Goal: Task Accomplishment & Management: Use online tool/utility

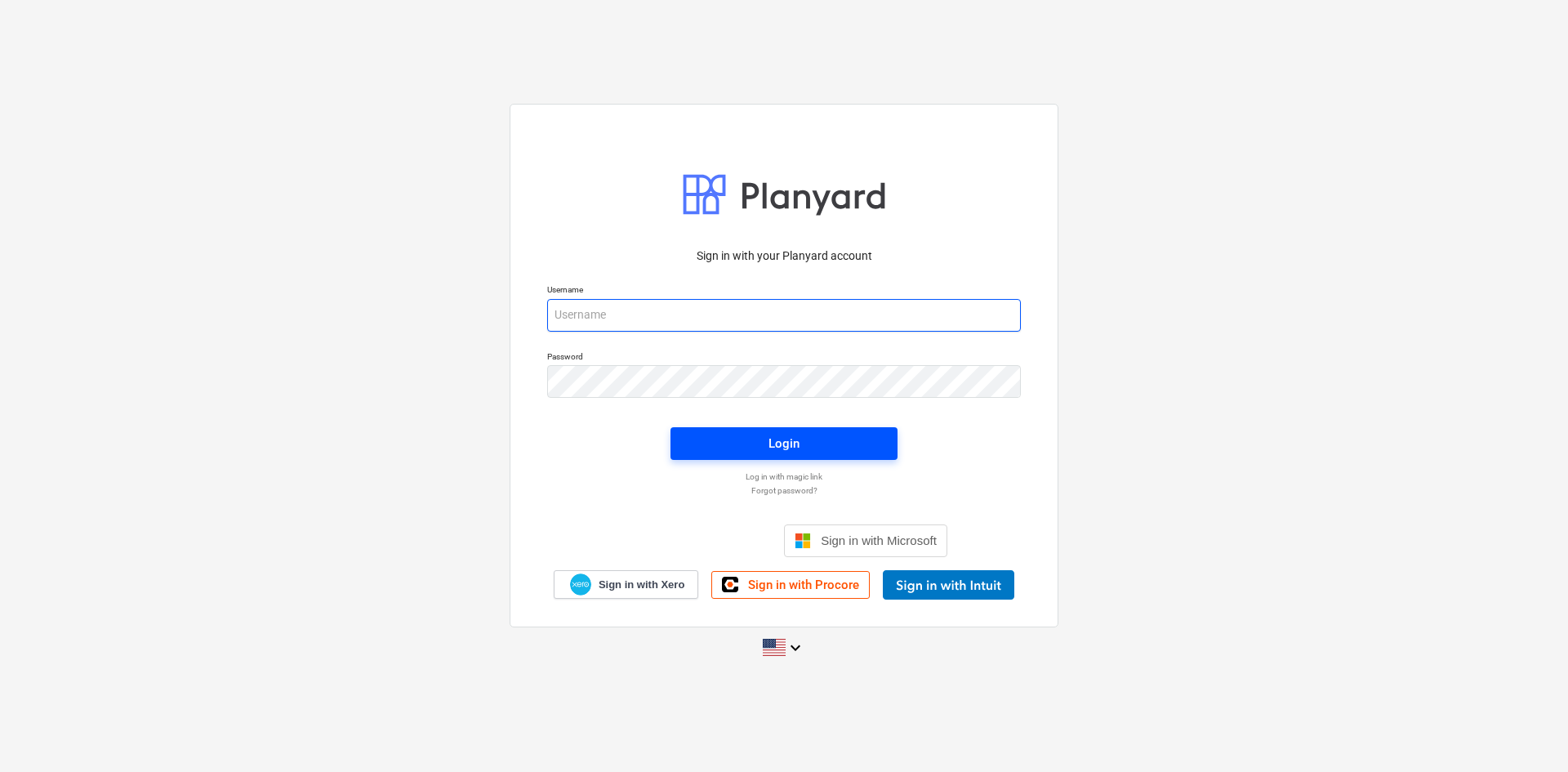
type input "[PERSON_NAME][EMAIL_ADDRESS][DOMAIN_NAME]"
click at [753, 448] on span "Login" at bounding box center [784, 443] width 188 height 21
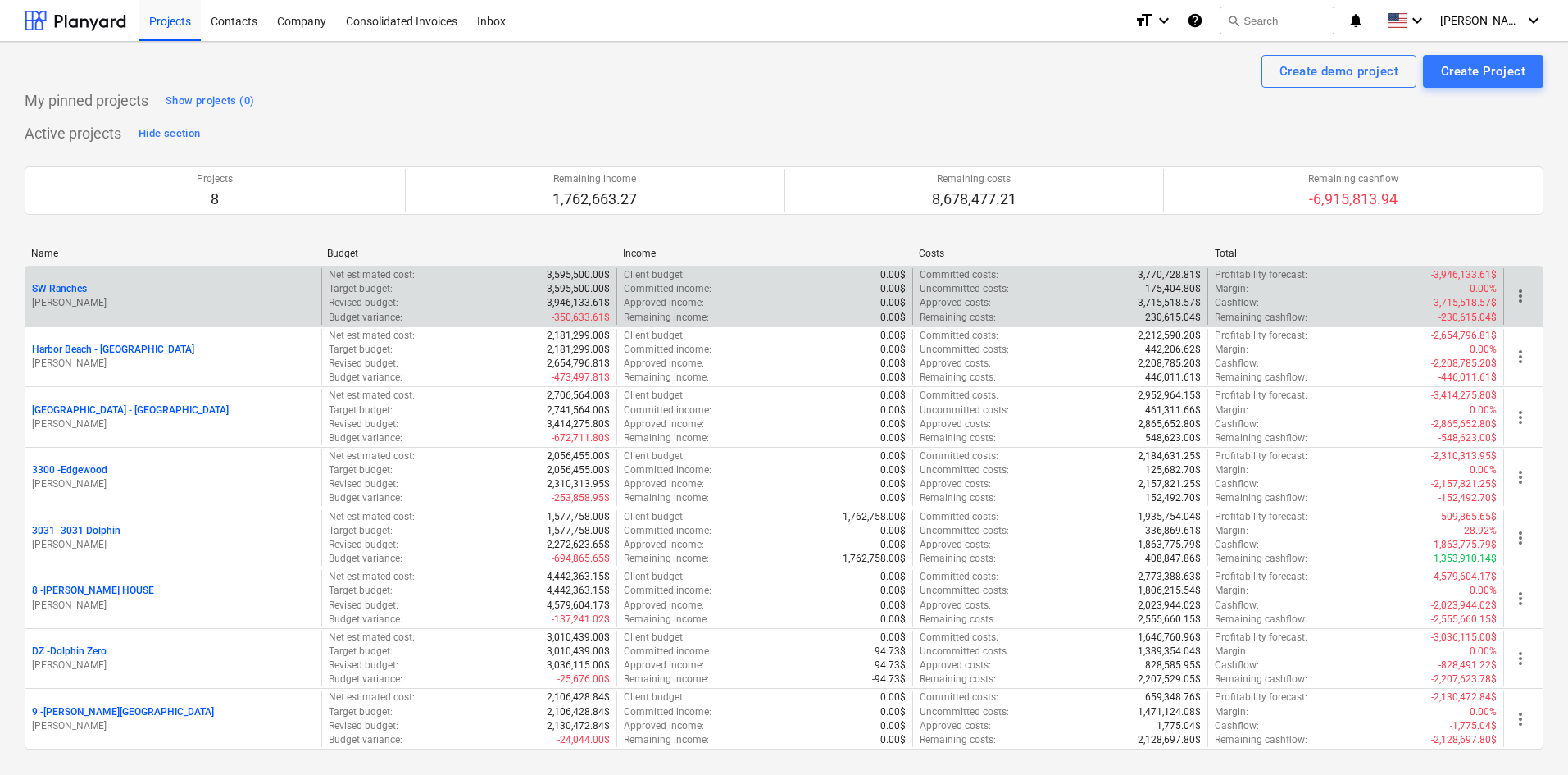
drag, startPoint x: 1404, startPoint y: 244, endPoint x: 1256, endPoint y: 309, distance: 161.6
click at [1404, 244] on div "Name Budget Income Costs Total SW Ranches [PERSON_NAME] Net estimated cost : 3,…" at bounding box center [784, 501] width 1519 height 535
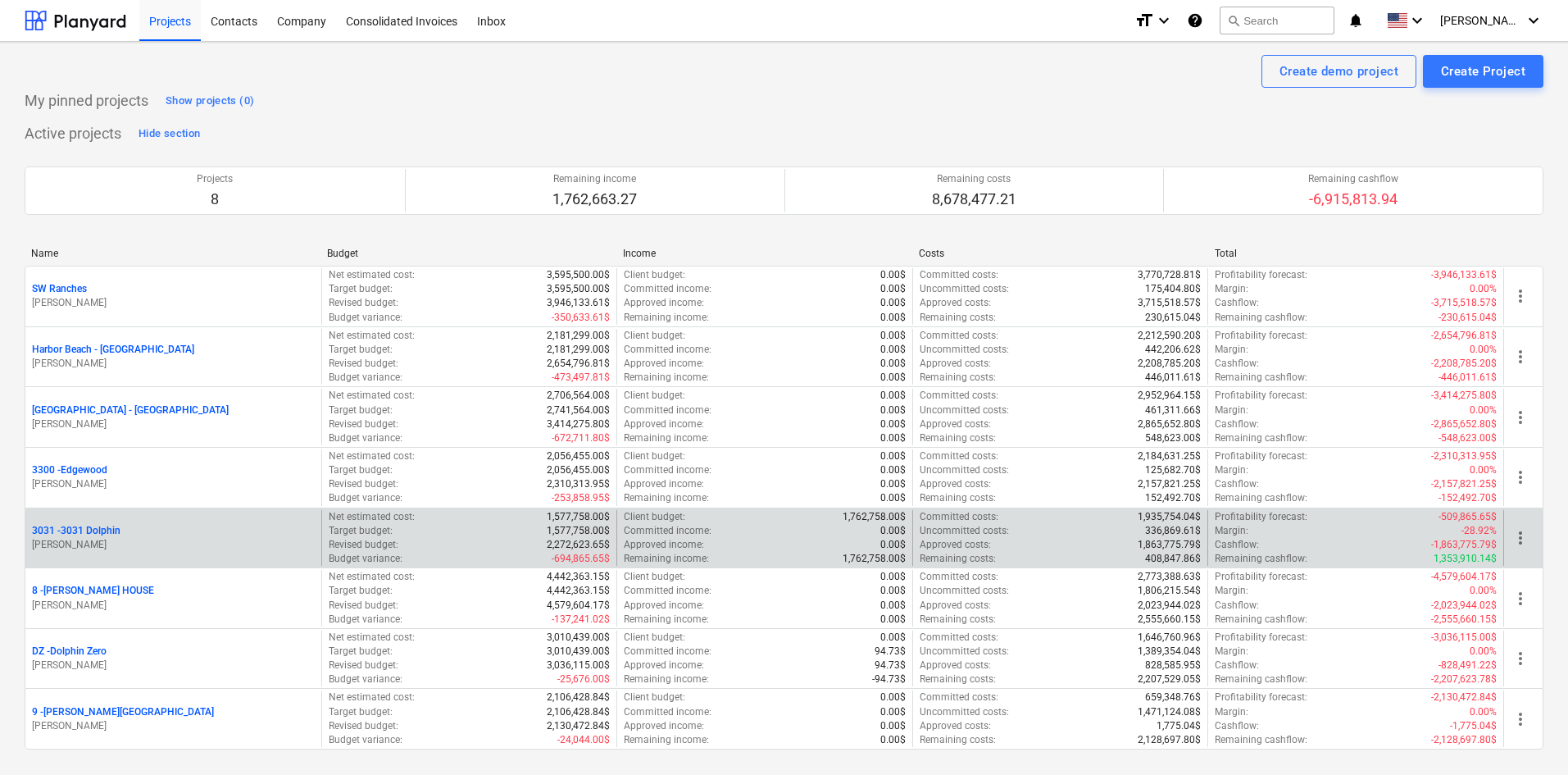
click at [83, 531] on p "3031 - 3031 Dolphin" at bounding box center [76, 530] width 89 height 14
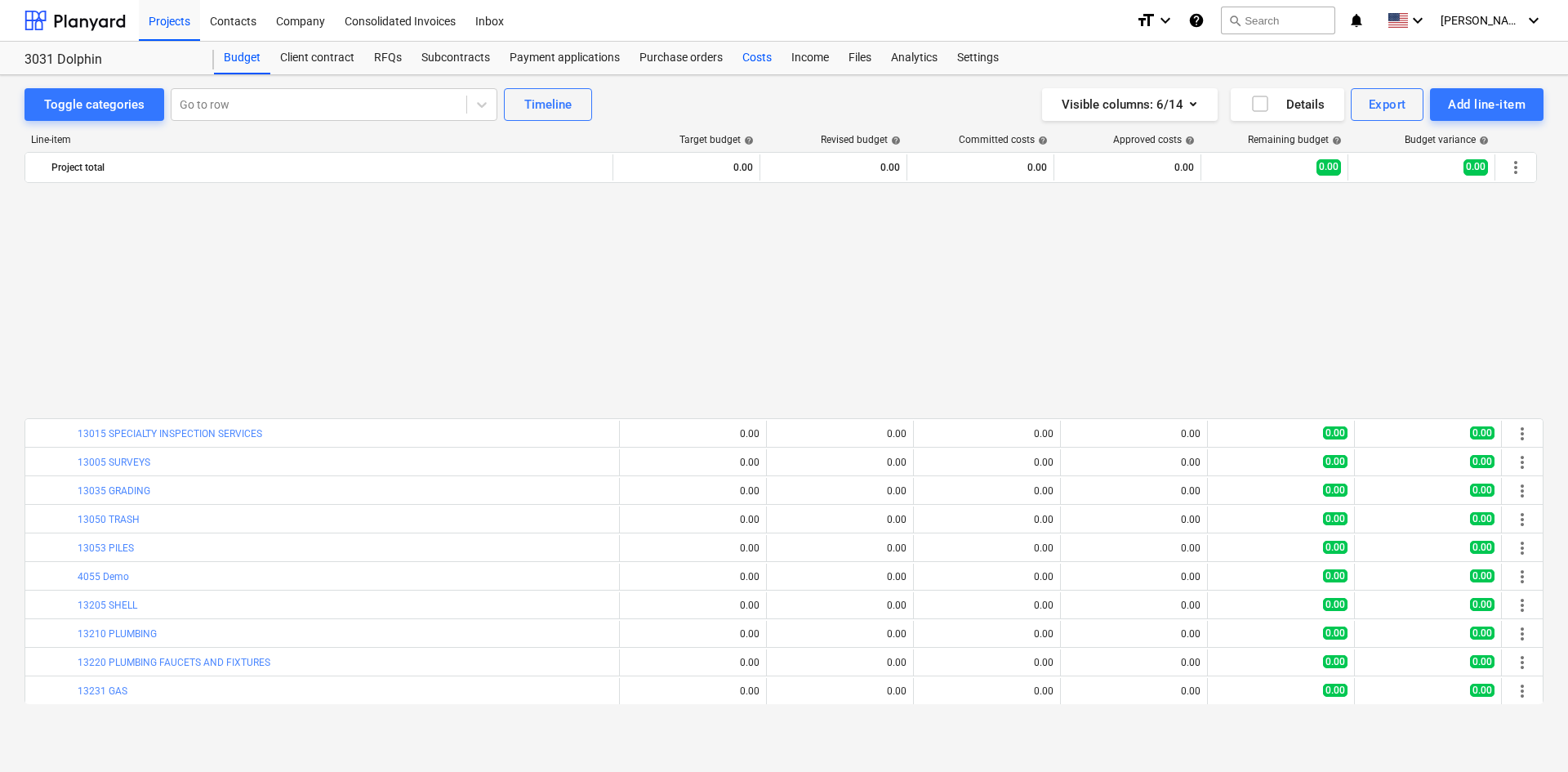
click at [747, 55] on div "Costs" at bounding box center [757, 58] width 49 height 33
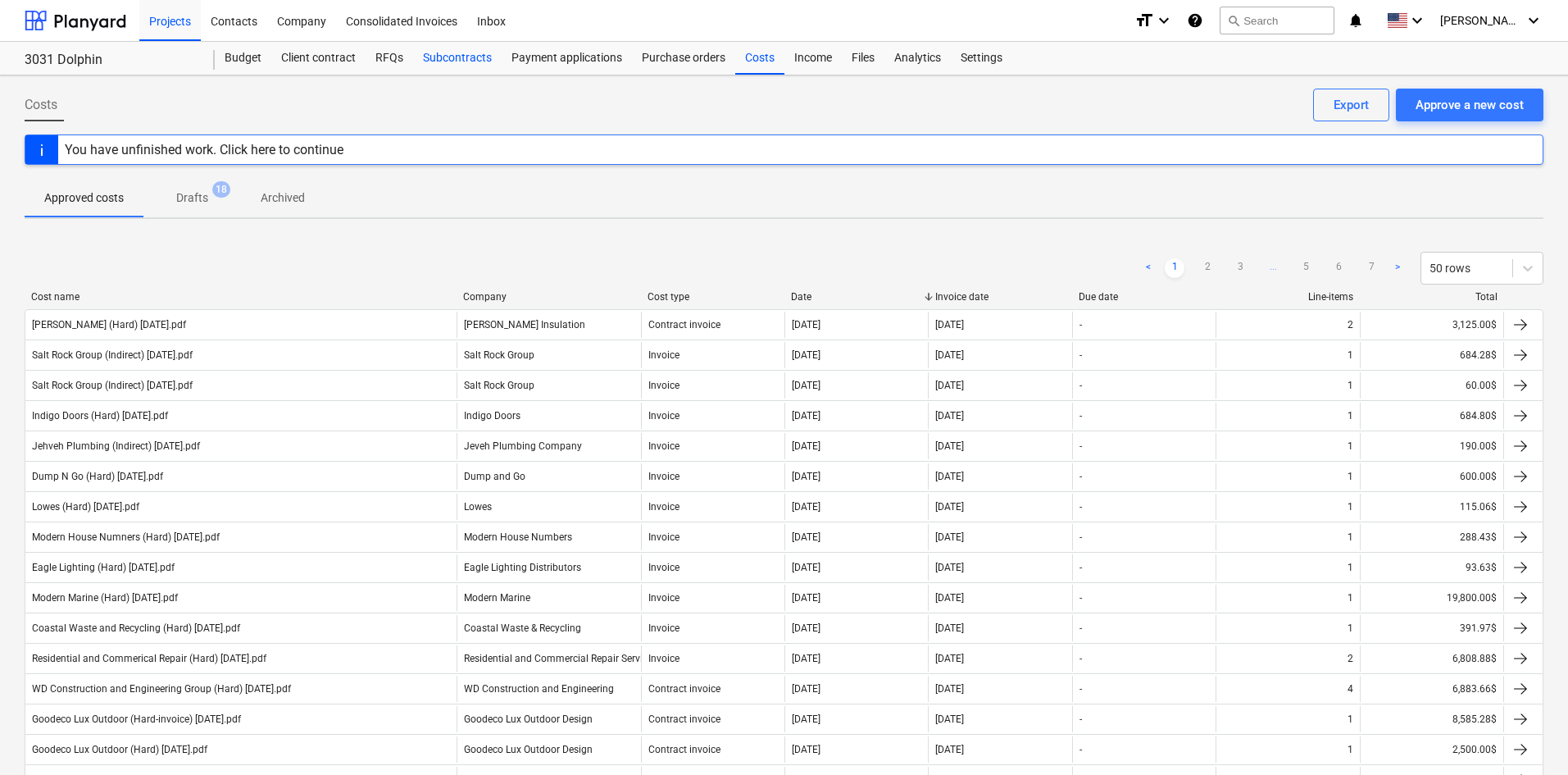
click at [478, 68] on div "Subcontracts" at bounding box center [457, 58] width 89 height 33
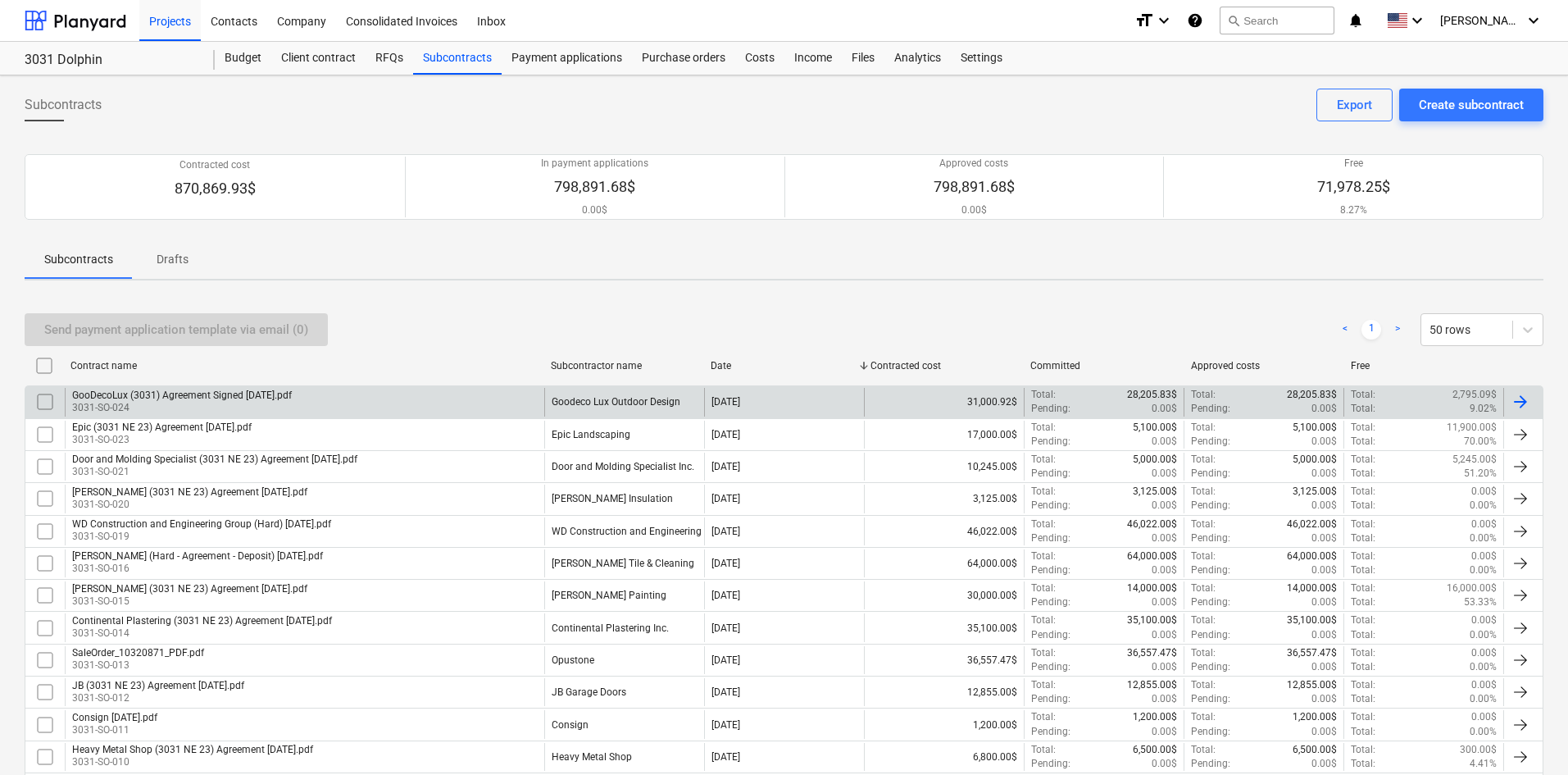
click at [573, 411] on div "Goodeco Lux Outdoor Design" at bounding box center [624, 401] width 160 height 28
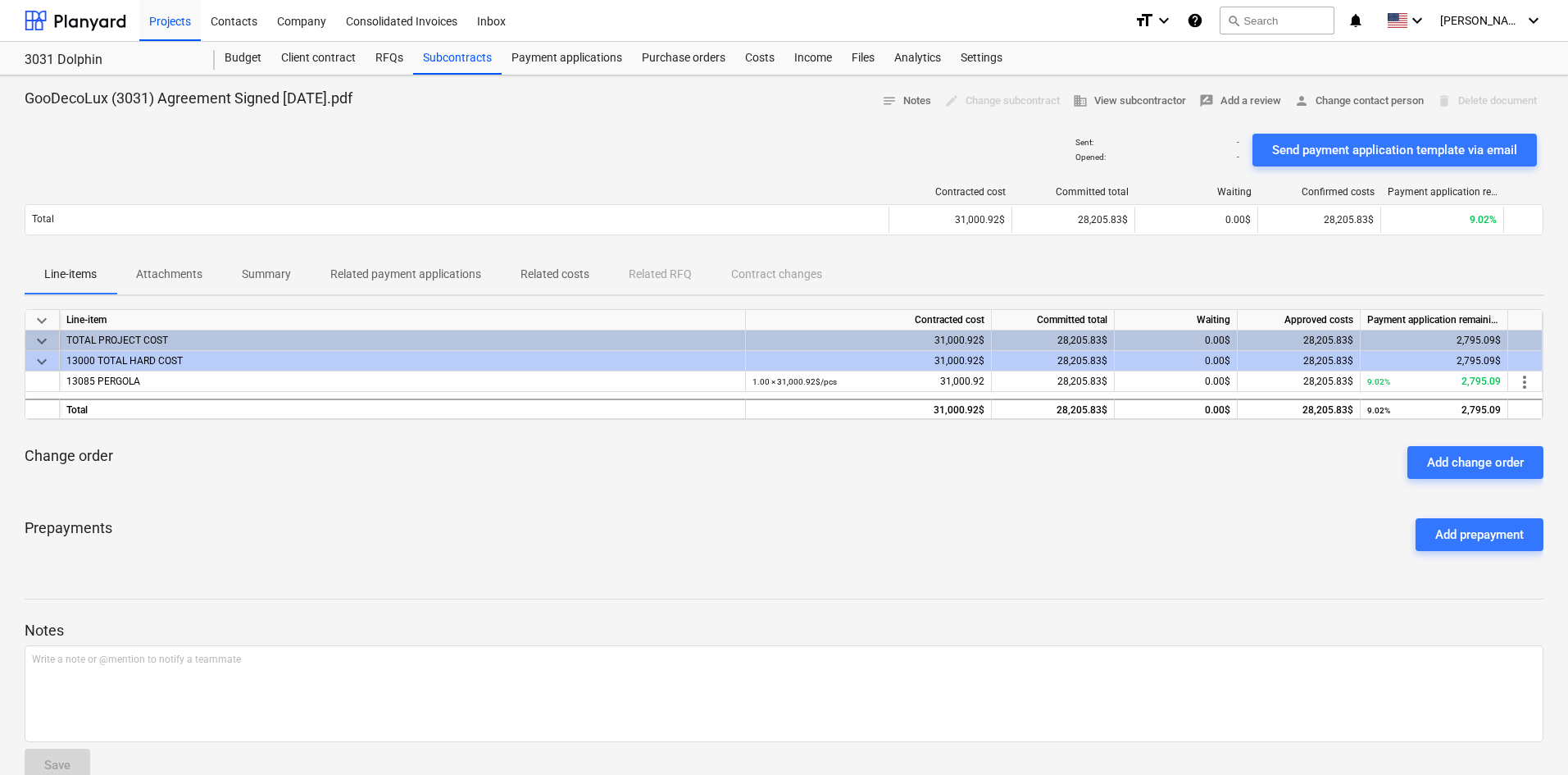
click at [909, 546] on div "Prepayments Add prepayment" at bounding box center [784, 534] width 1519 height 59
click at [445, 56] on div "Subcontracts" at bounding box center [457, 58] width 89 height 33
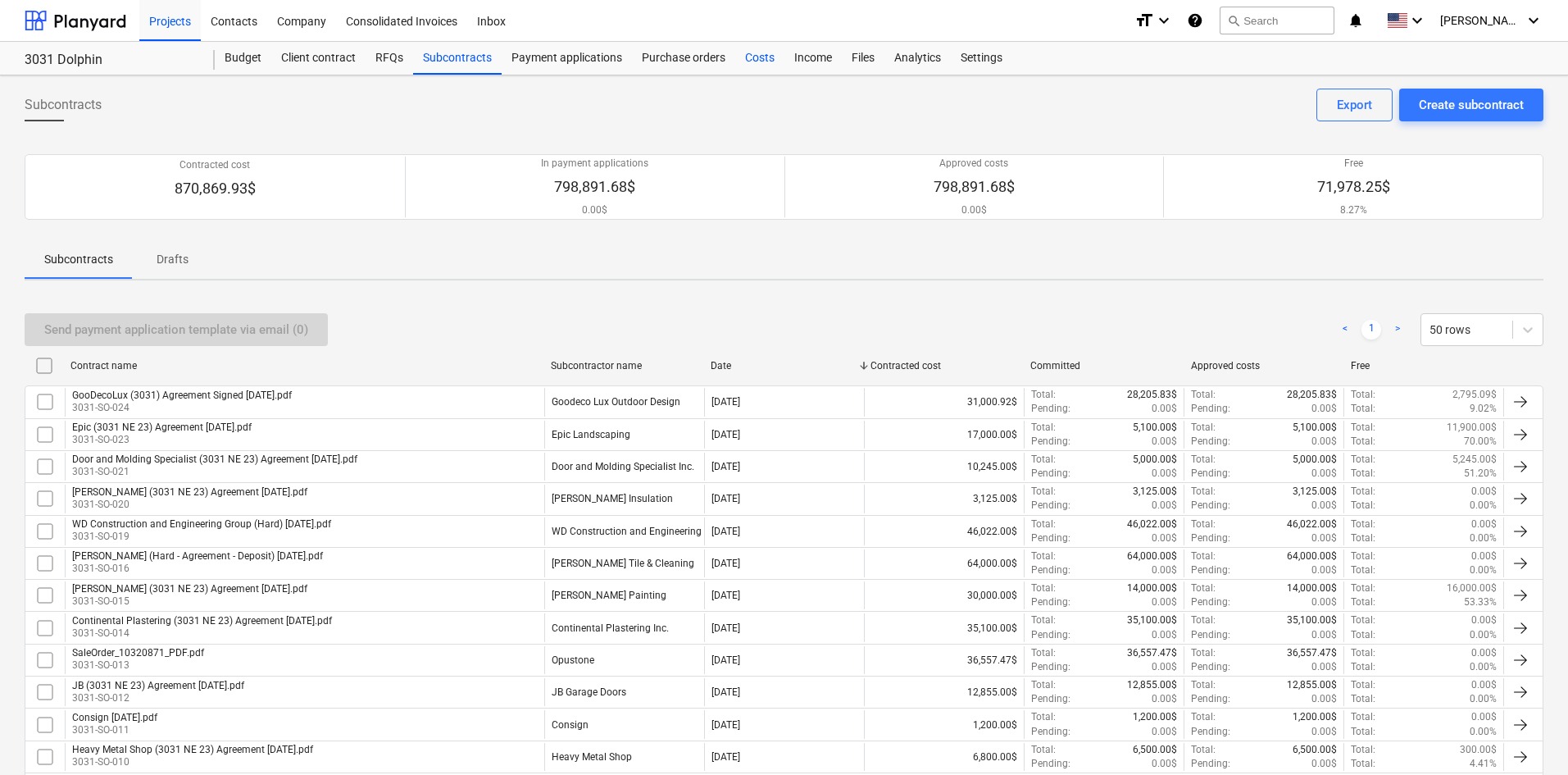
click at [739, 52] on div "Costs" at bounding box center [760, 58] width 49 height 33
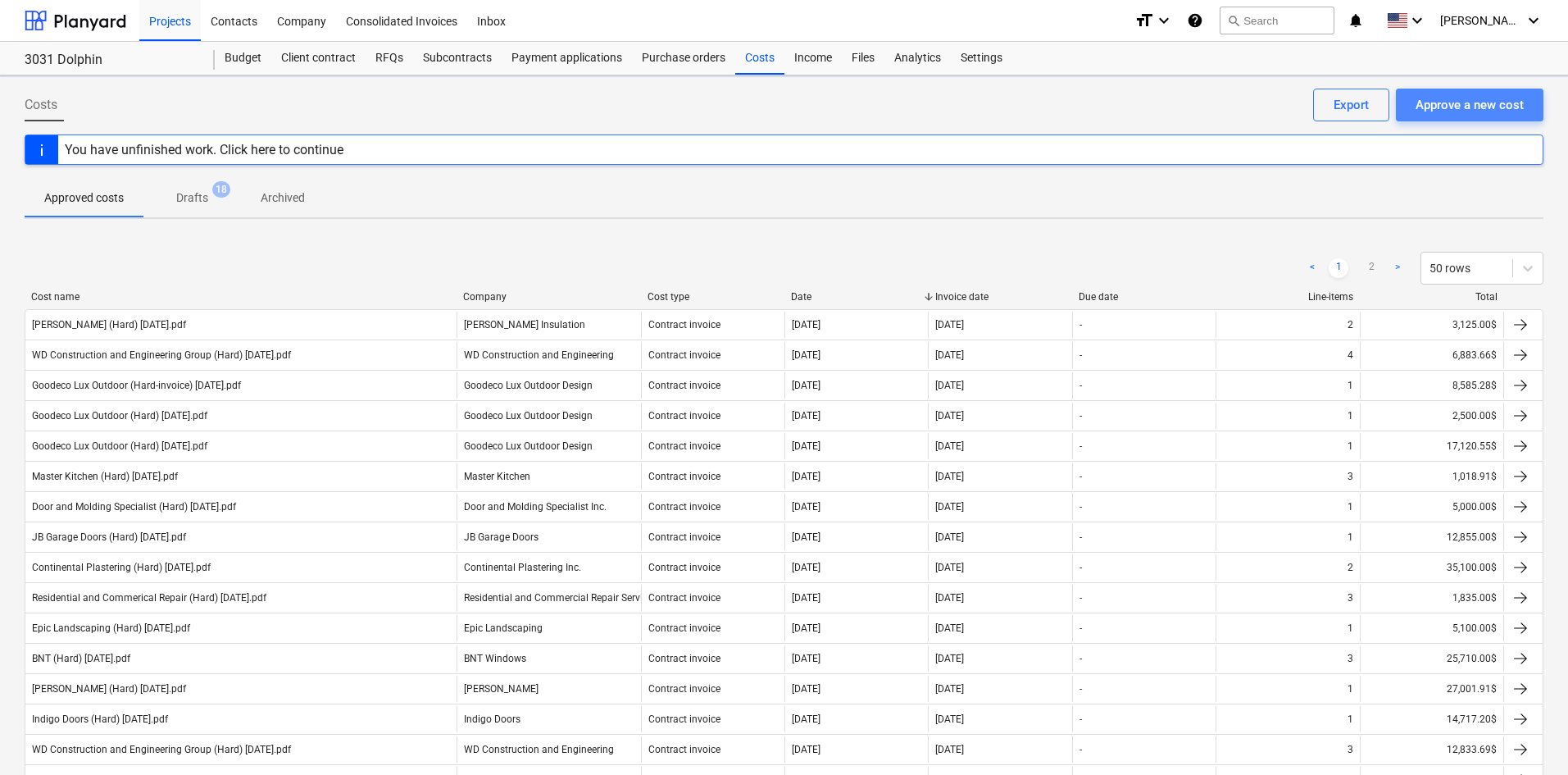
click at [1446, 110] on div "Approve a new cost" at bounding box center [1469, 104] width 108 height 21
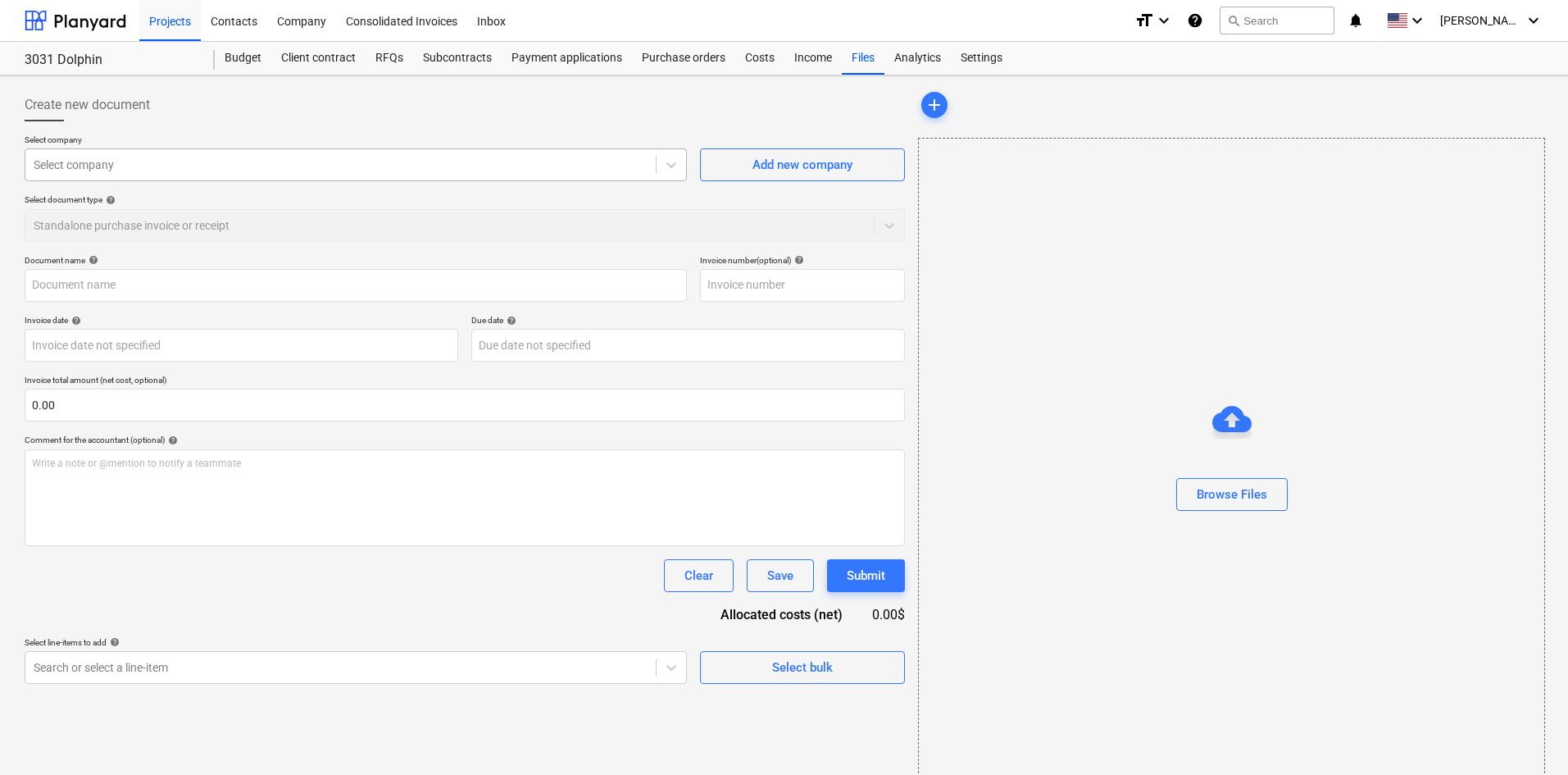
click at [166, 179] on div "Select company" at bounding box center [356, 165] width 662 height 33
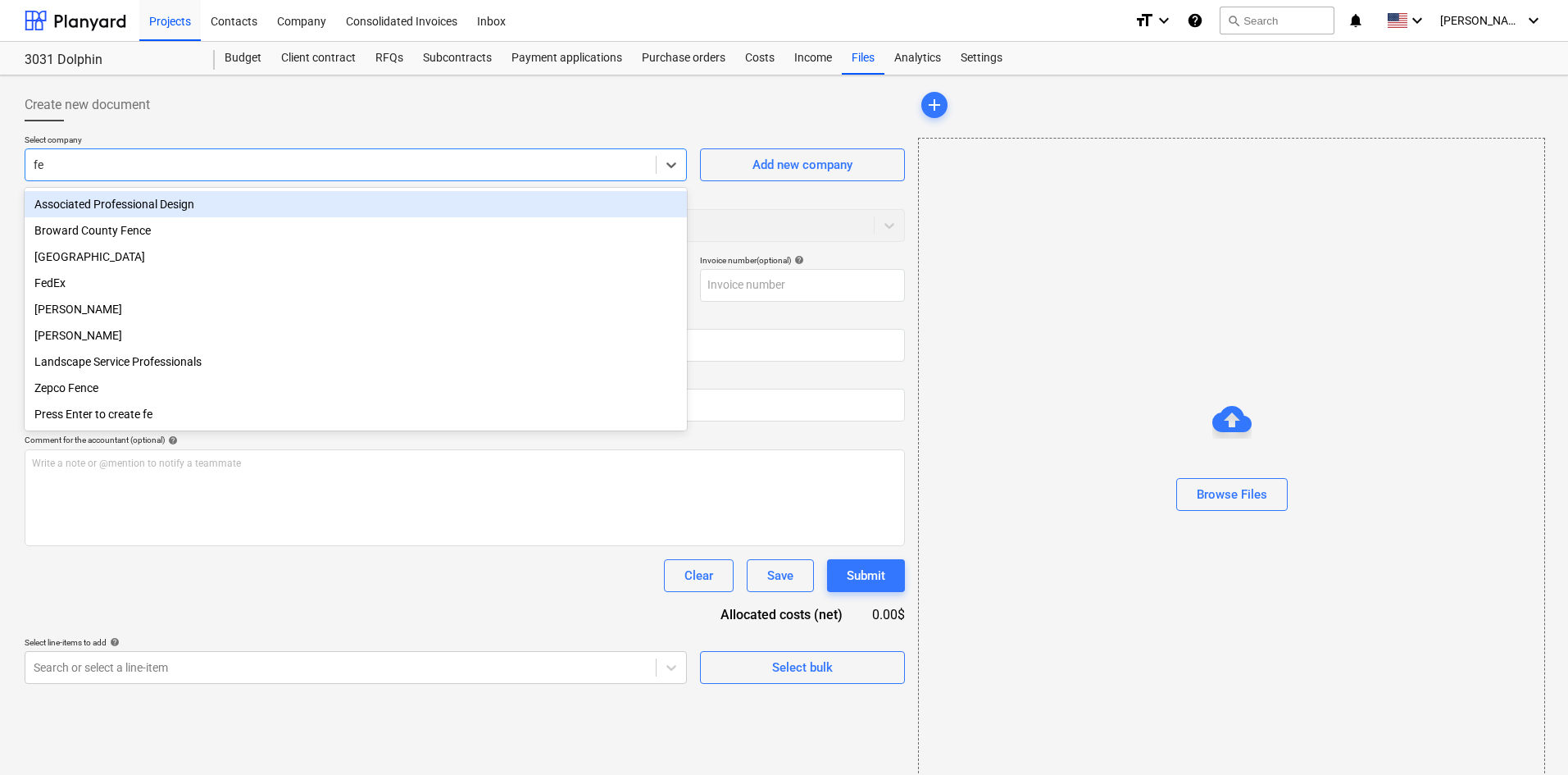
type input "fer"
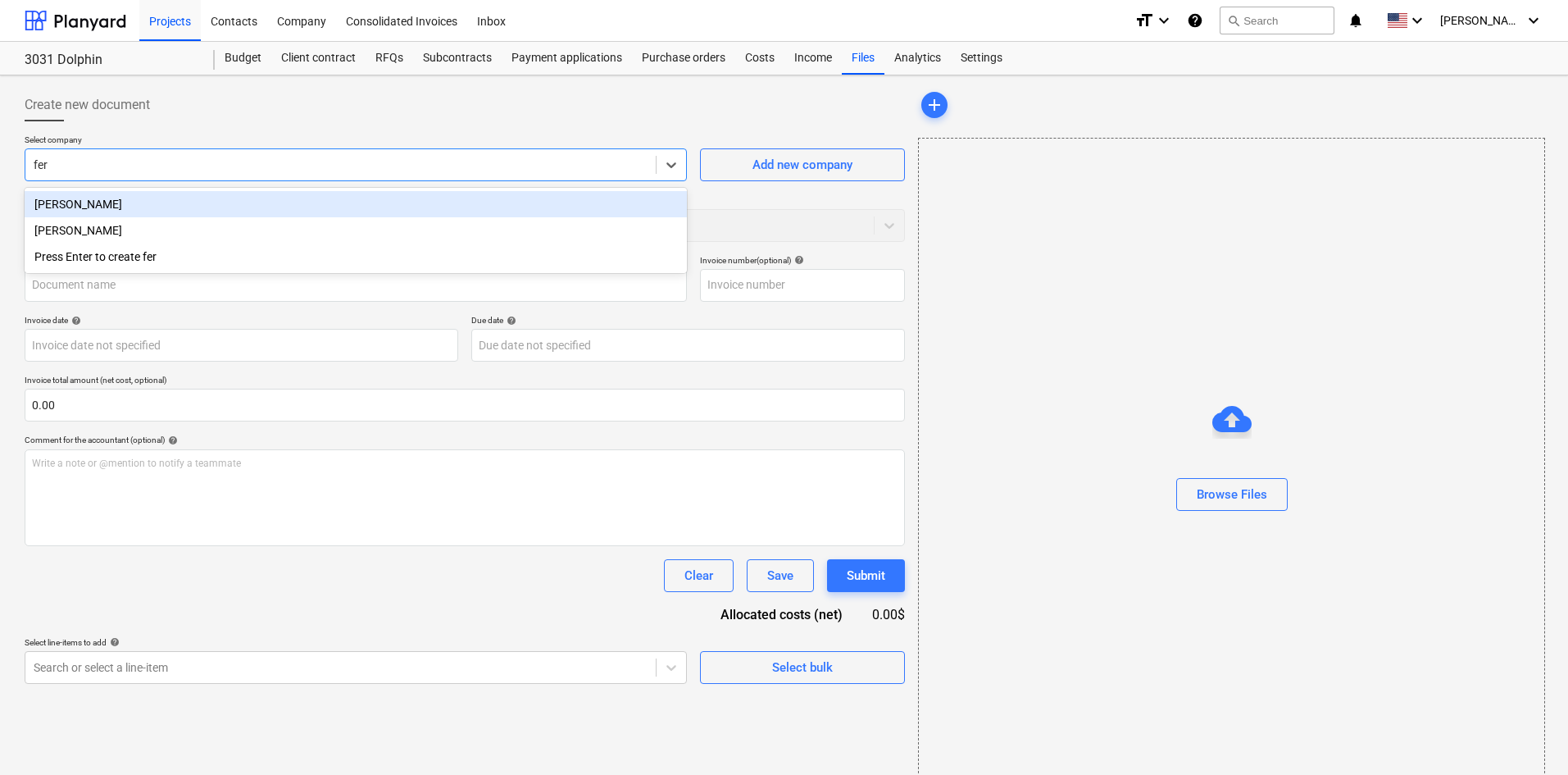
click at [175, 198] on div "[PERSON_NAME]" at bounding box center [356, 203] width 662 height 26
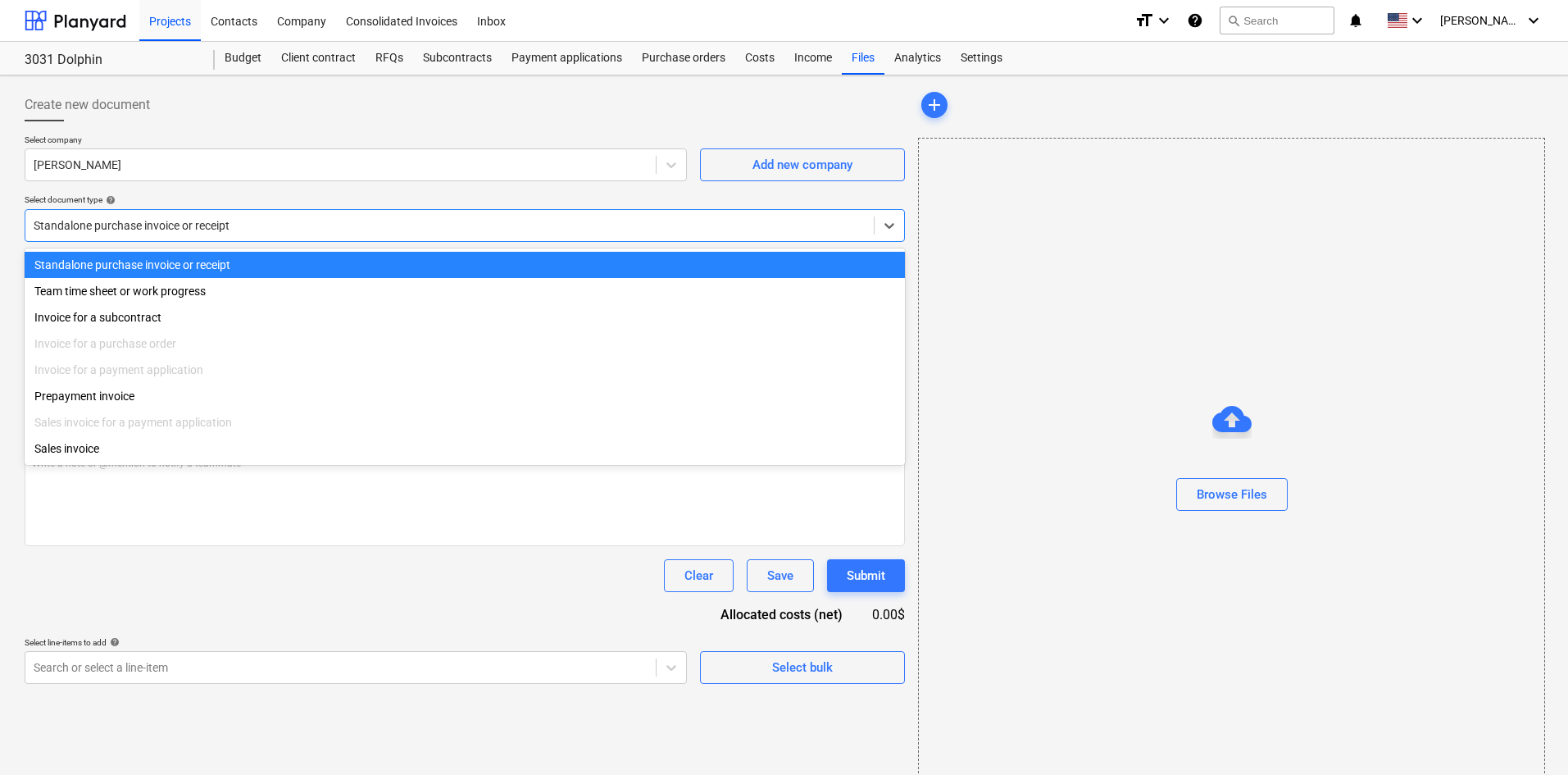
click at [195, 230] on div at bounding box center [449, 225] width 832 height 16
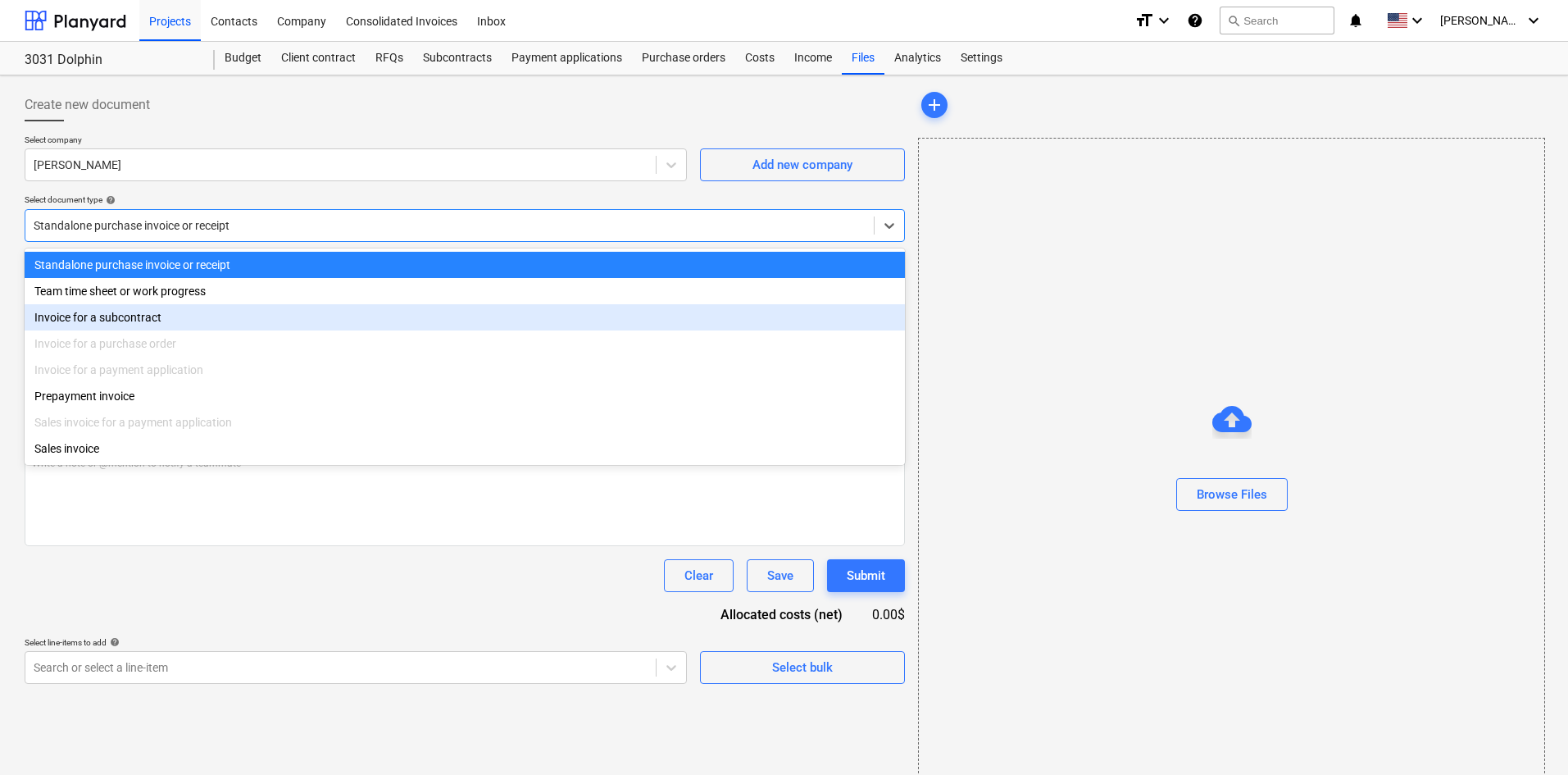
click at [153, 312] on div "Invoice for a subcontract" at bounding box center [465, 317] width 880 height 26
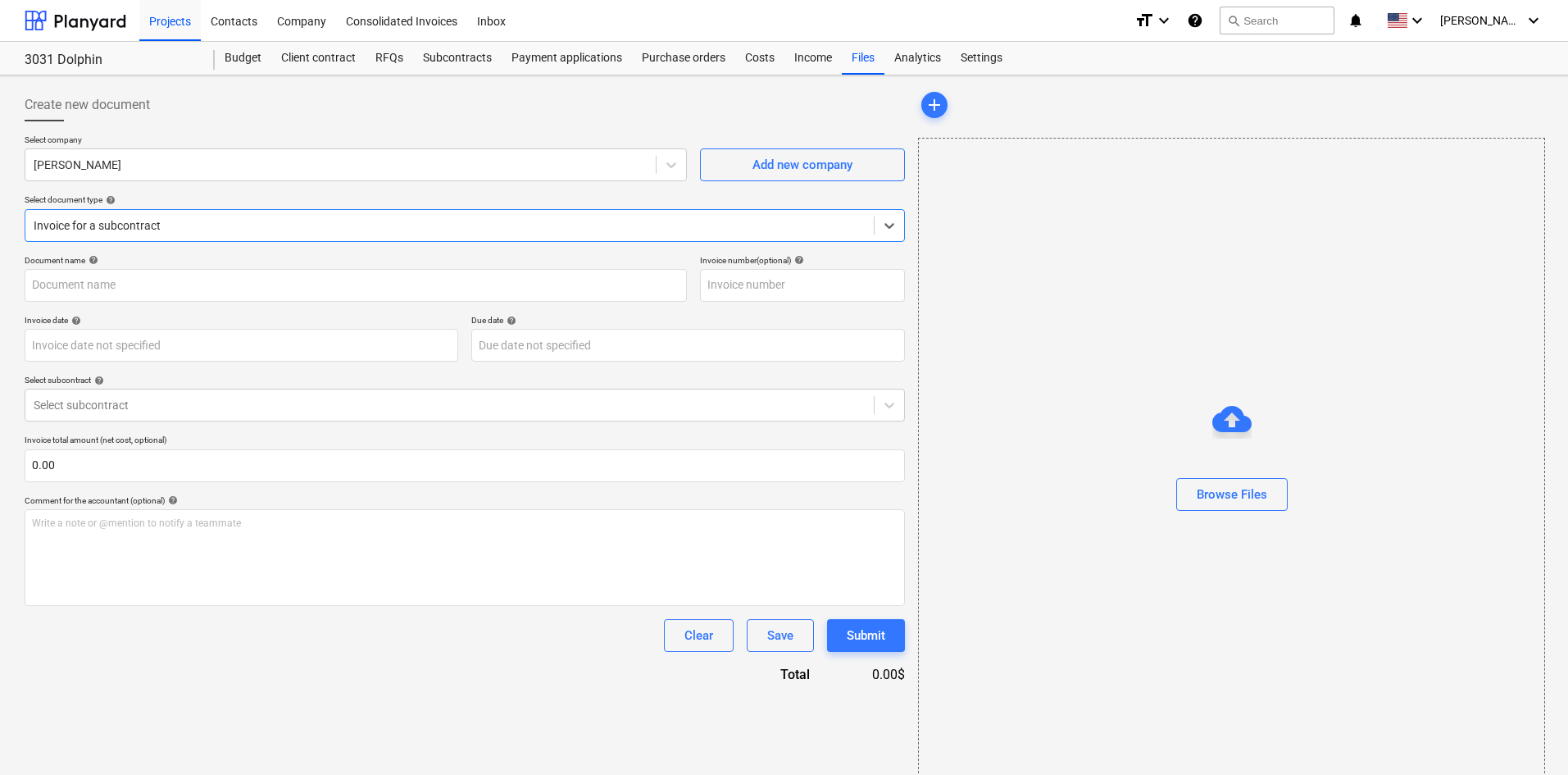
click at [171, 424] on div "Document name help Invoice number (optional) help Invoice date help Press the d…" at bounding box center [465, 469] width 880 height 428
click at [173, 413] on div at bounding box center [449, 405] width 832 height 16
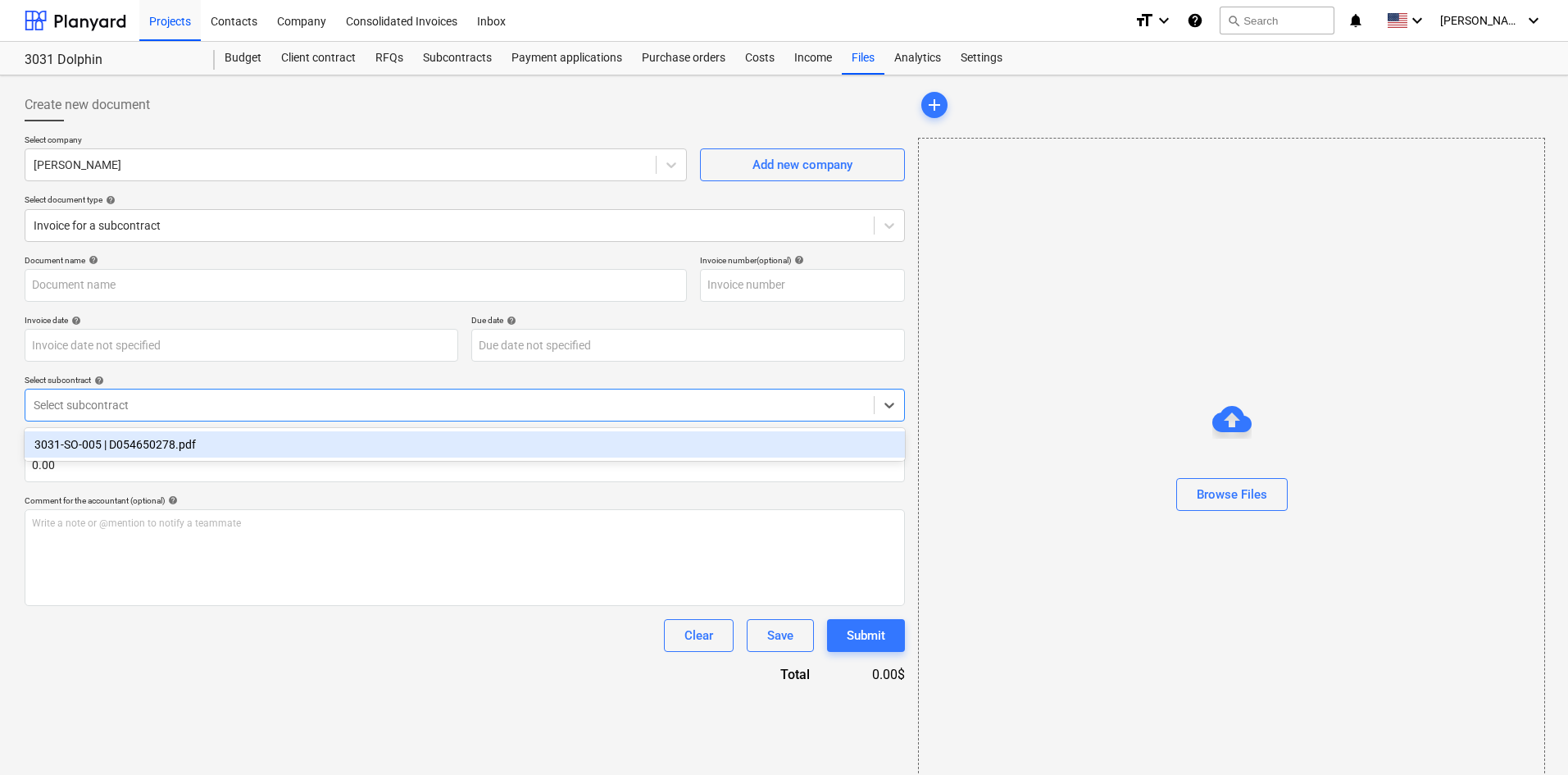
click at [173, 446] on div "3031-SO-005 | D054650278.pdf" at bounding box center [465, 444] width 880 height 26
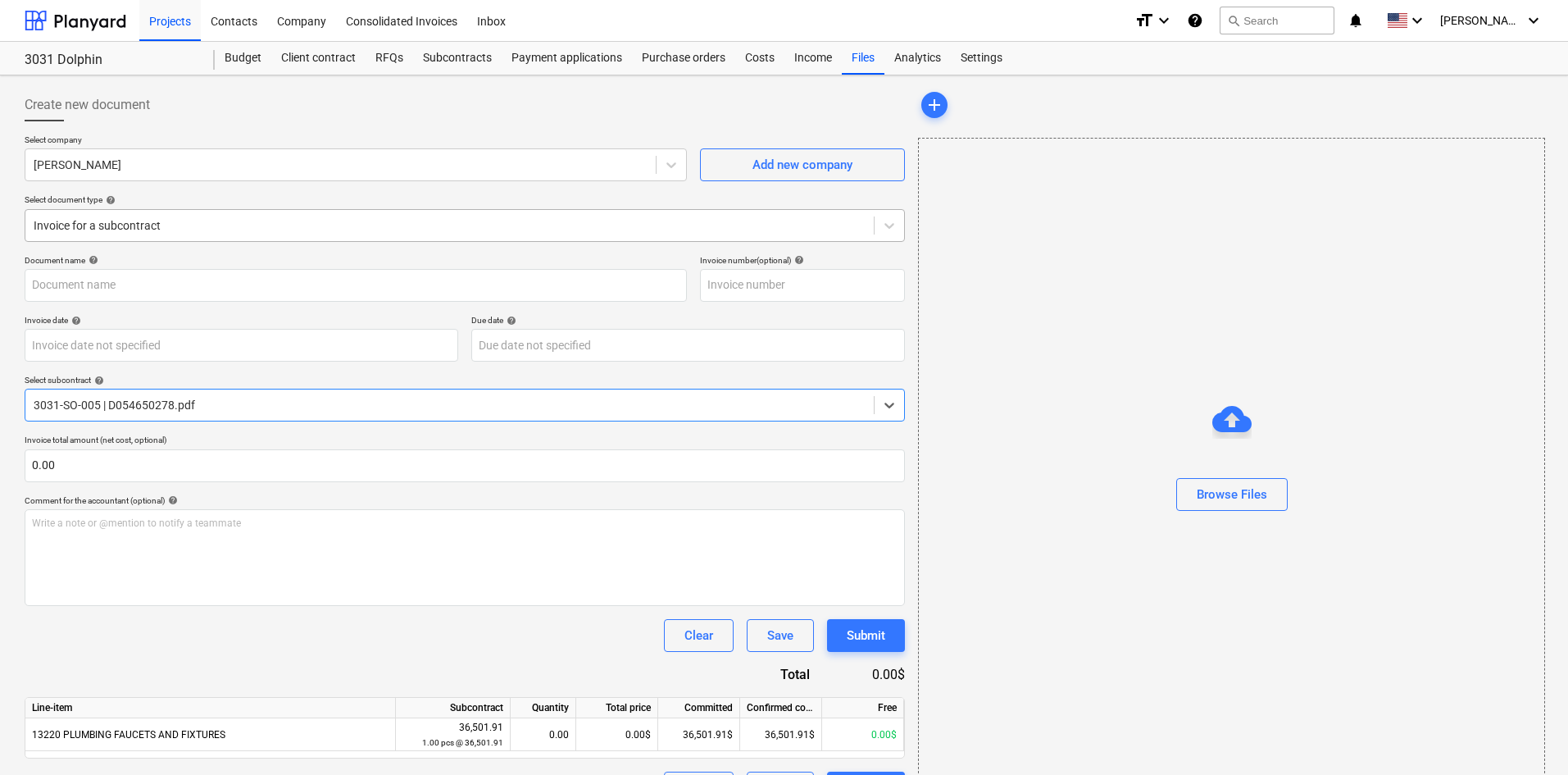
click at [149, 221] on div at bounding box center [449, 225] width 832 height 16
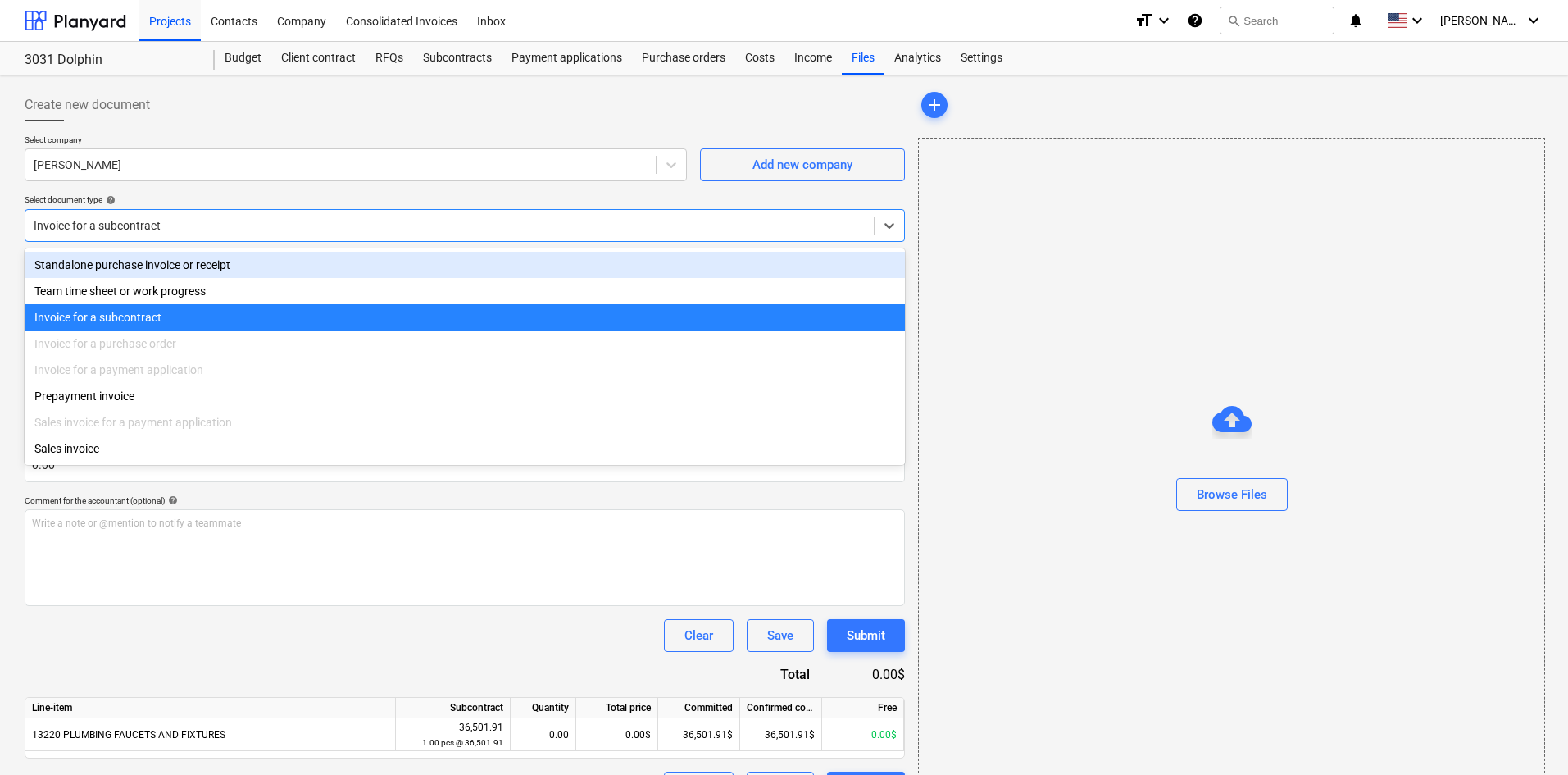
click at [145, 267] on div "Standalone purchase invoice or receipt" at bounding box center [465, 264] width 880 height 26
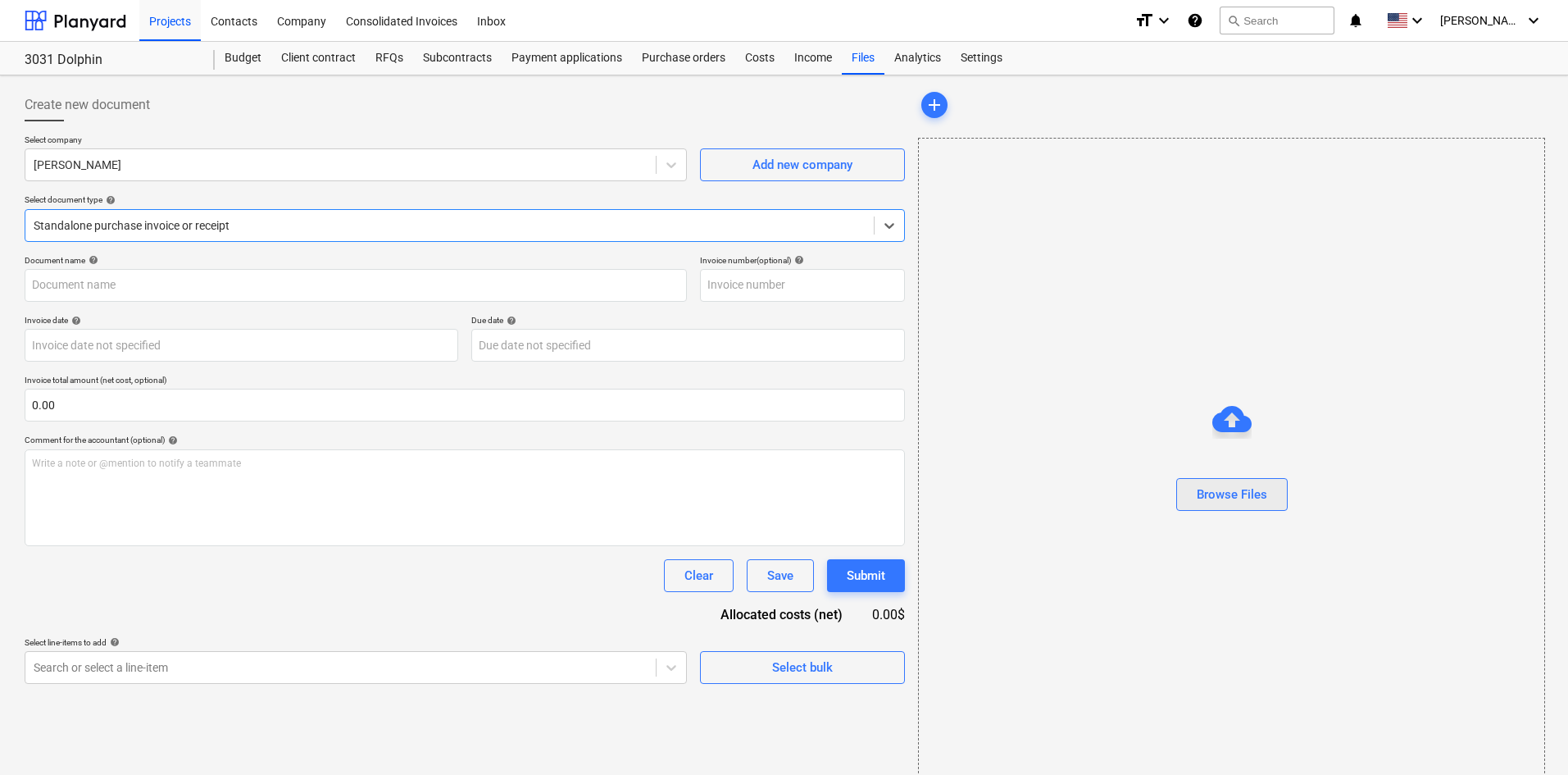
click at [1264, 505] on div "Browse Files" at bounding box center [1232, 494] width 71 height 21
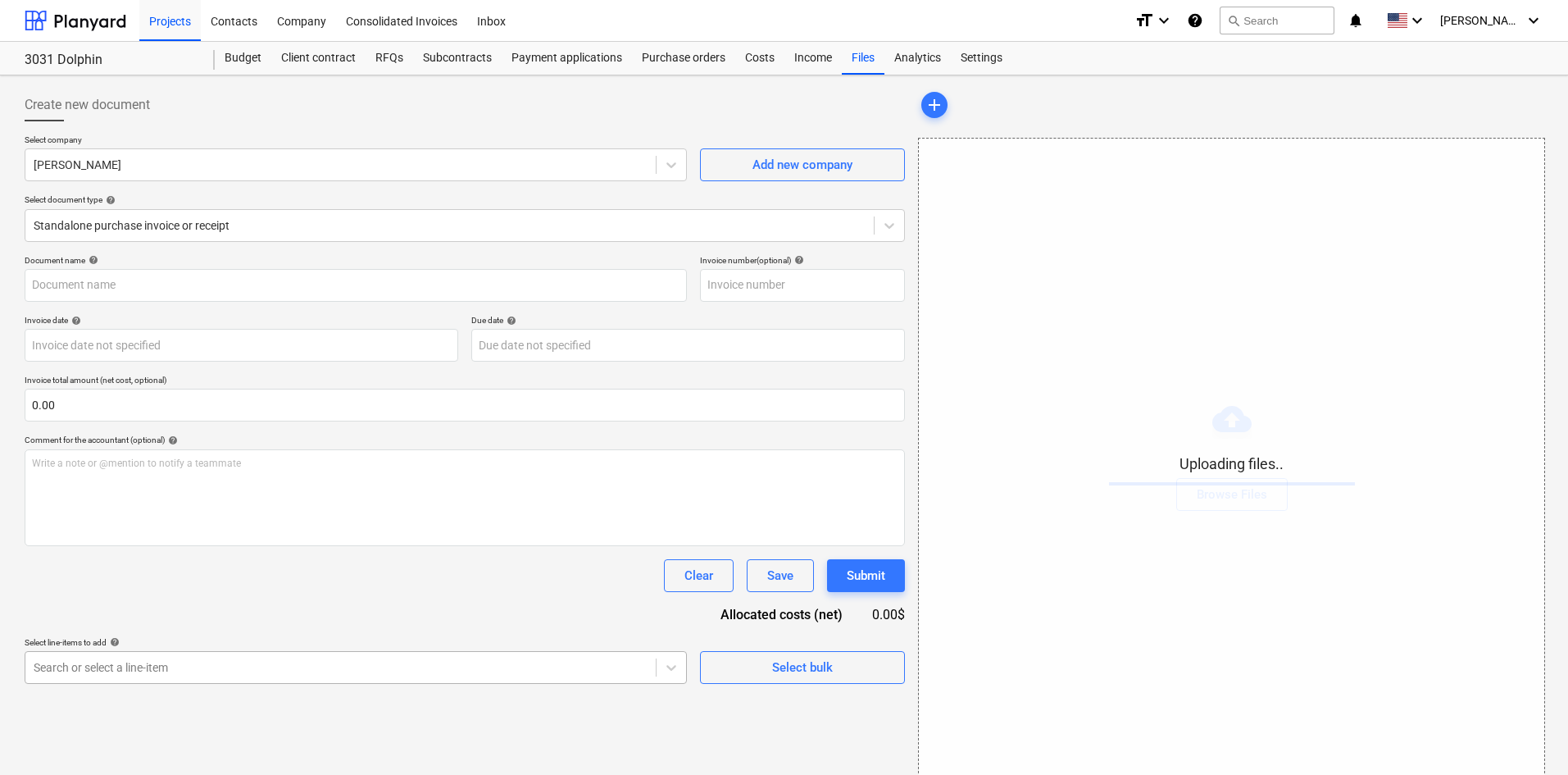
click at [333, 658] on body "Projects Contacts Company Consolidated Invoices Inbox format_size keyboard_arro…" at bounding box center [784, 388] width 1568 height 775
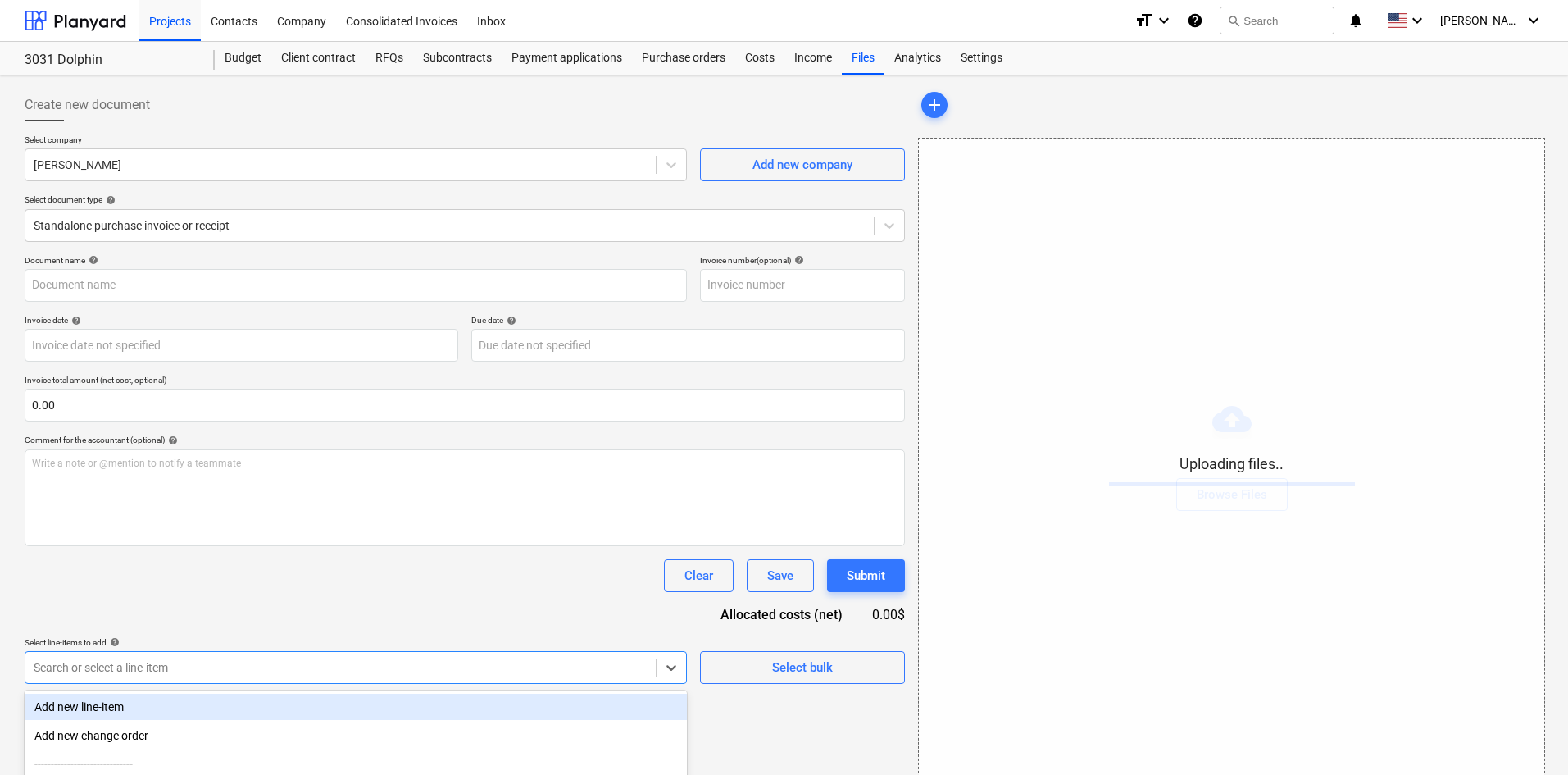
scroll to position [165, 0]
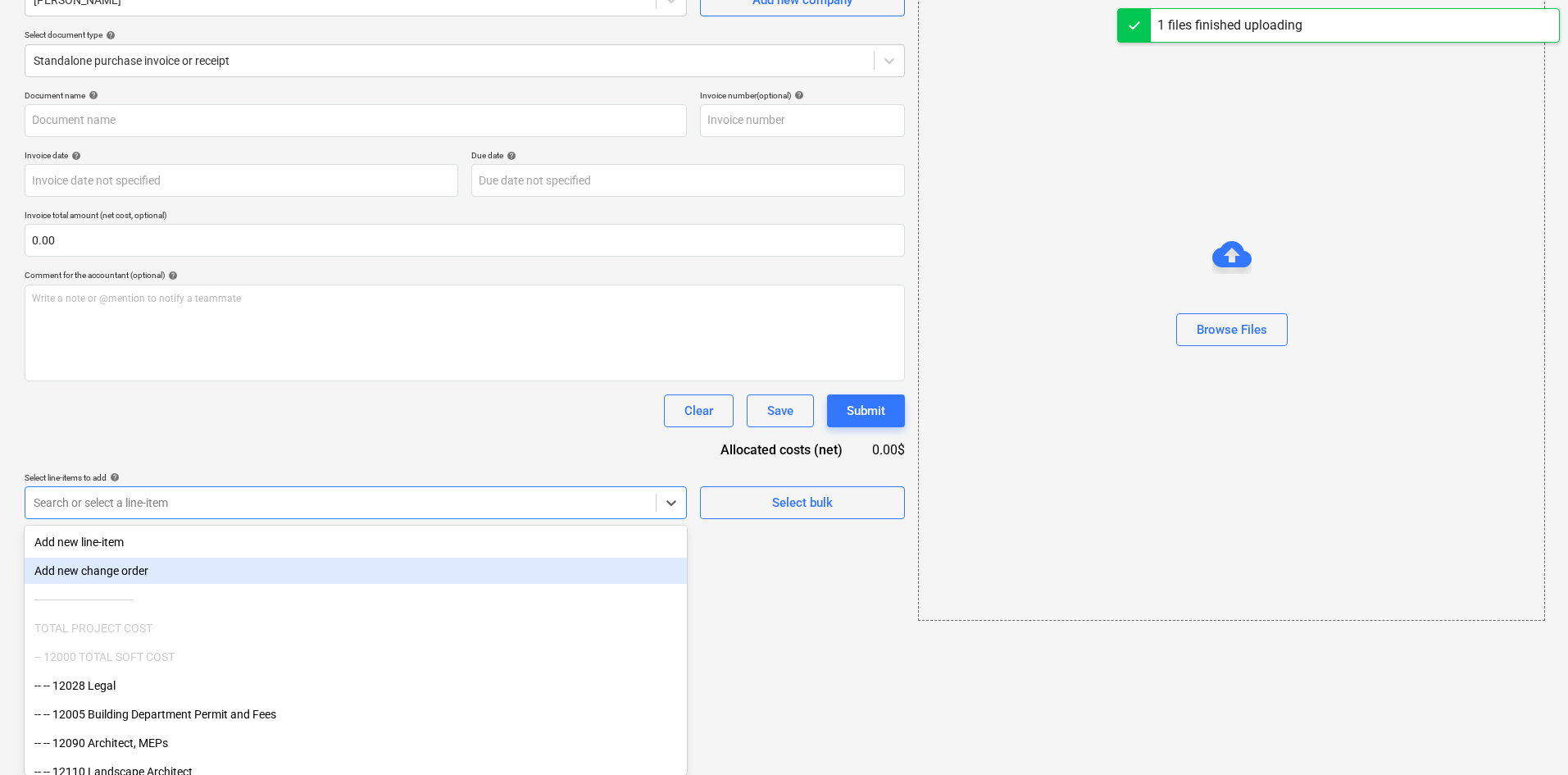
type input "[PERSON_NAME] (Hard) [DATE].pdf"
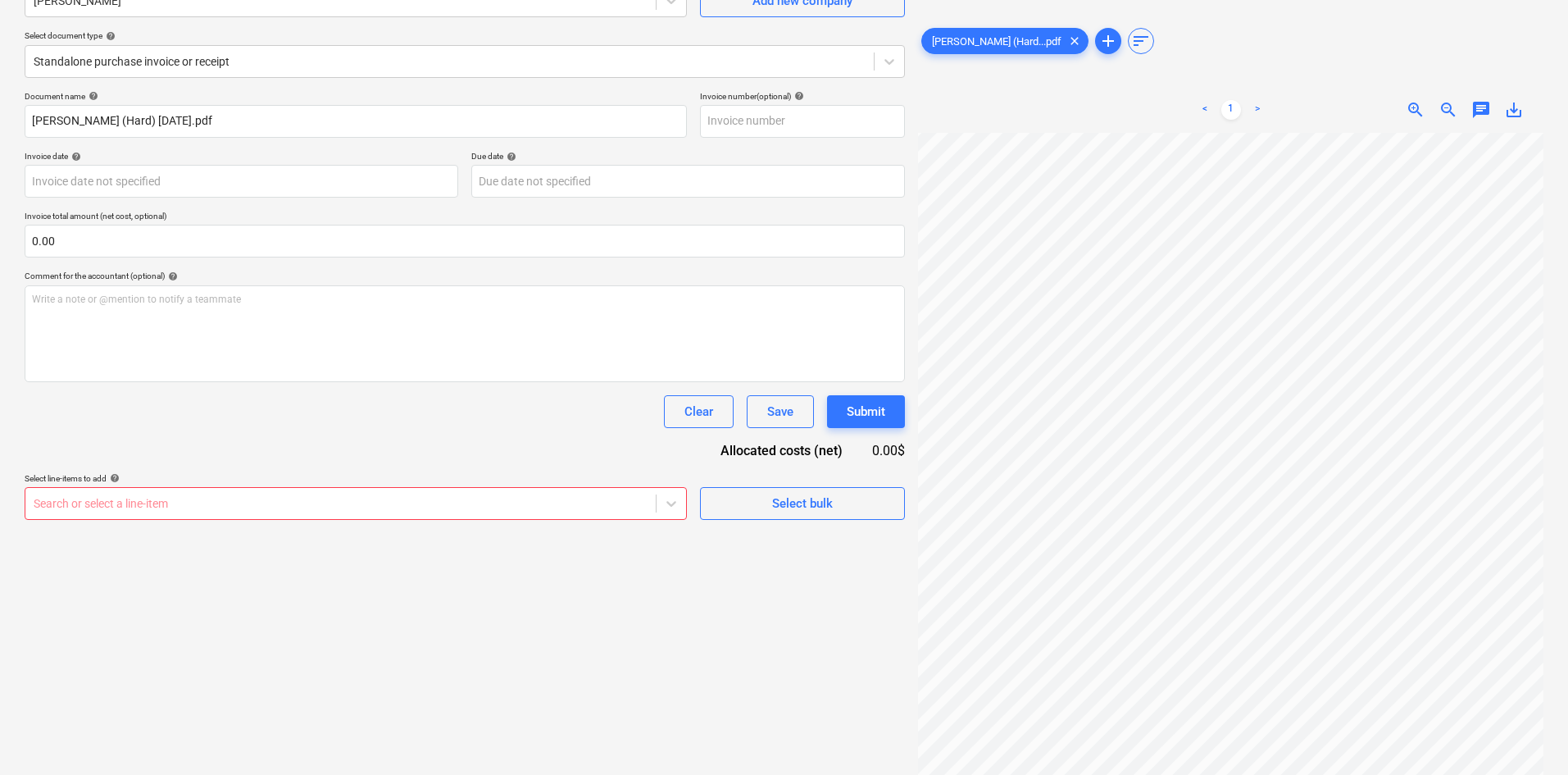
scroll to position [258, 98]
click at [228, 499] on div at bounding box center [340, 504] width 614 height 16
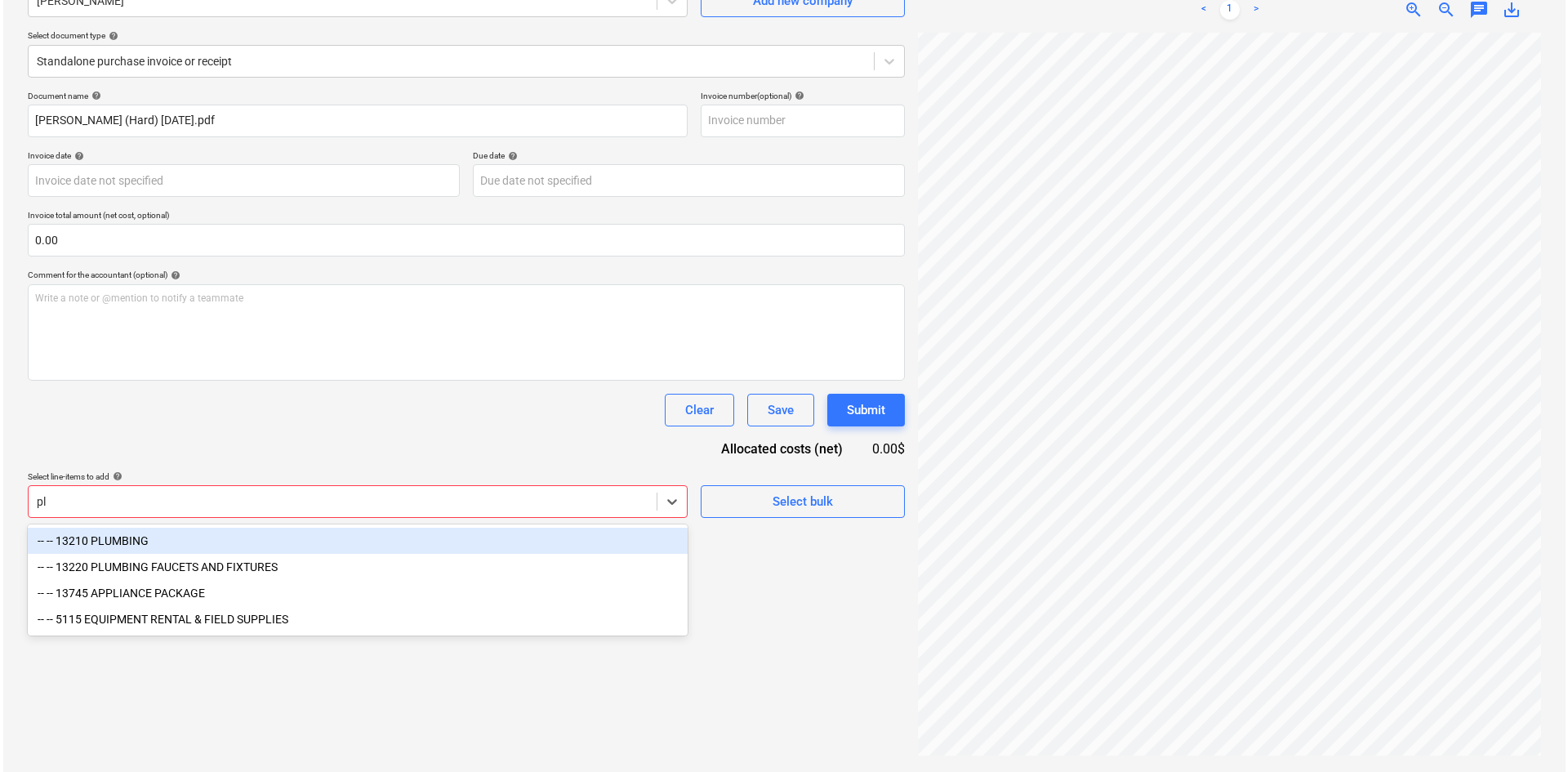
scroll to position [164, 0]
type input "plu"
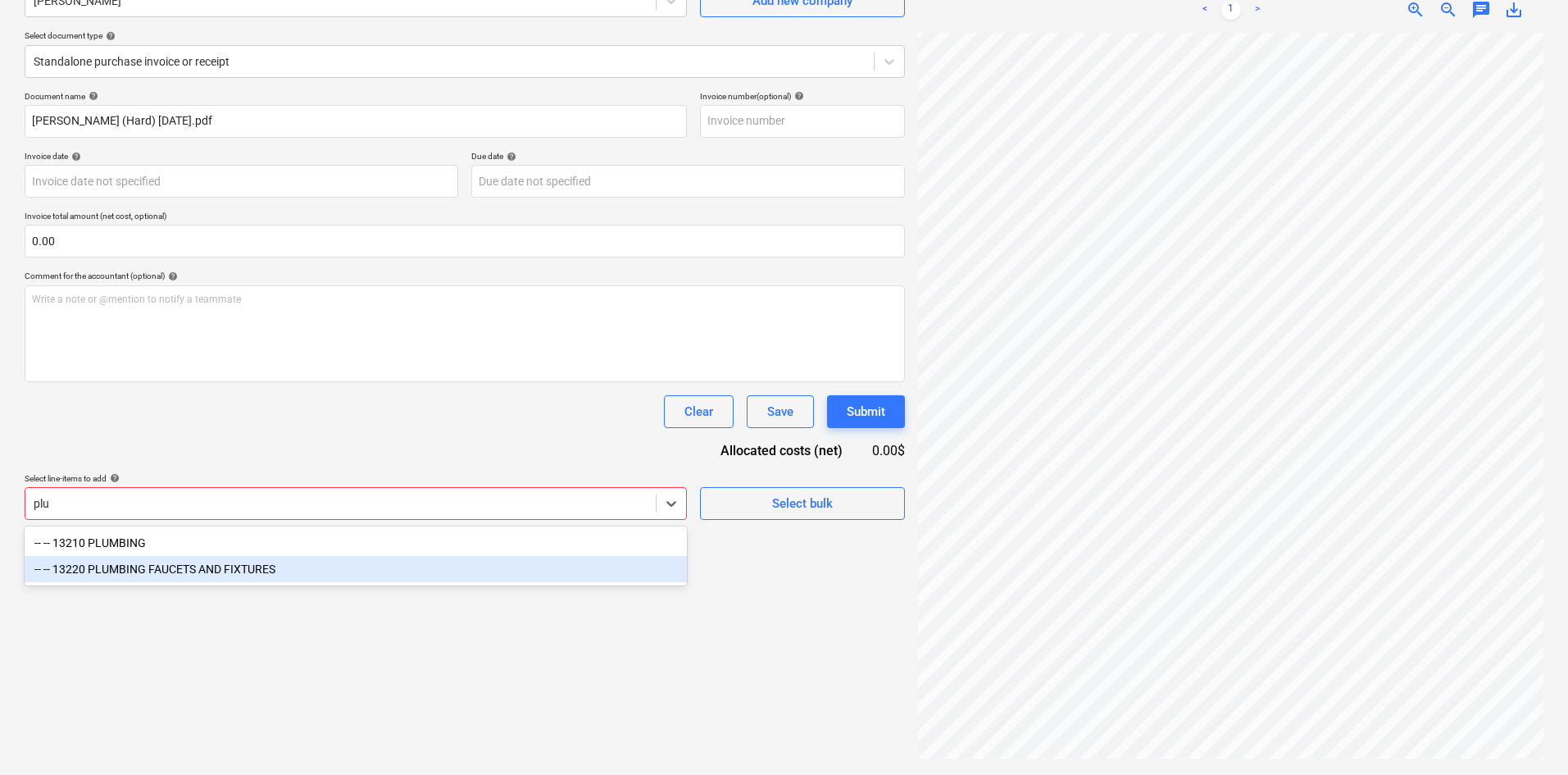
click at [271, 581] on div "-- -- 13220 PLUMBING FAUCETS AND FIXTURES" at bounding box center [356, 568] width 662 height 26
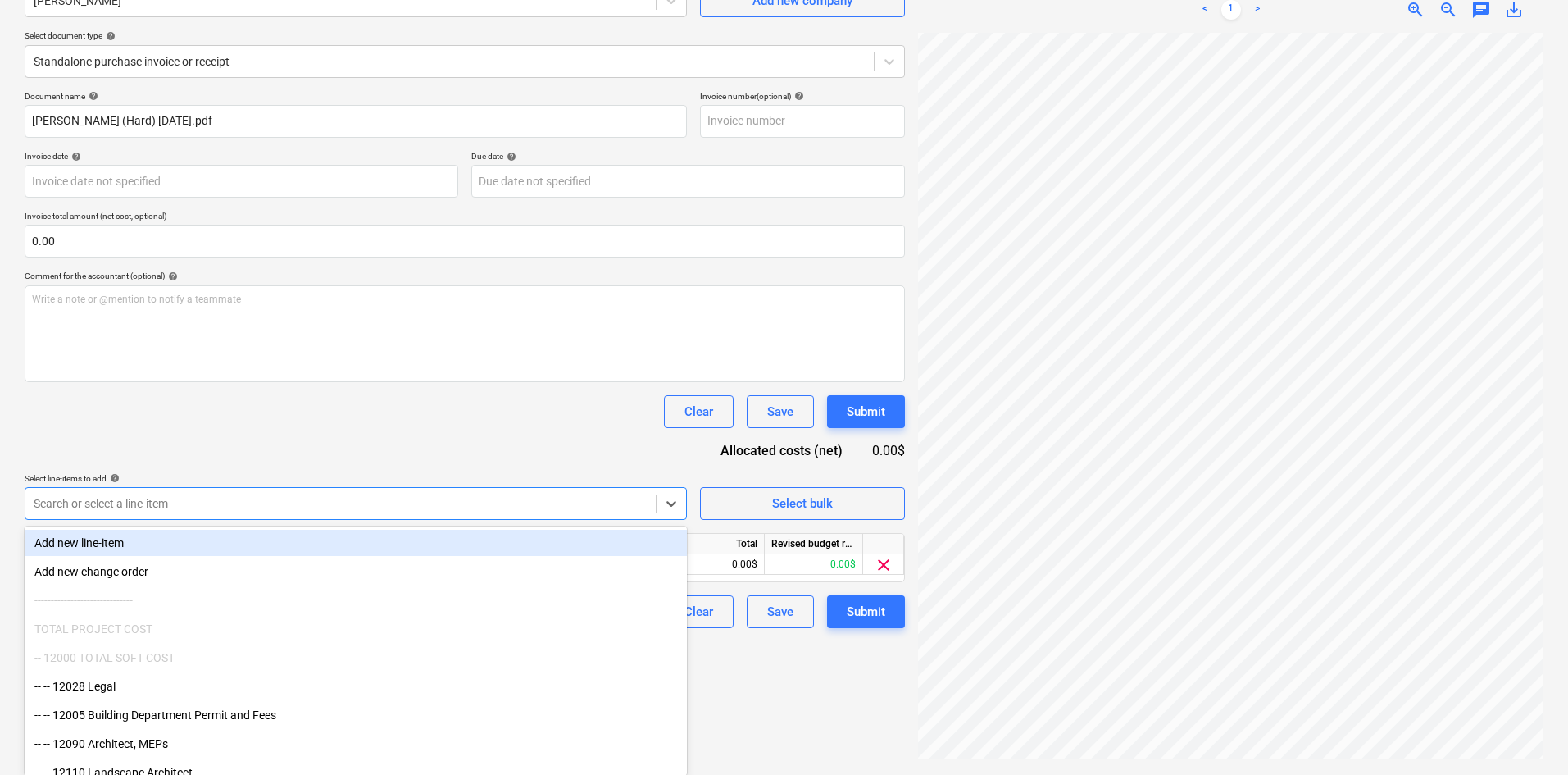
click at [394, 436] on div "Document name help [PERSON_NAME] (Hard) [DATE].pdf Invoice number (optional) he…" at bounding box center [465, 359] width 880 height 537
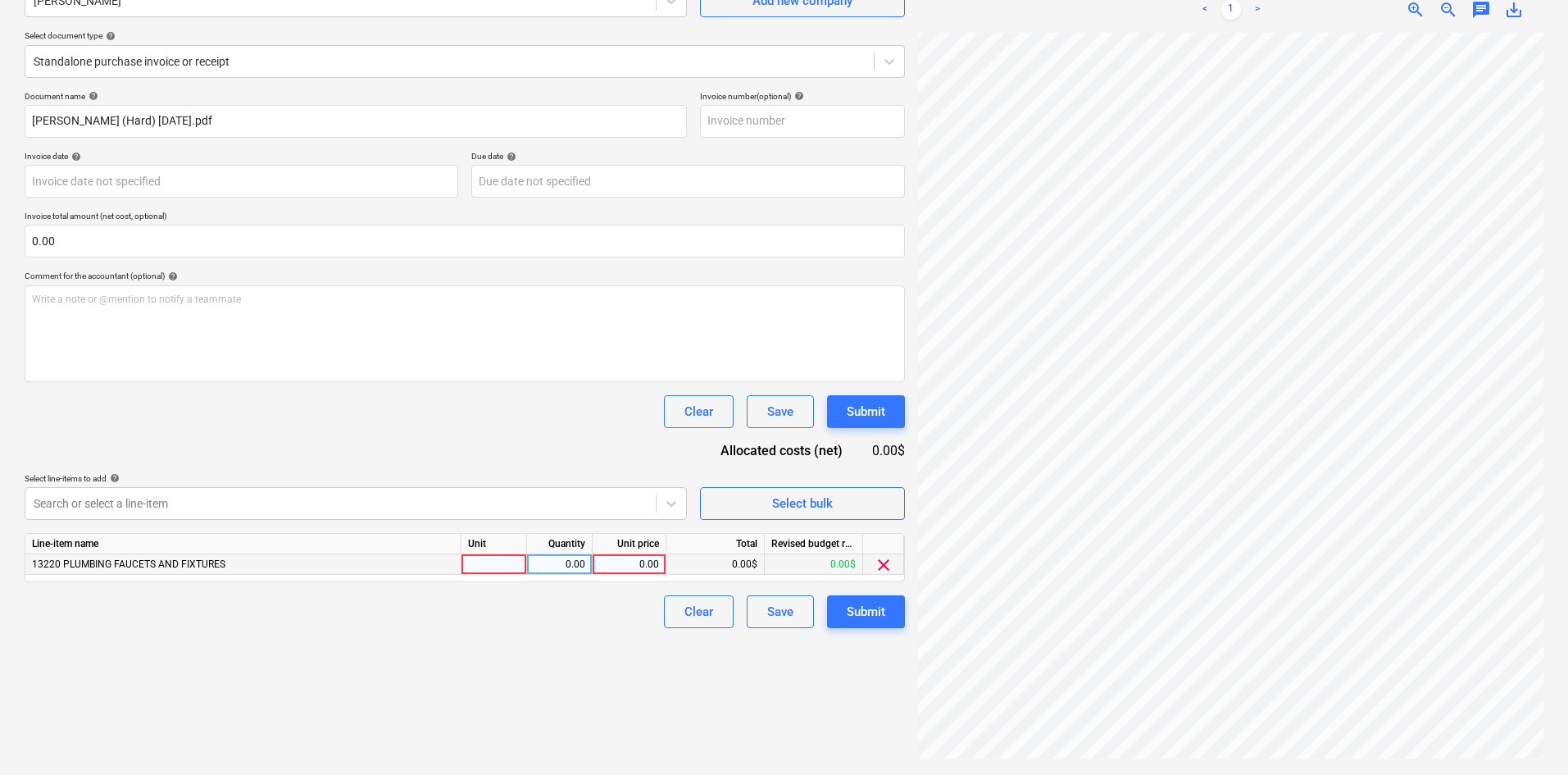
click at [641, 564] on div "0.00" at bounding box center [629, 564] width 60 height 21
type input "229.05"
click at [595, 644] on div "Create new document Select company [PERSON_NAME] Add new company Select documen…" at bounding box center [465, 343] width 894 height 850
click at [861, 615] on div "Submit" at bounding box center [866, 611] width 38 height 21
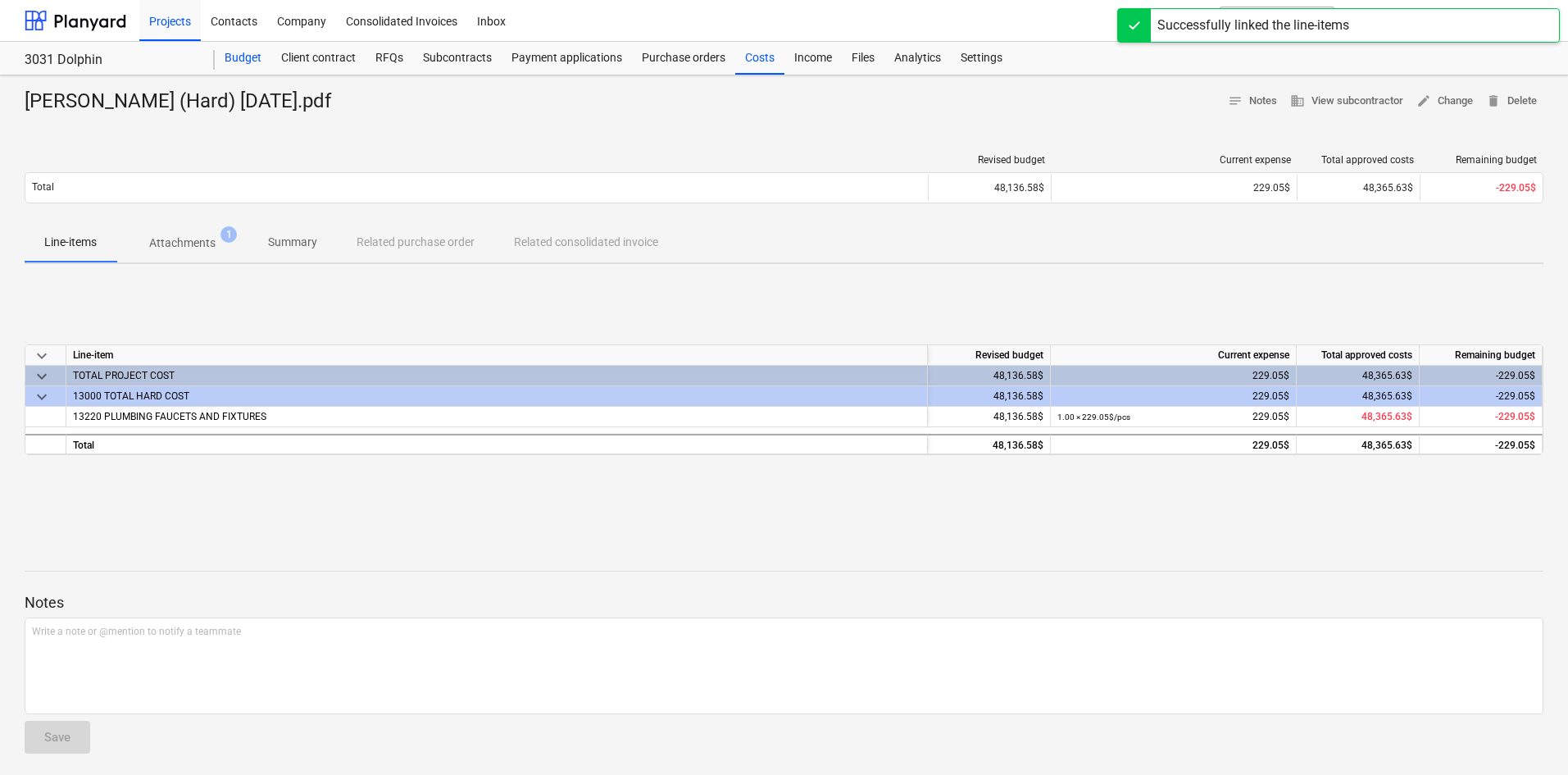
click at [244, 61] on div "Budget" at bounding box center [243, 58] width 56 height 33
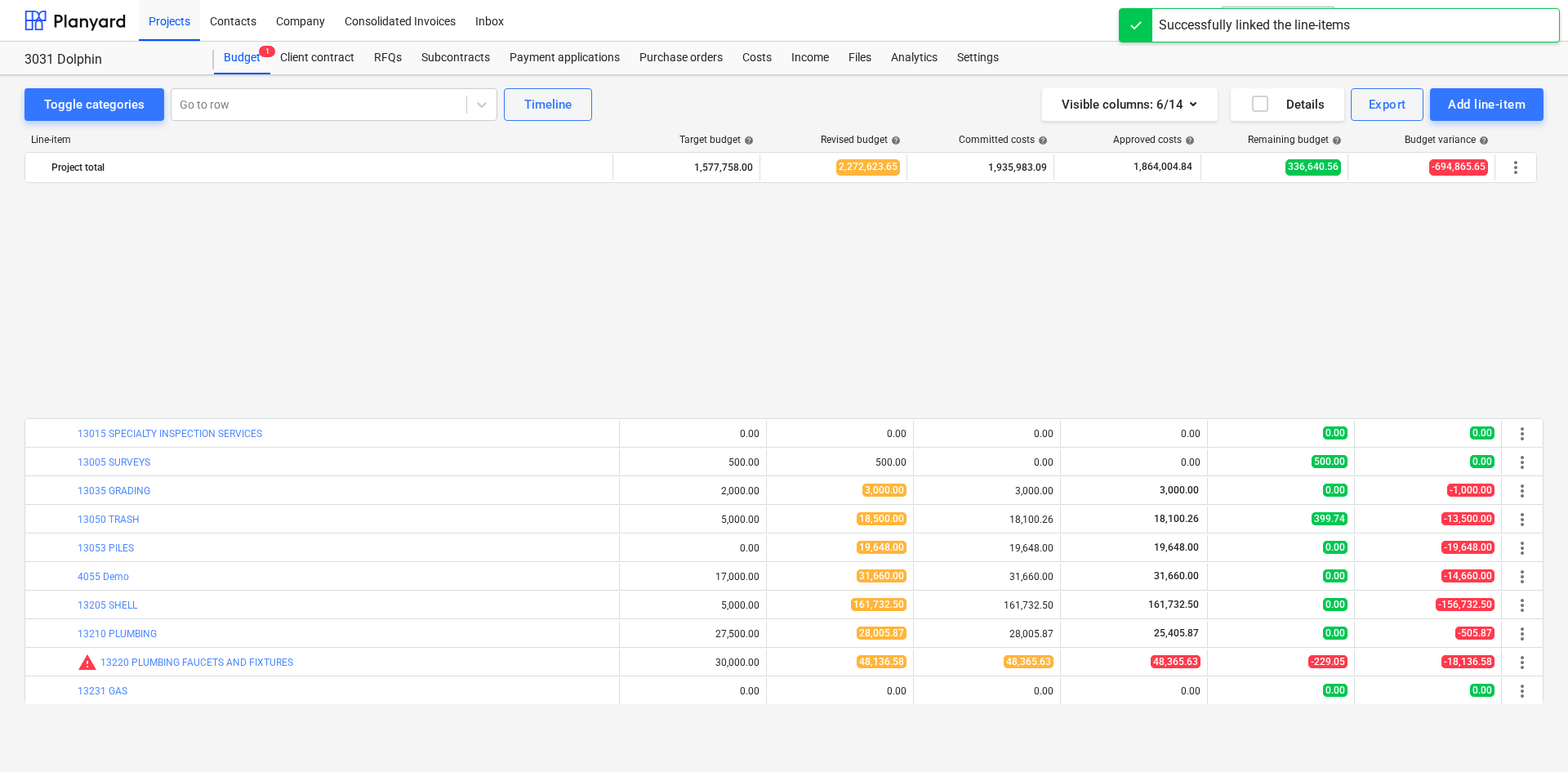
scroll to position [326, 0]
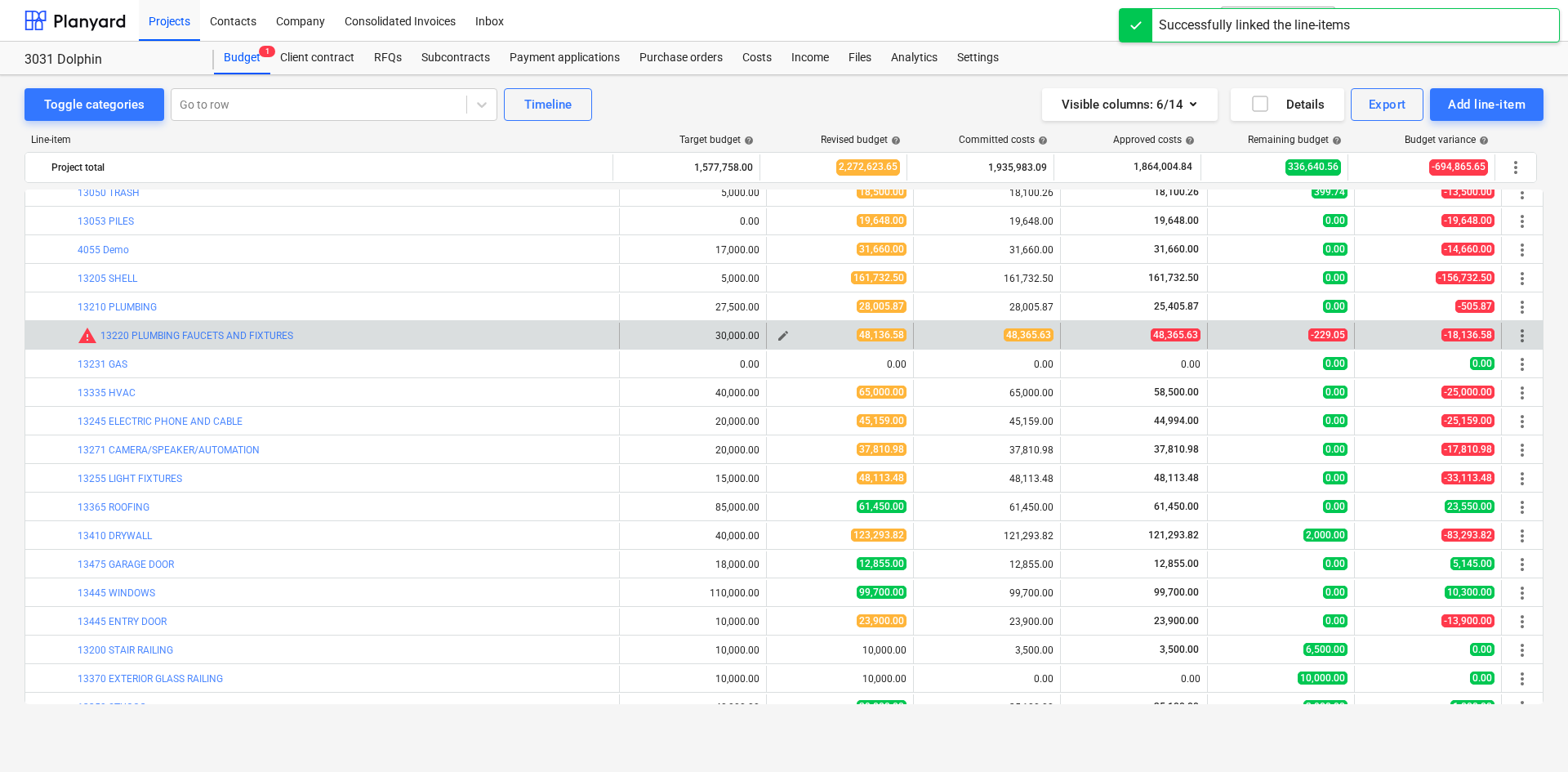
click at [777, 334] on span "edit" at bounding box center [783, 335] width 13 height 13
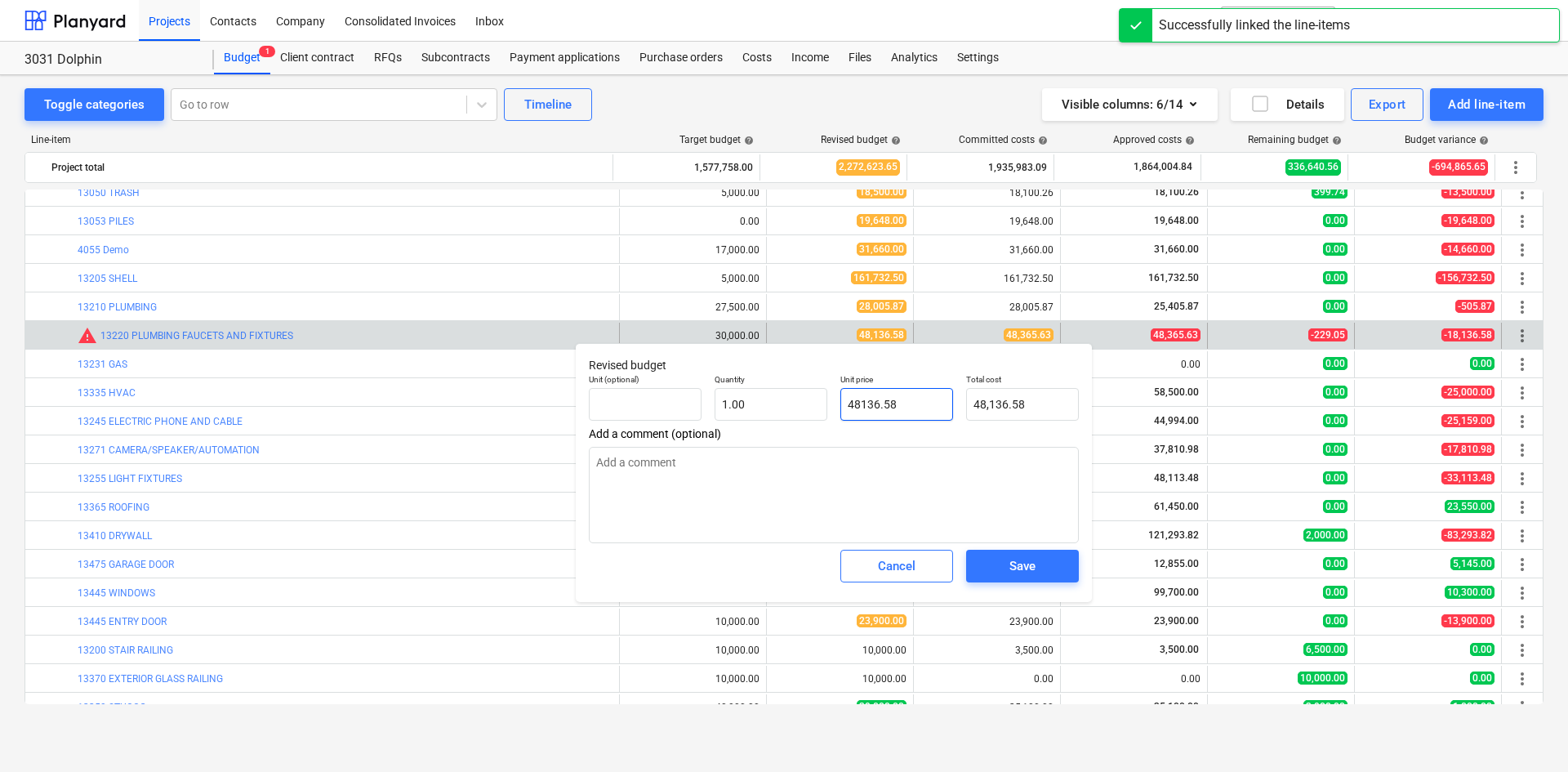
drag, startPoint x: 940, startPoint y: 400, endPoint x: 752, endPoint y: 429, distance: 190.2
click at [765, 425] on div "Unit (optional) Quantity 1.00 Unit price 48136.58 Total cost 48,136.58" at bounding box center [834, 398] width 503 height 60
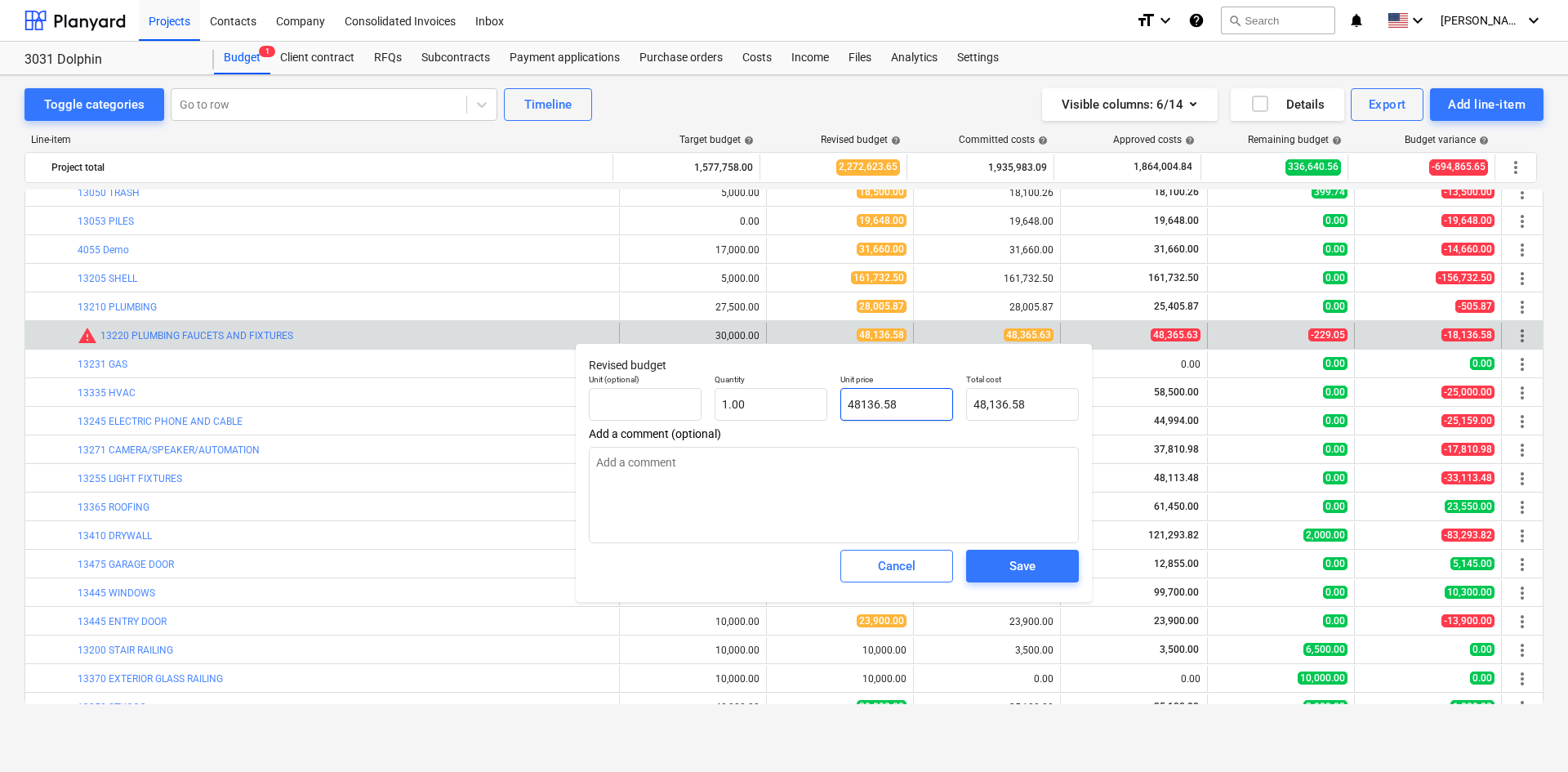
type input "4"
type textarea "x"
type input "4.00"
type input "48"
type textarea "x"
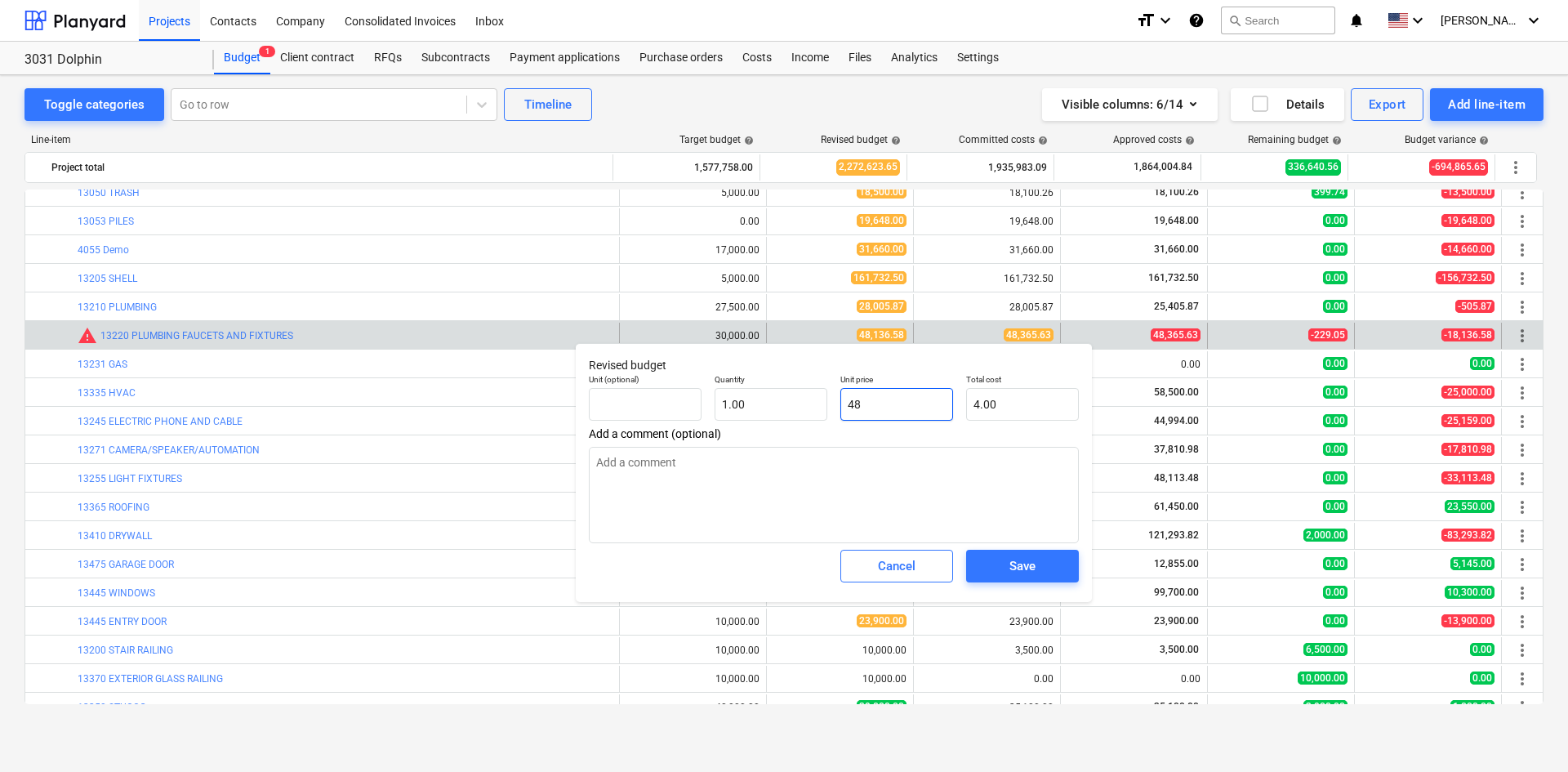
type input "48.00"
type input "483"
type textarea "x"
type input "483.00"
type input "4836"
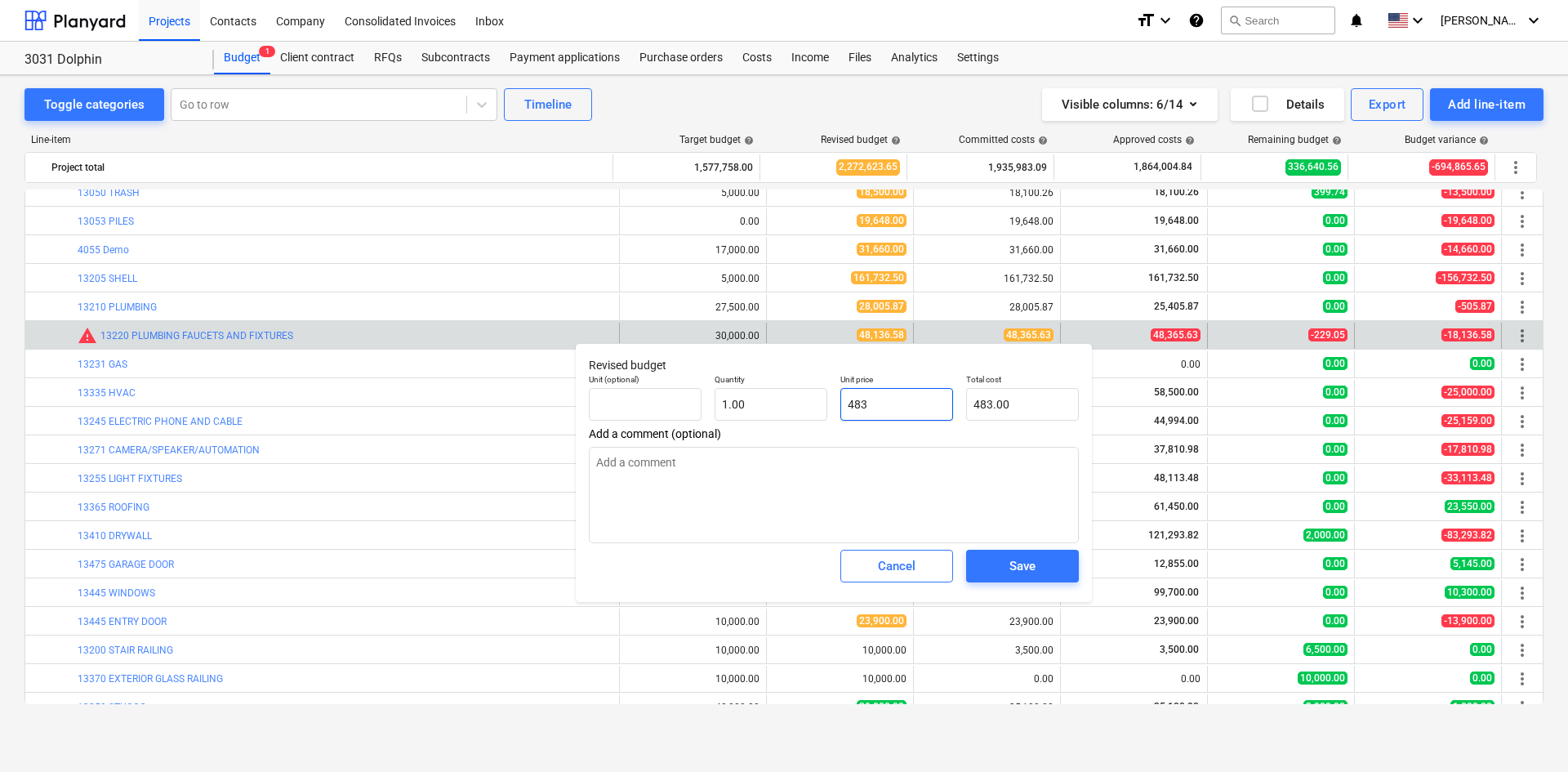
type textarea "x"
type input "4,836.00"
type input "48365"
type textarea "x"
type input "48,365.00"
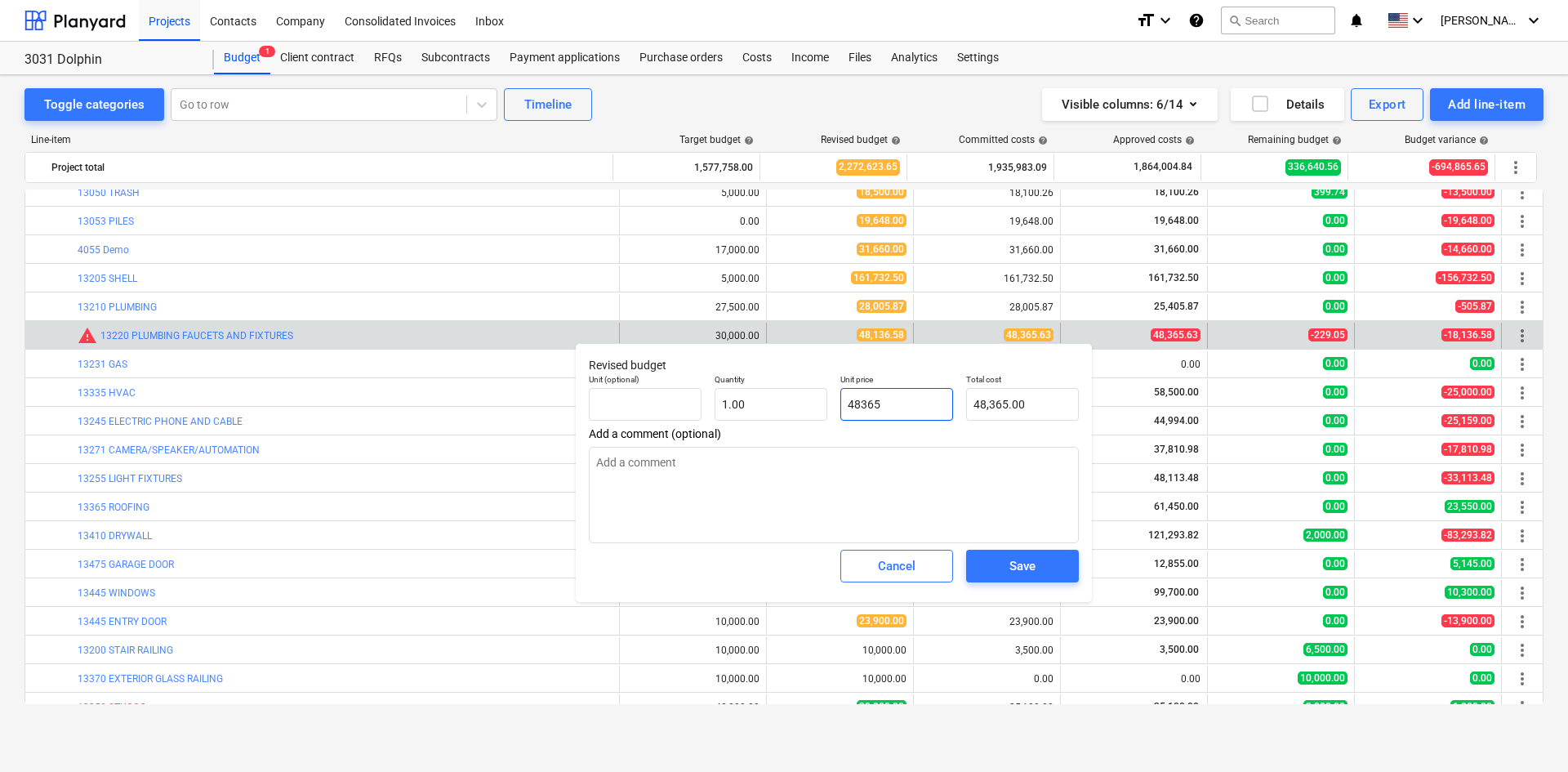
type input "48365."
type textarea "x"
type input "48365.6"
type textarea "x"
type input "48,365.60"
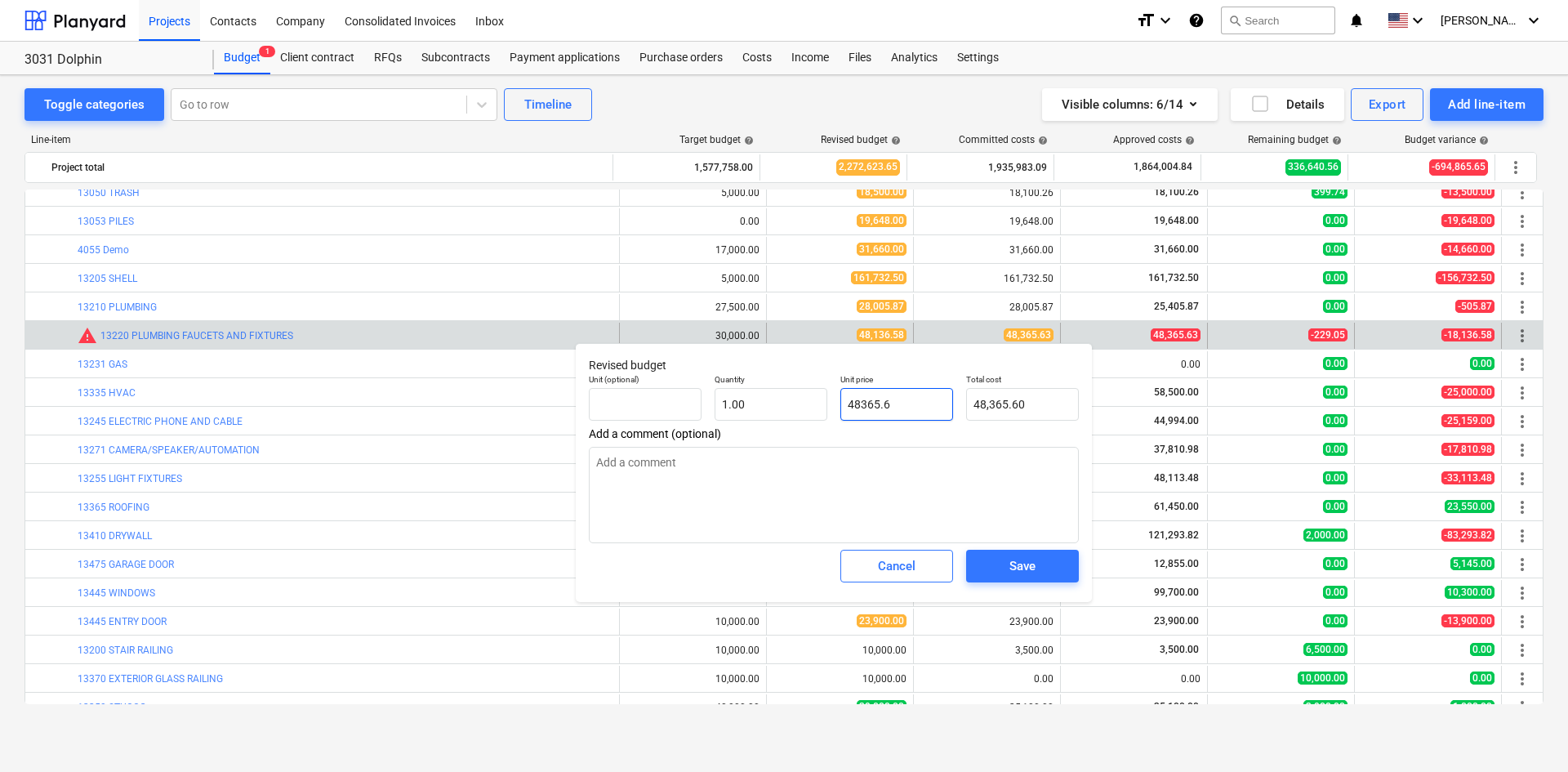
type input "48365.63"
type textarea "x"
type input "48,365.63"
click at [1036, 563] on span "Save" at bounding box center [1022, 565] width 73 height 21
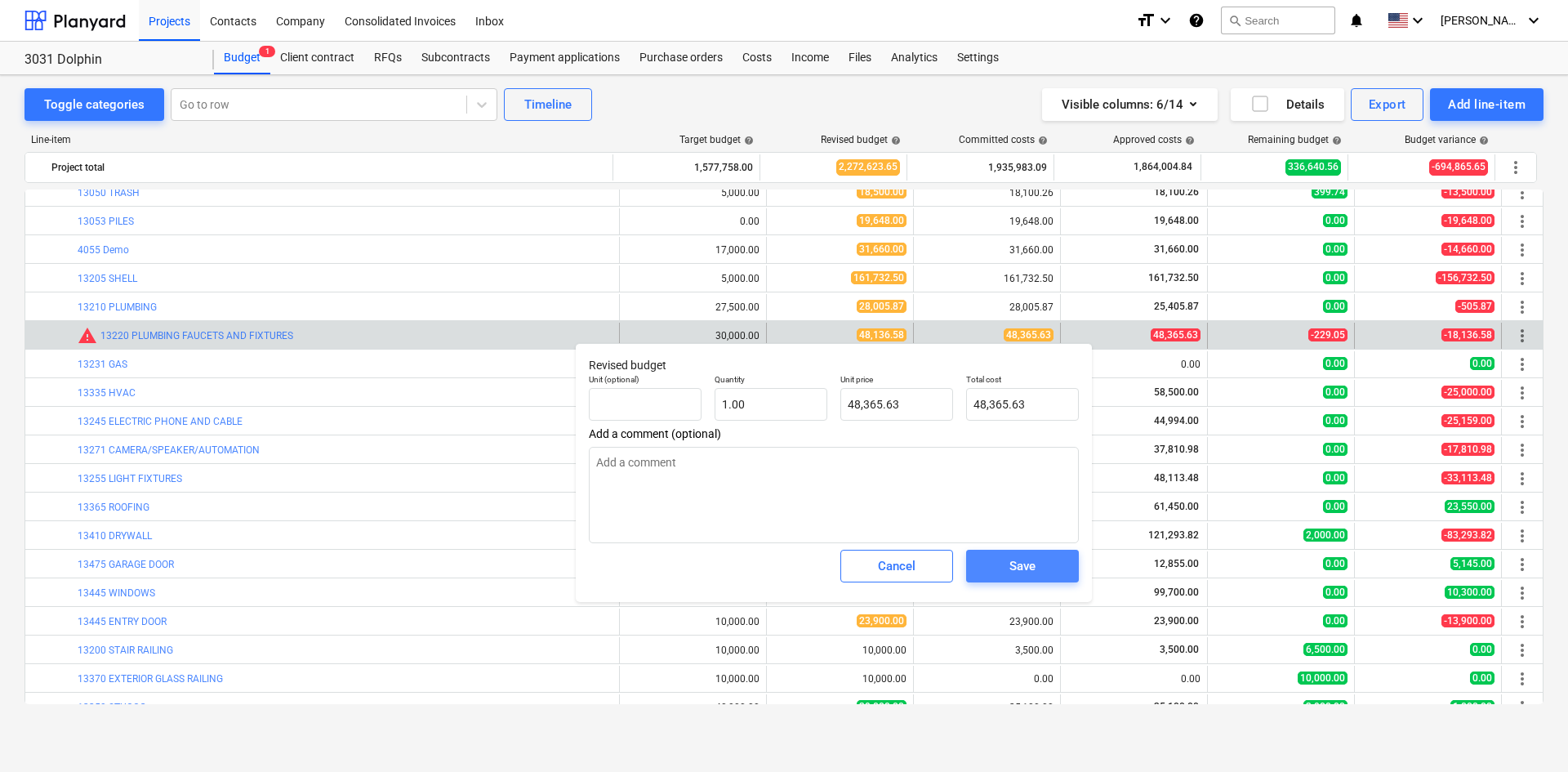
type textarea "x"
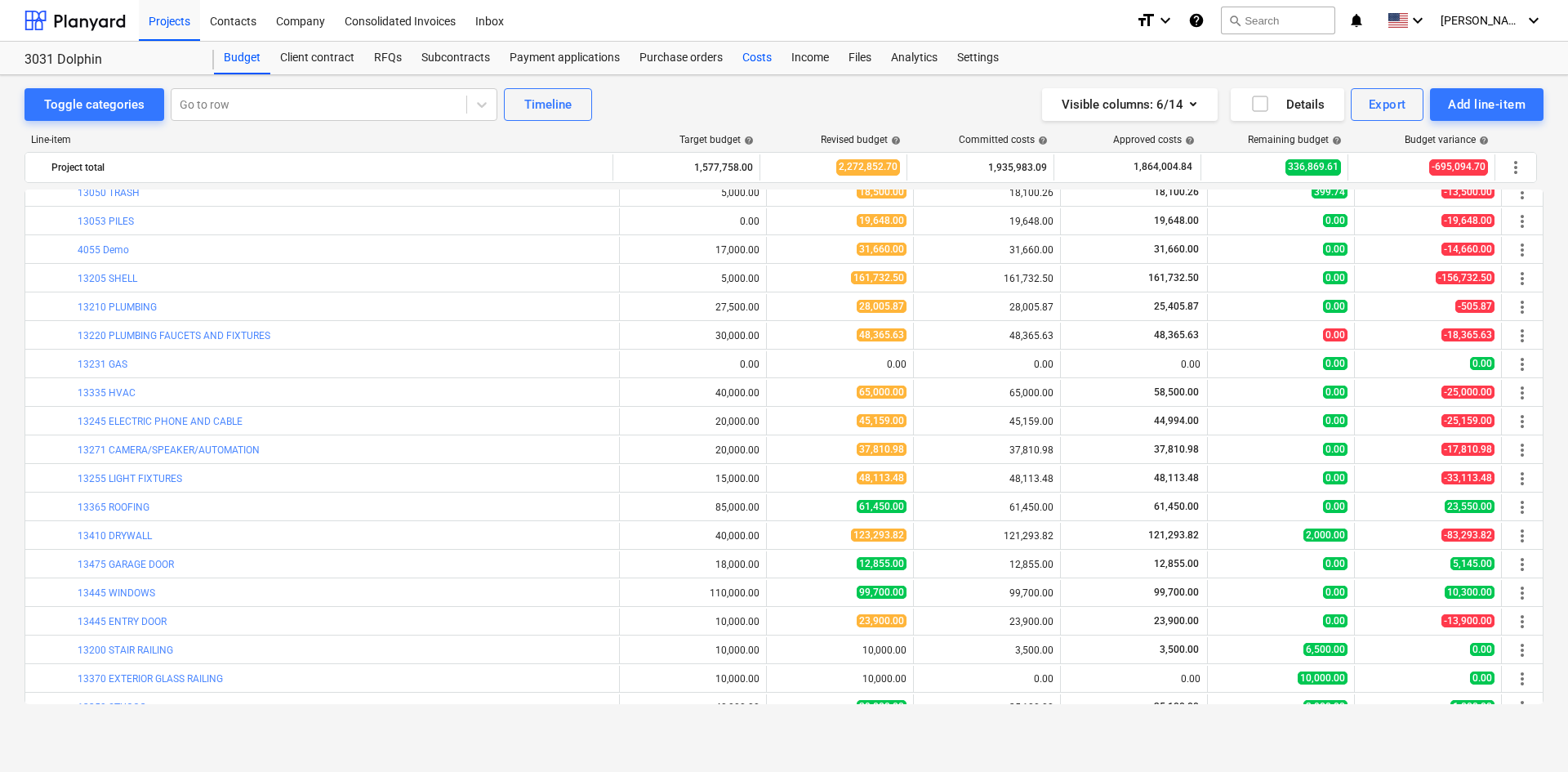
click at [760, 63] on div "Costs" at bounding box center [757, 58] width 49 height 33
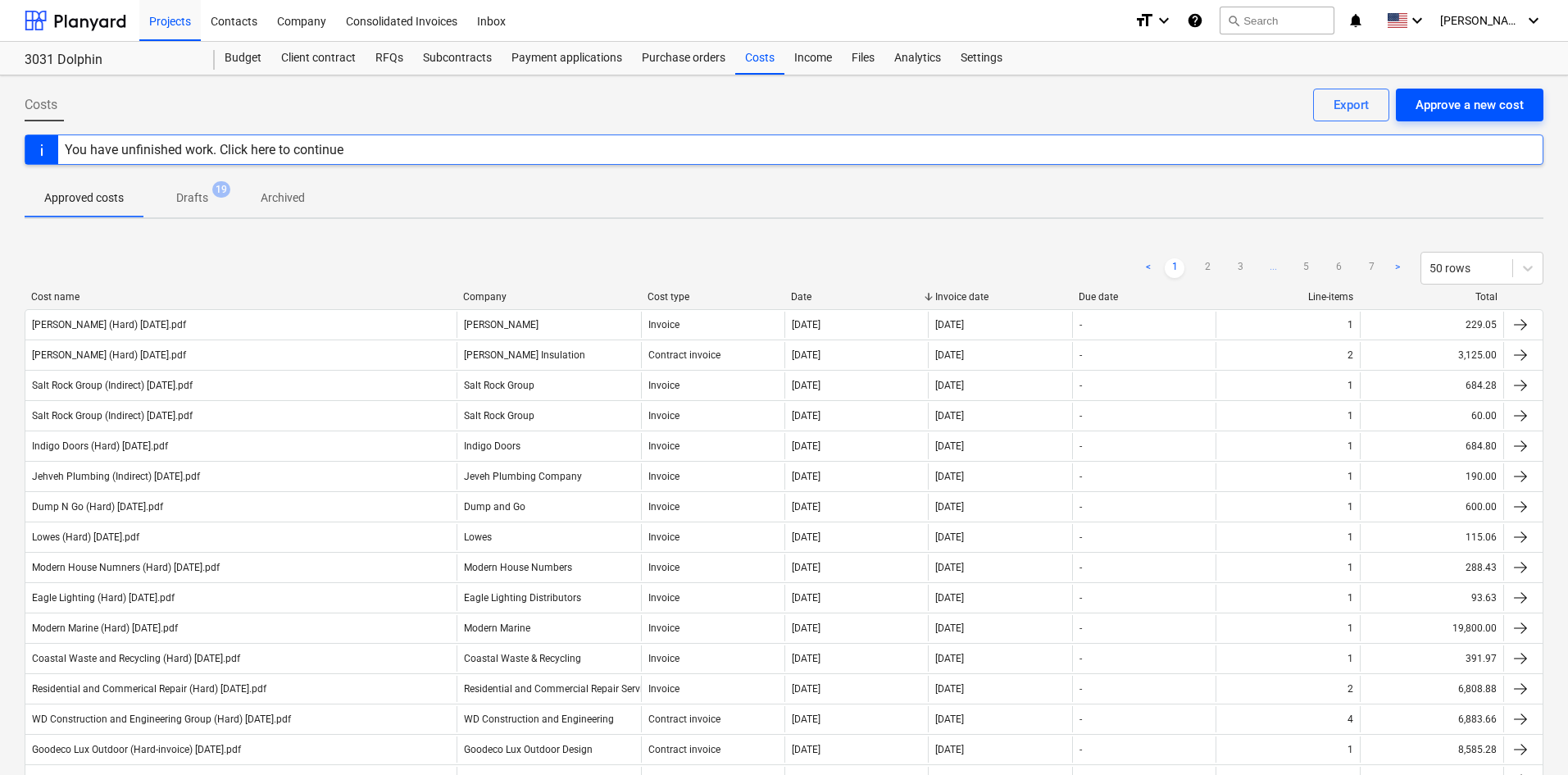
click at [1456, 109] on div "Approve a new cost" at bounding box center [1469, 104] width 108 height 21
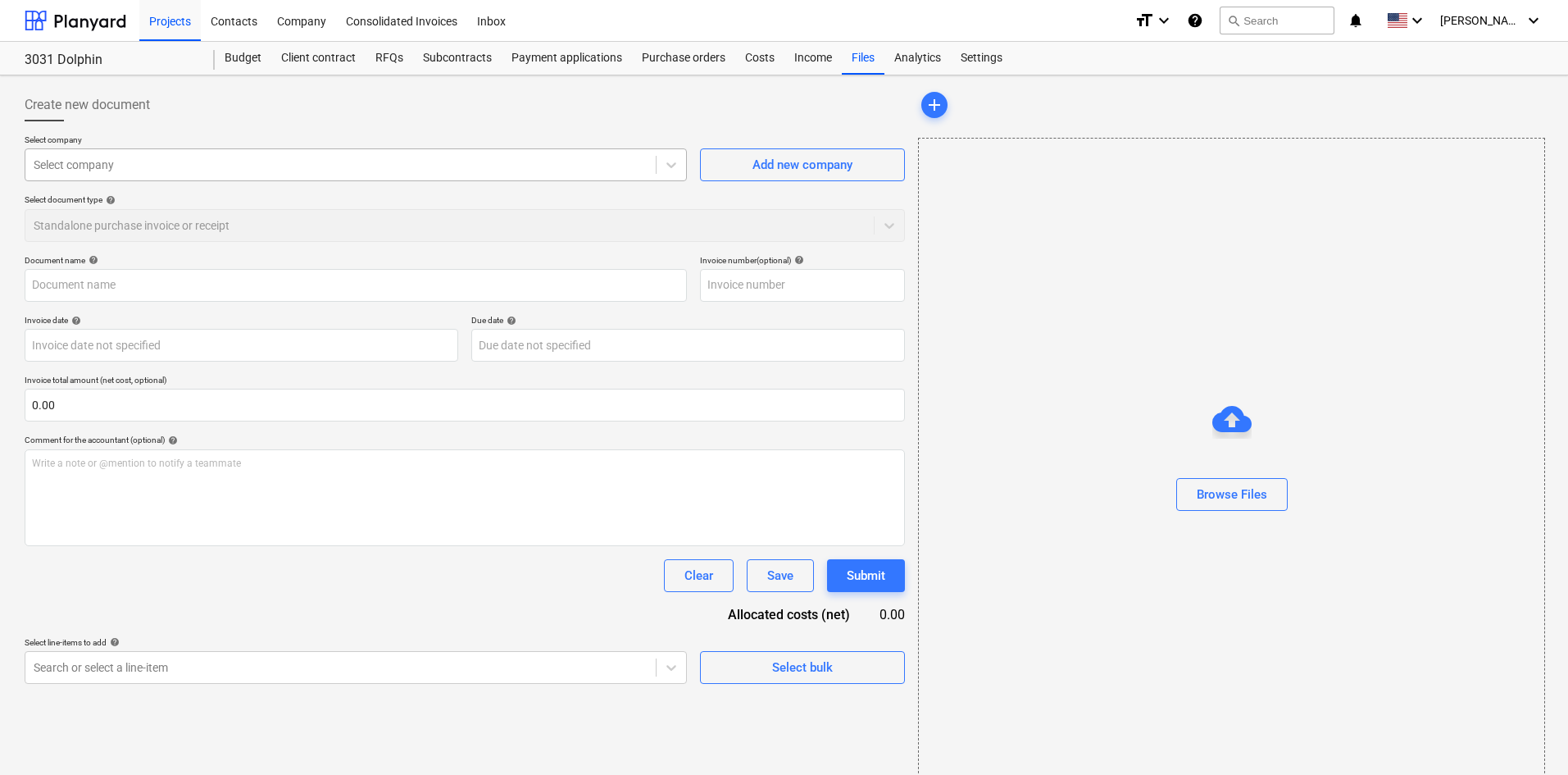
click at [304, 165] on div at bounding box center [340, 165] width 614 height 16
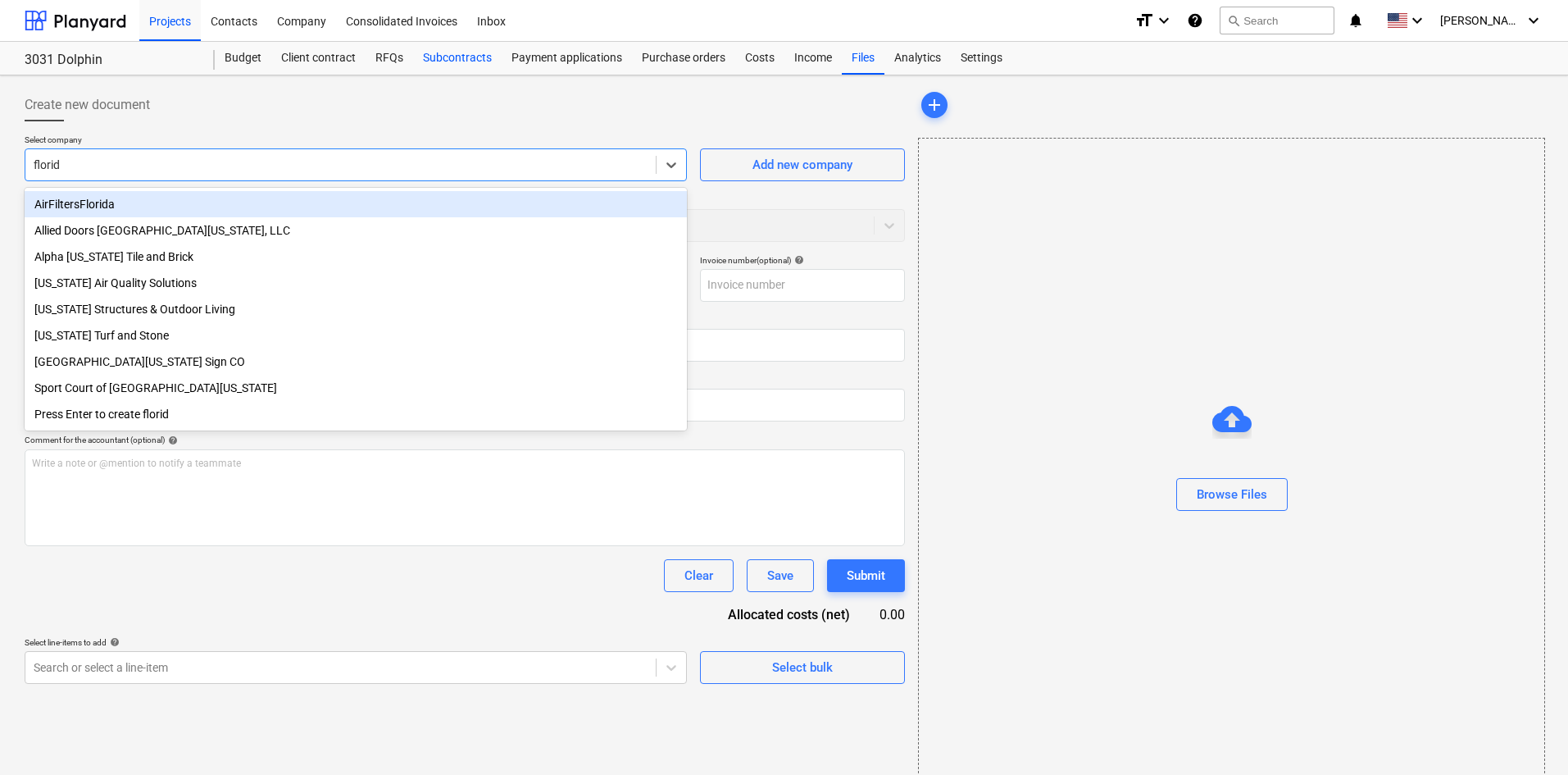
type input "[US_STATE]"
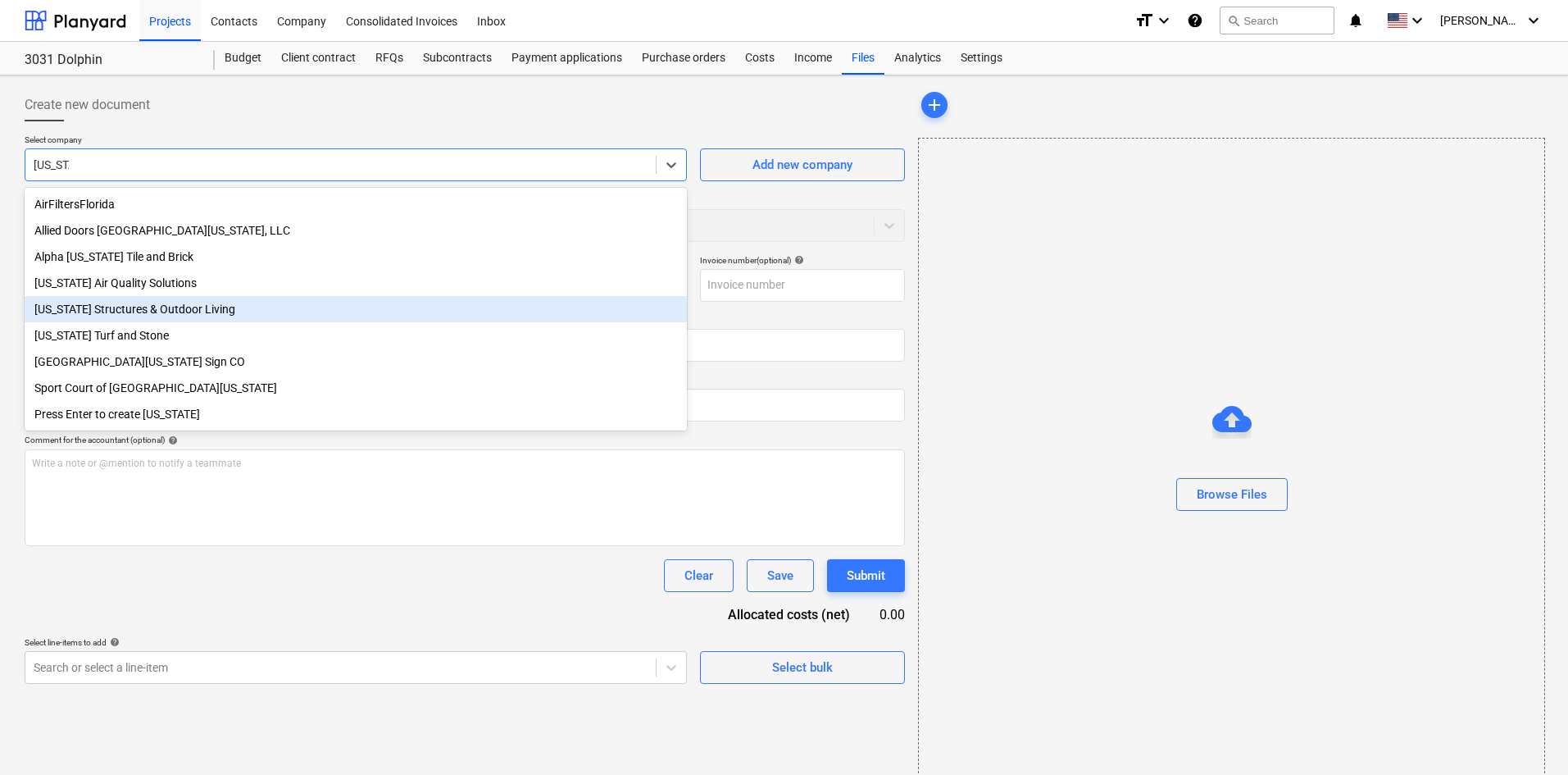
click at [186, 319] on div "[US_STATE] Structures & Outdoor Living" at bounding box center [356, 309] width 662 height 26
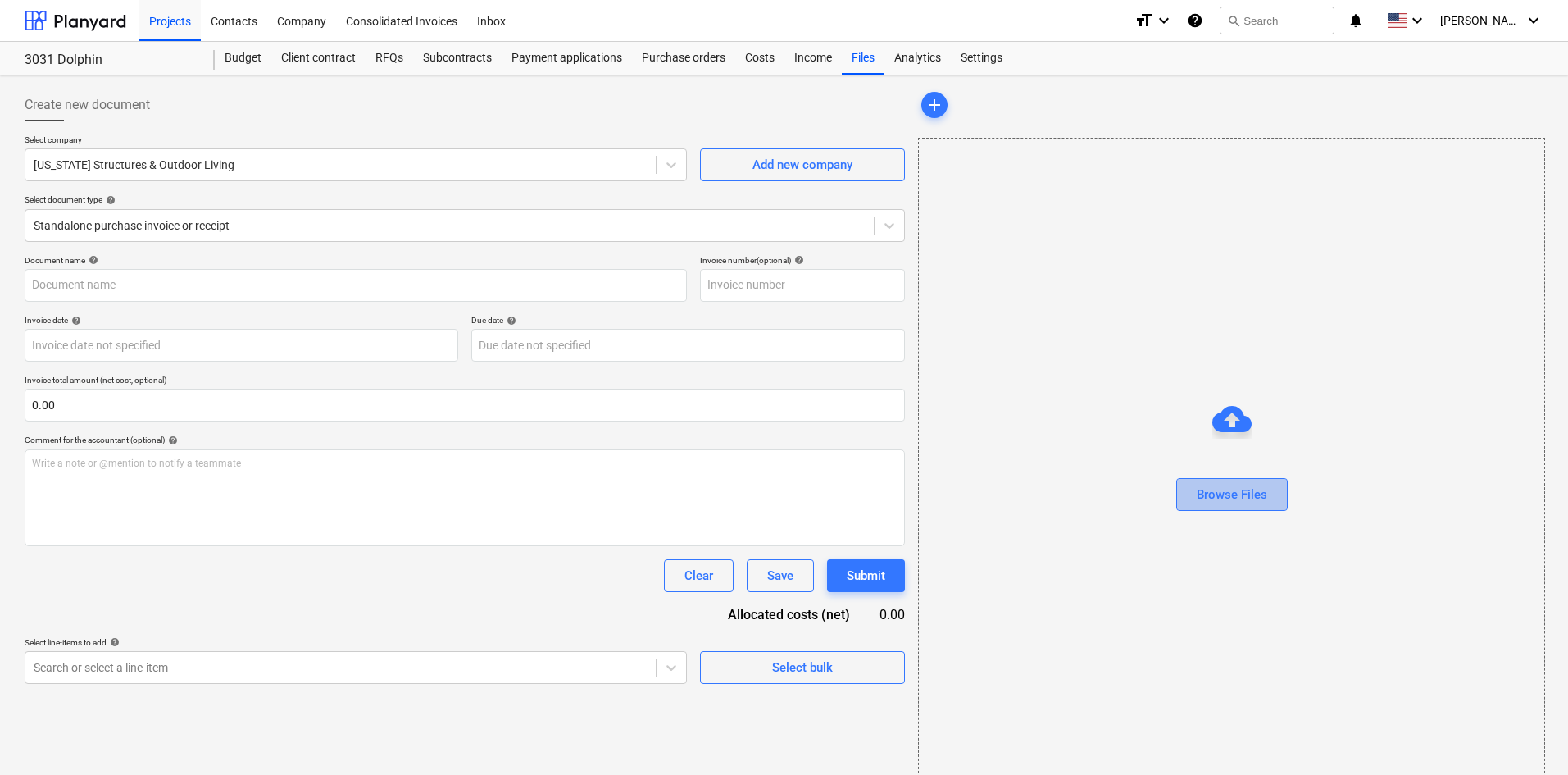
click at [1267, 499] on div "Browse Files" at bounding box center [1232, 494] width 71 height 21
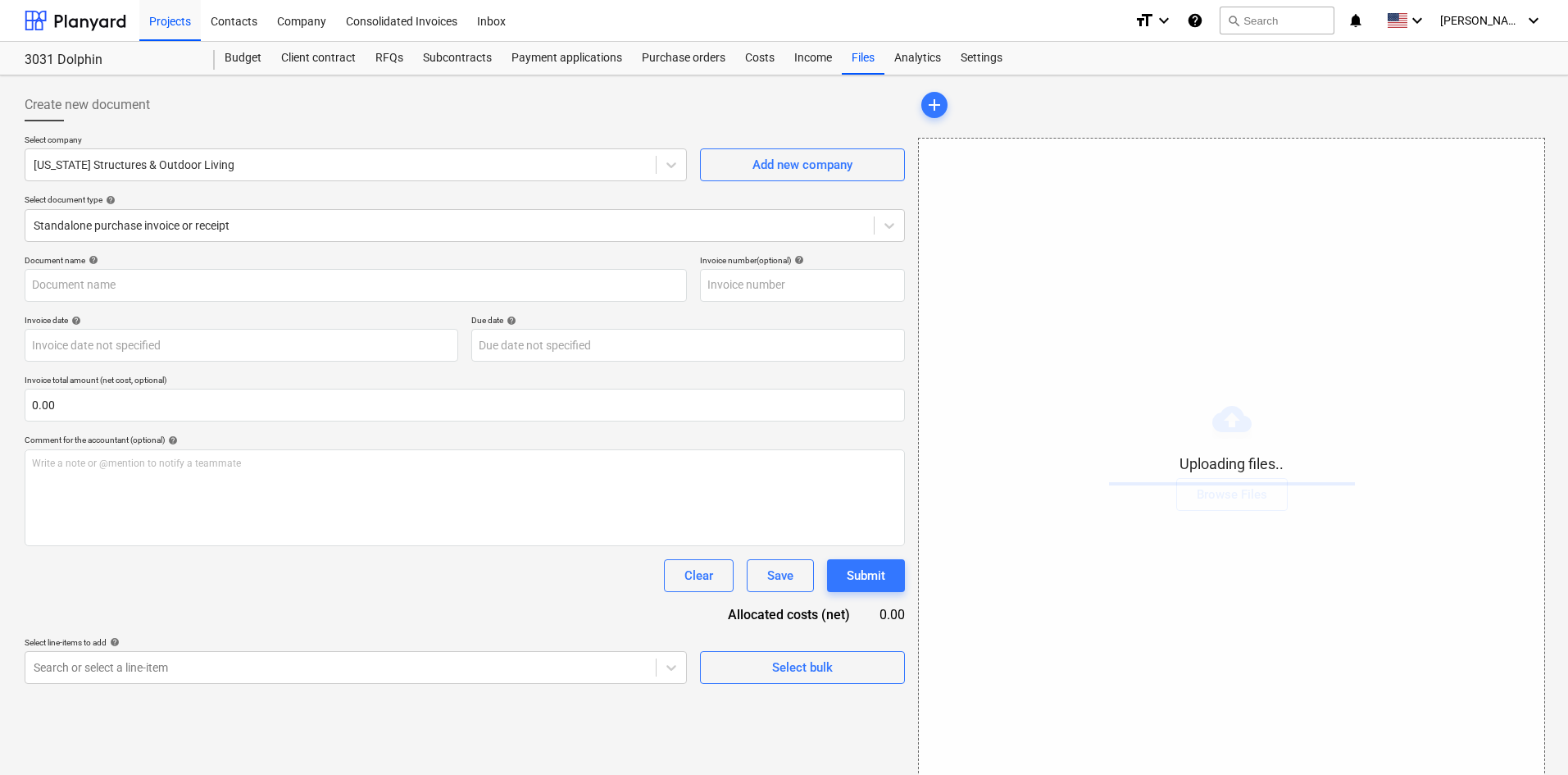
click at [443, 649] on p "Select line-items to add help" at bounding box center [356, 643] width 662 height 14
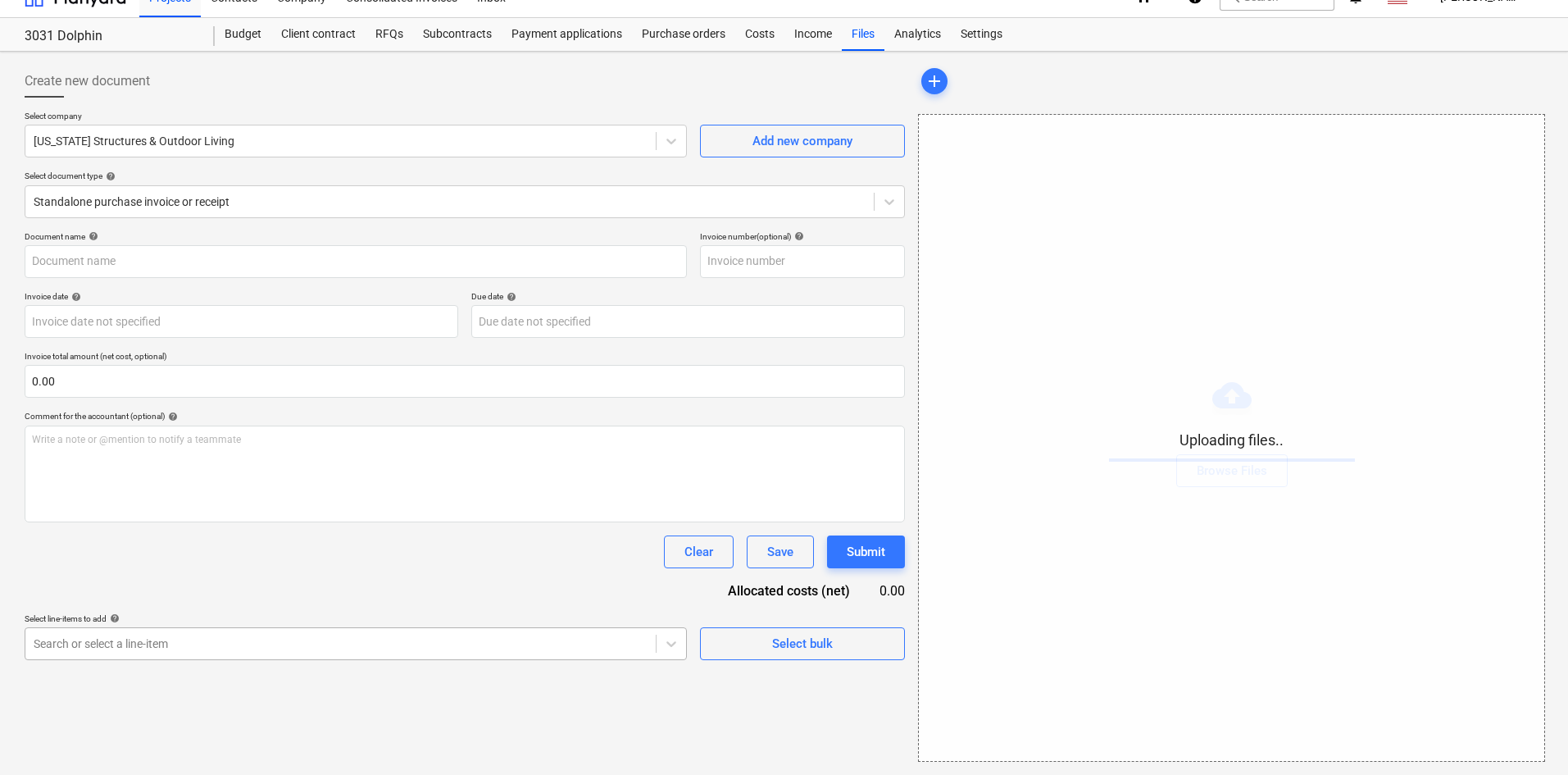
click at [452, 669] on body "Projects Contacts Company Consolidated Invoices Inbox format_size keyboard_arro…" at bounding box center [784, 364] width 1568 height 775
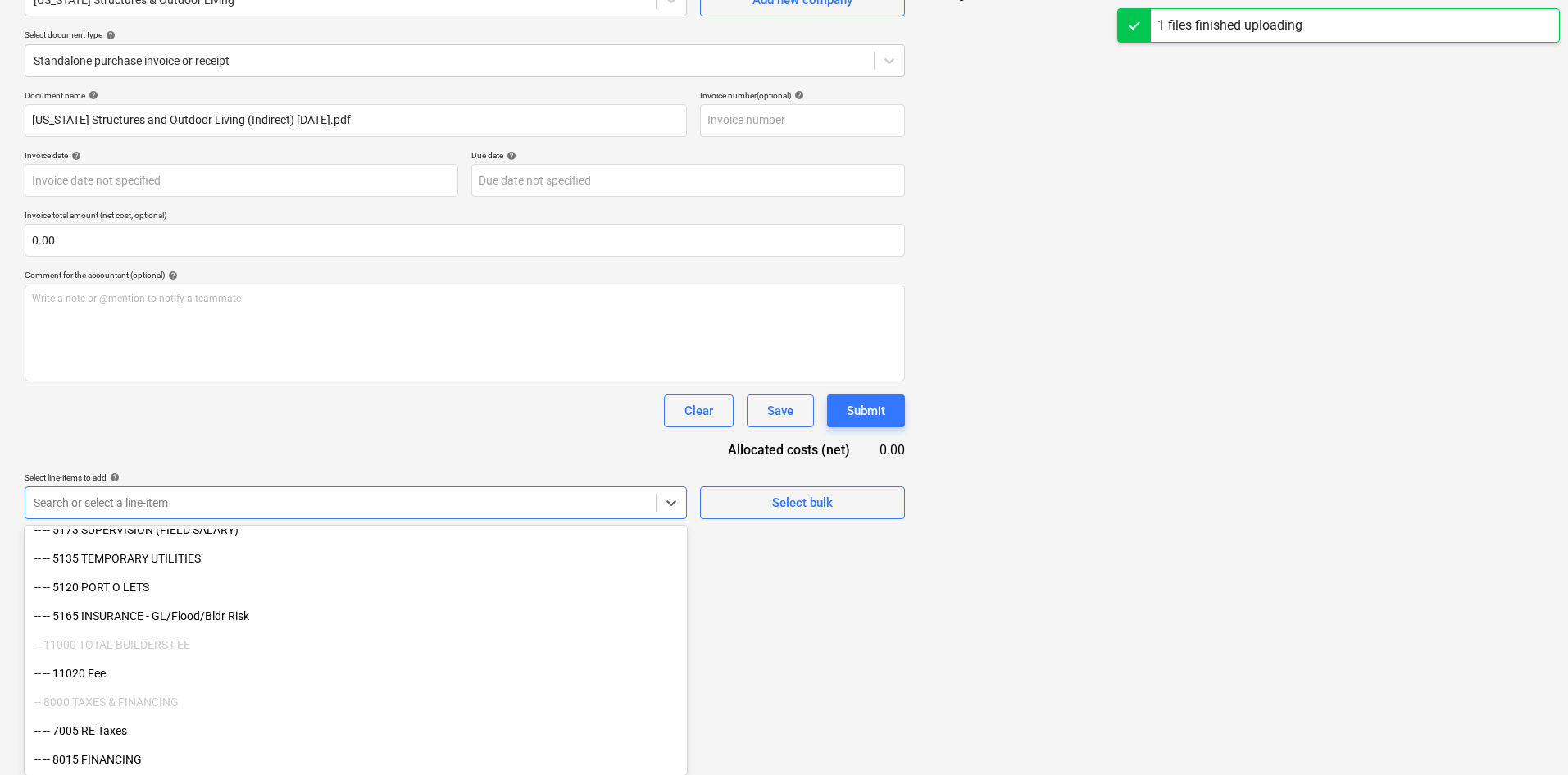
type input "[US_STATE] Structures and Outdoor Living (Indirect) [DATE].pdf"
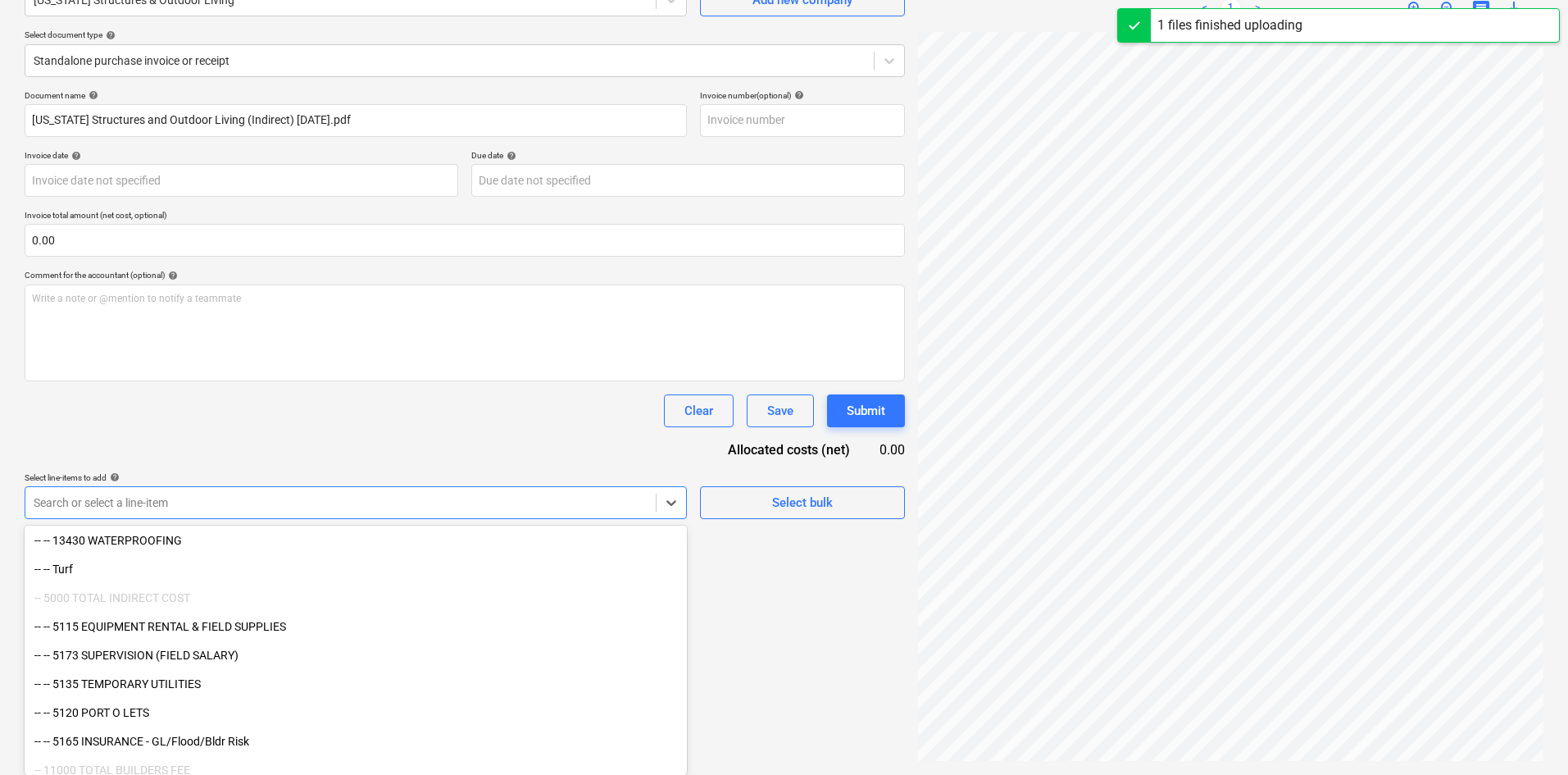
scroll to position [1713, 0]
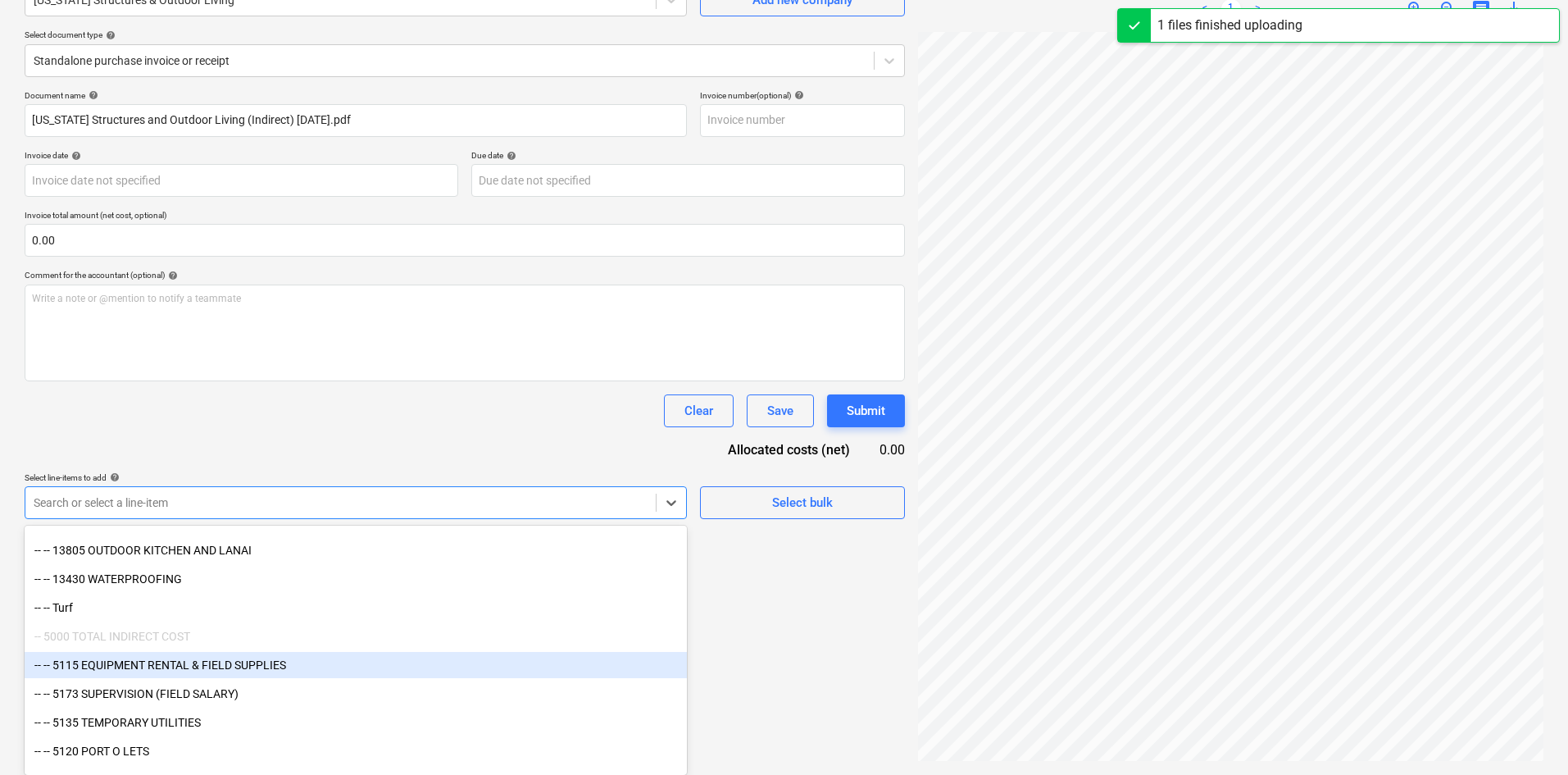
drag, startPoint x: 452, startPoint y: 669, endPoint x: 261, endPoint y: 675, distance: 191.1
click at [268, 669] on div "-- -- 5115 EQUIPMENT RENTAL & FIELD SUPPLIES" at bounding box center [356, 664] width 662 height 26
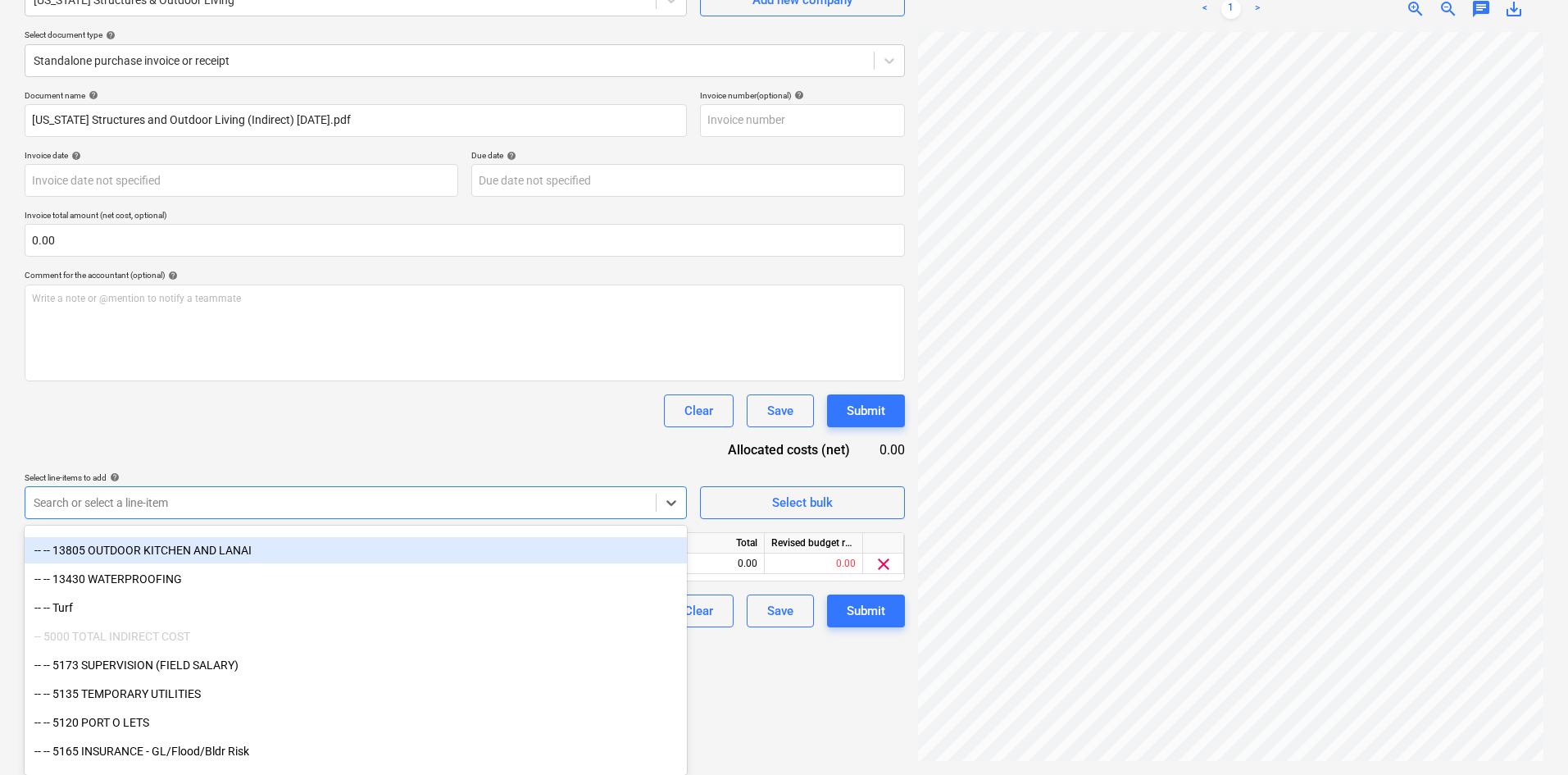
drag, startPoint x: 436, startPoint y: 454, endPoint x: 632, endPoint y: 525, distance: 208.5
click at [438, 455] on div "Document name help [US_STATE] Structures and Outdoor Living (Indirect) [DATE].p…" at bounding box center [465, 358] width 880 height 537
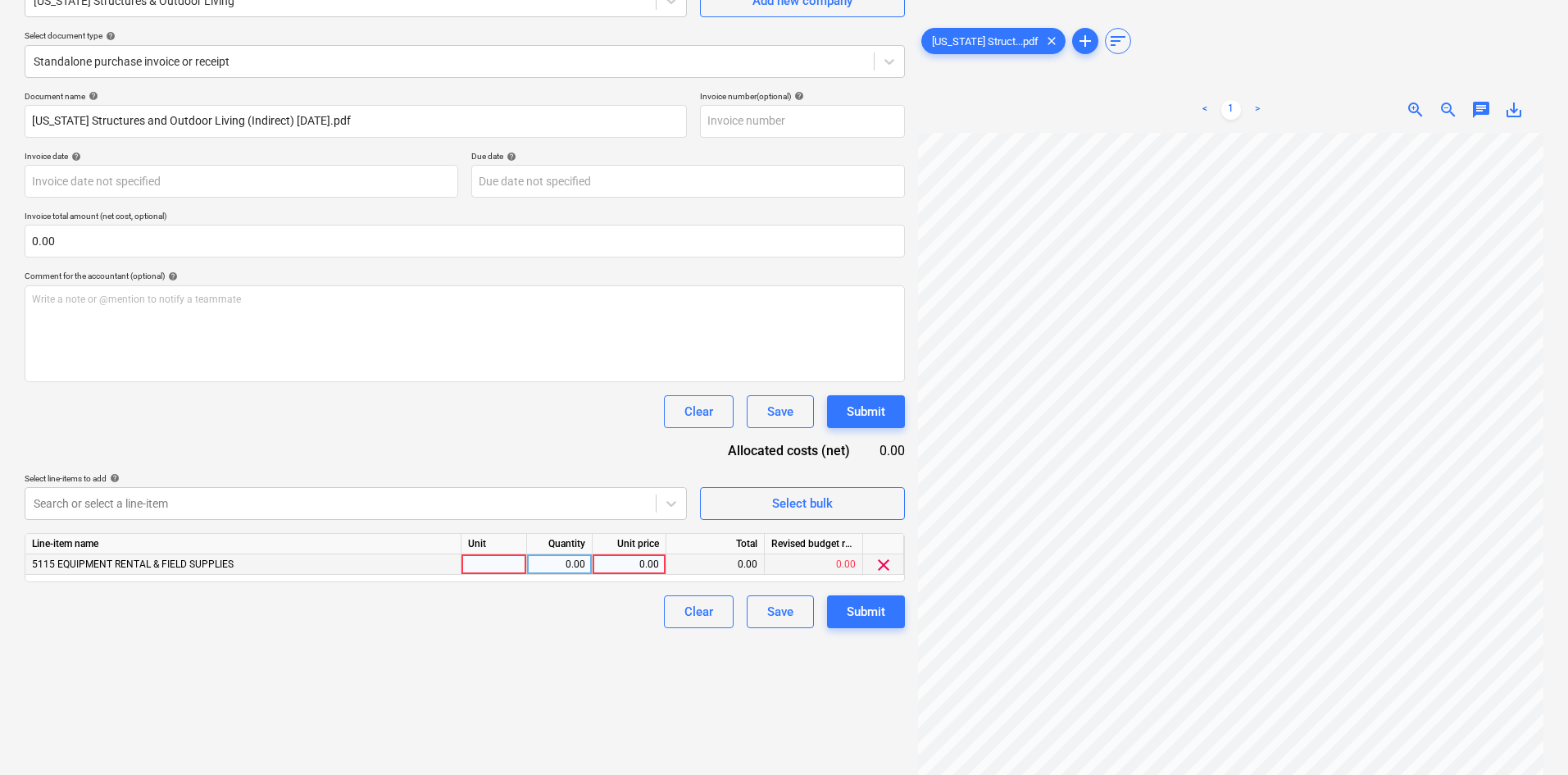
click at [630, 561] on div "0.00" at bounding box center [629, 564] width 60 height 21
type input "150"
click at [611, 664] on div "Create new document Select company [US_STATE] Structures & Outdoor Living Add n…" at bounding box center [465, 343] width 894 height 850
click at [880, 603] on div "Submit" at bounding box center [866, 611] width 38 height 21
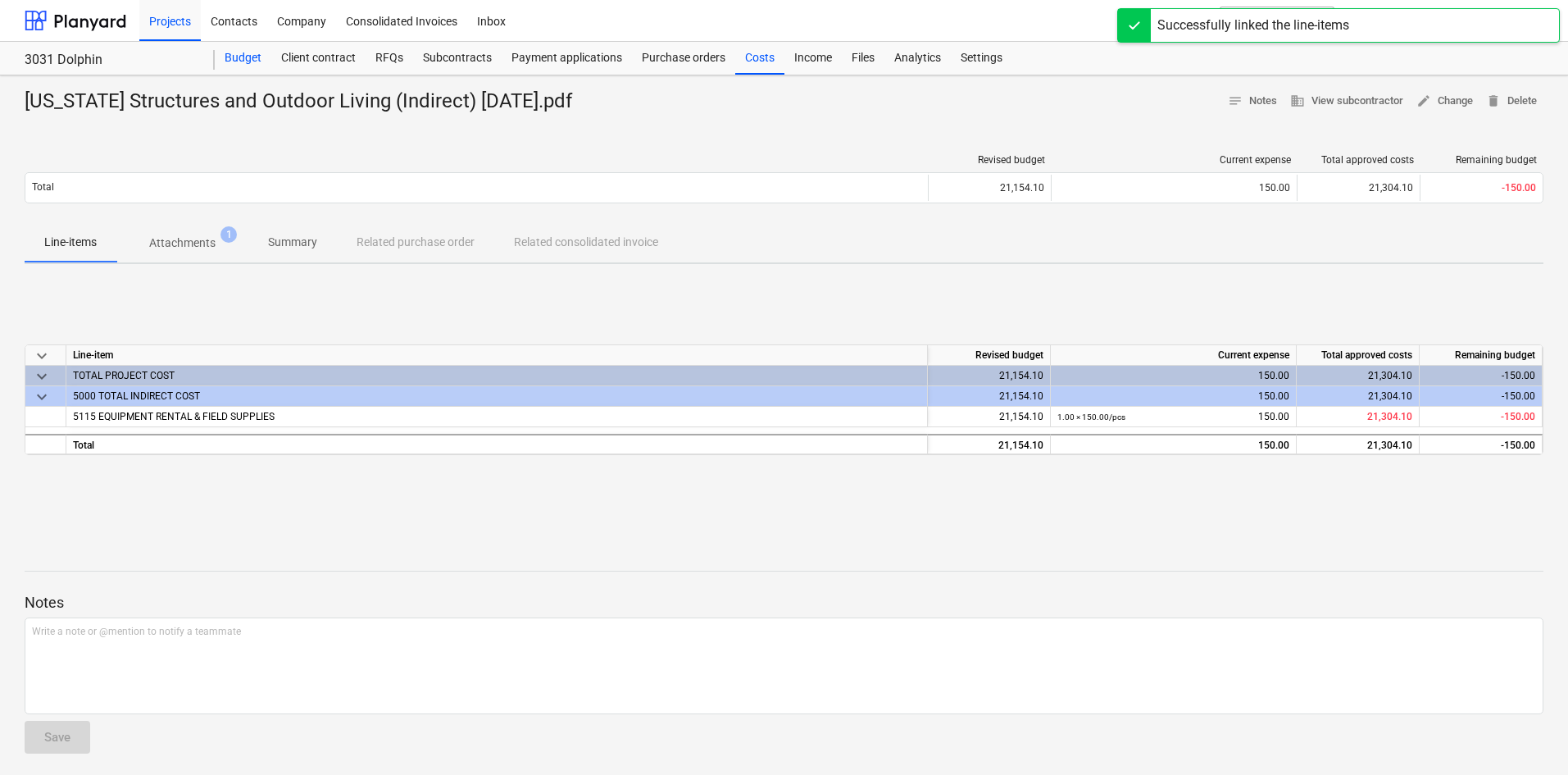
click at [260, 60] on div "Budget" at bounding box center [243, 58] width 56 height 33
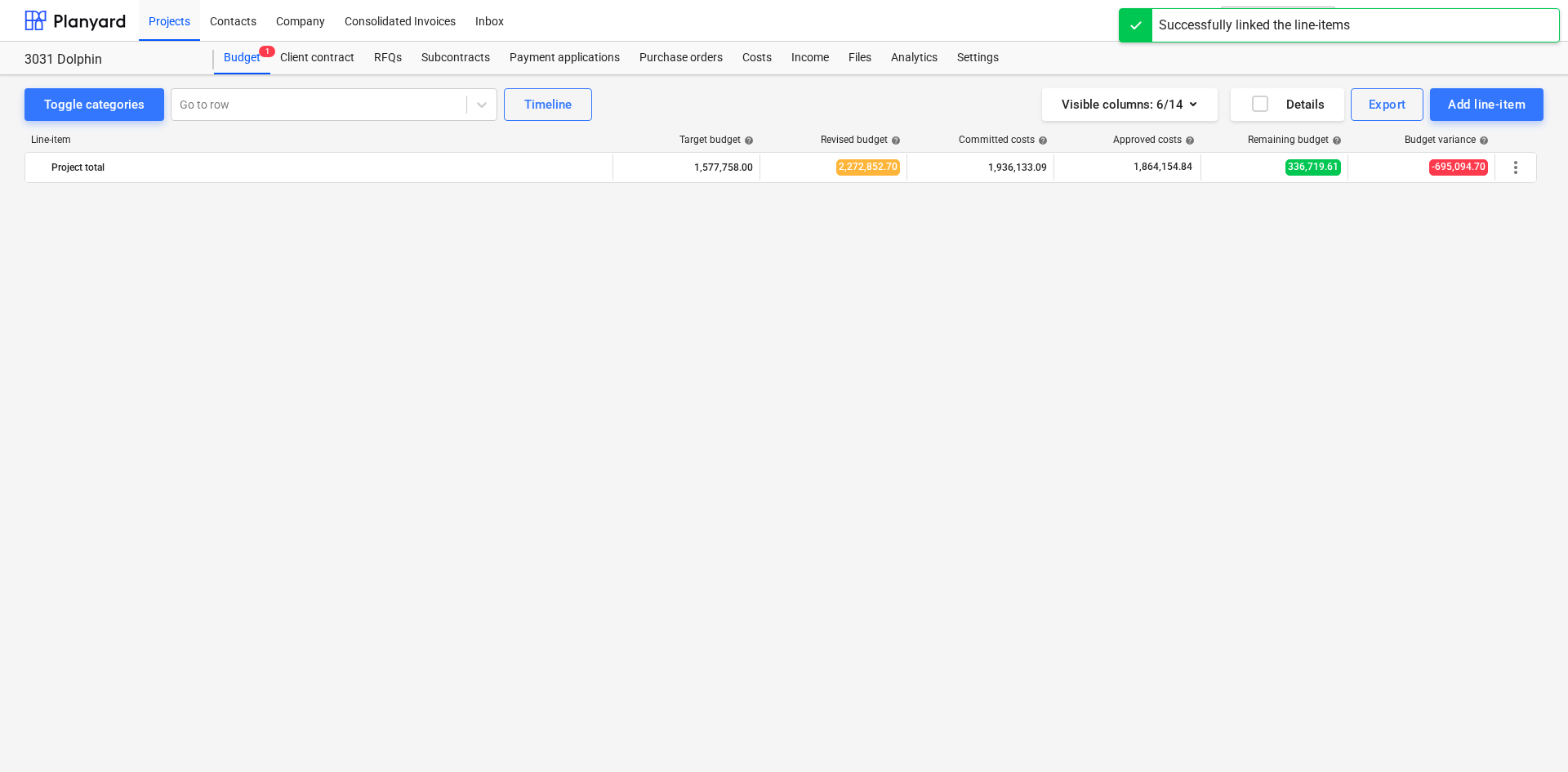
scroll to position [1306, 0]
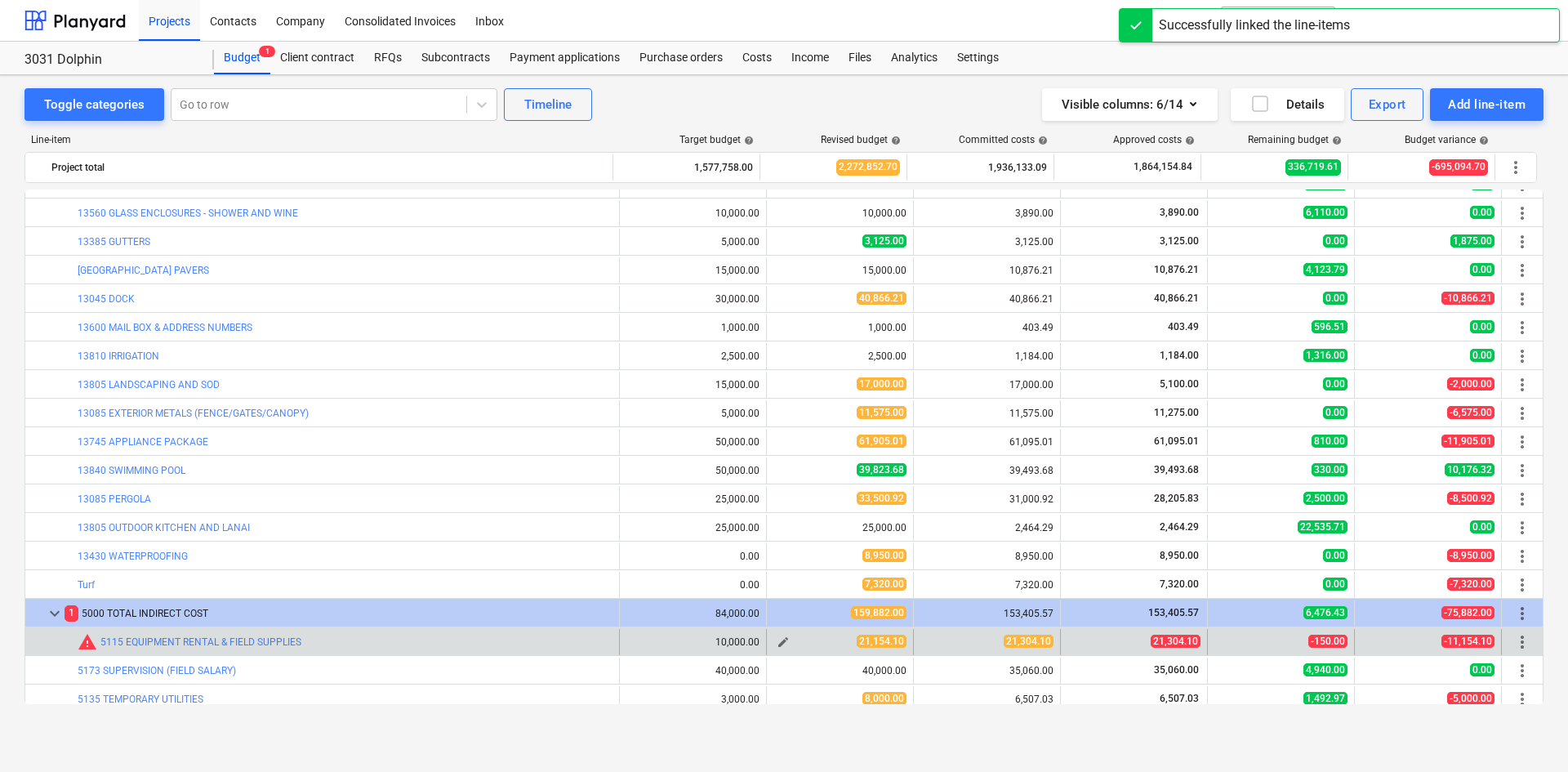
click at [778, 644] on span "edit" at bounding box center [783, 642] width 13 height 13
type textarea "x"
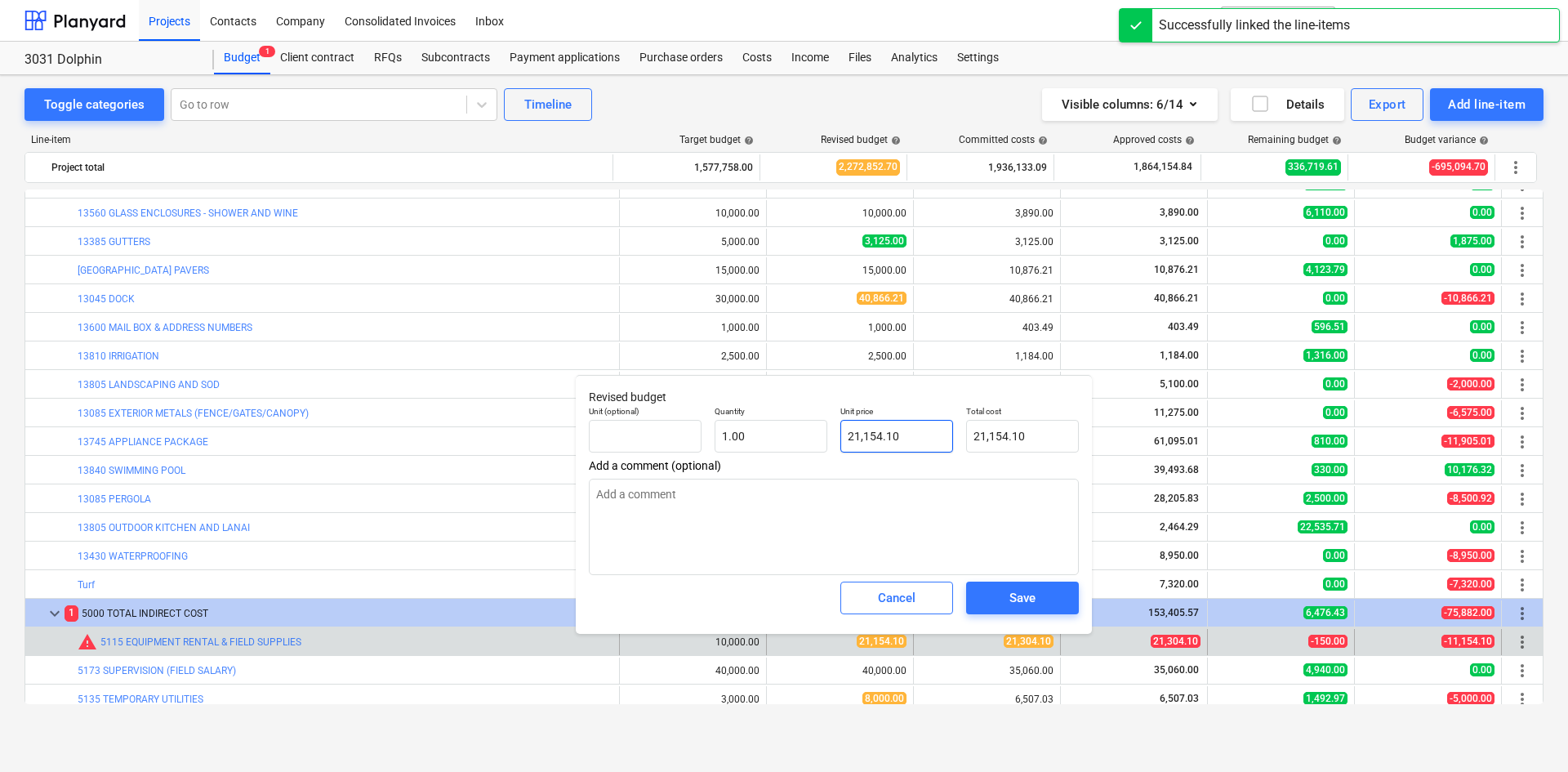
type input "21154.1"
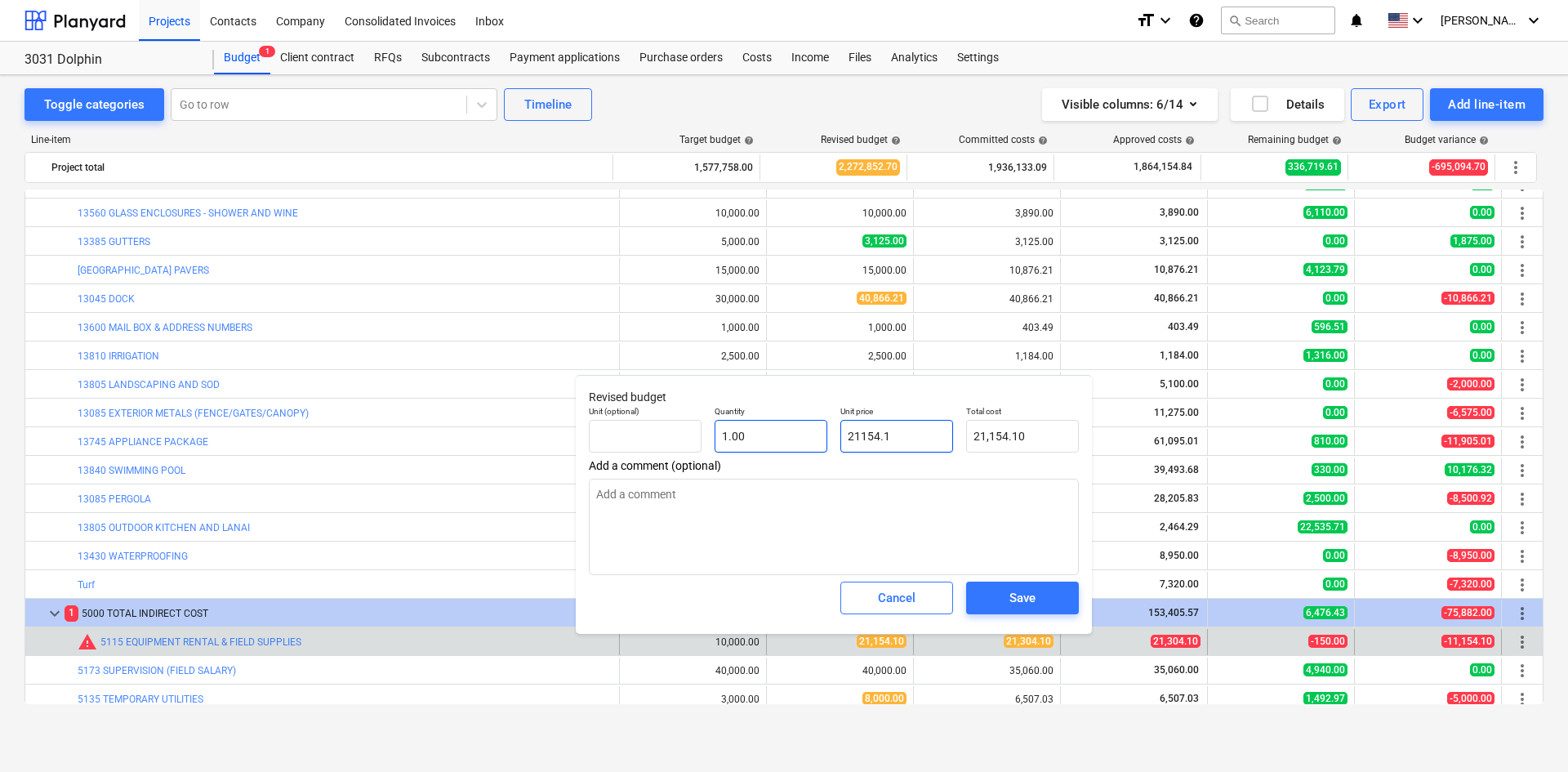
drag, startPoint x: 918, startPoint y: 432, endPoint x: 772, endPoint y: 446, distance: 146.7
click at [772, 446] on div "Unit (optional) Quantity 1.00 Unit price 21154.1 Total cost 21,154.10" at bounding box center [834, 429] width 503 height 60
type textarea "x"
type input "2"
type input "2.00"
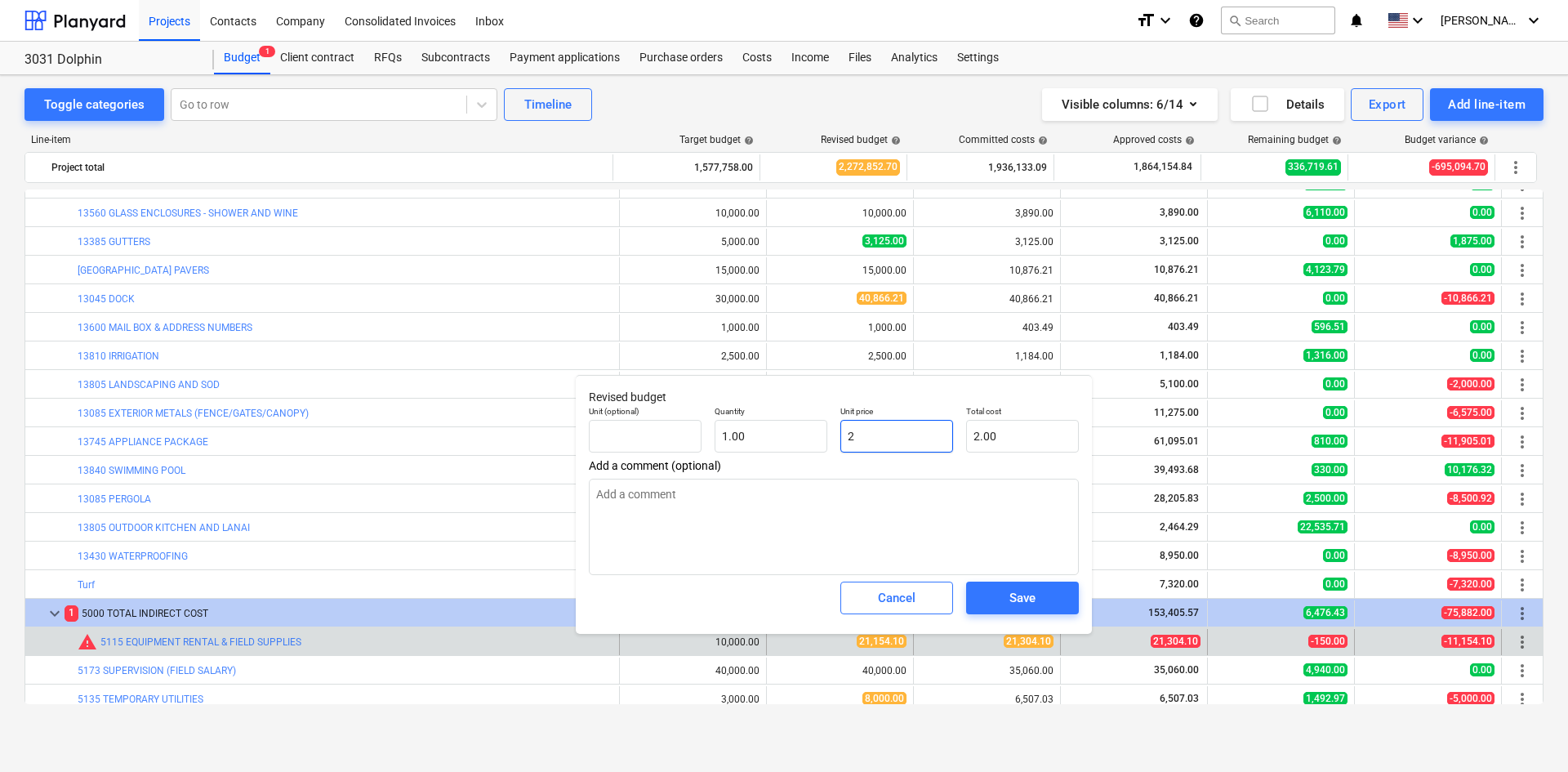
type textarea "x"
type input "22"
type input "22.00"
type textarea "x"
type input "225"
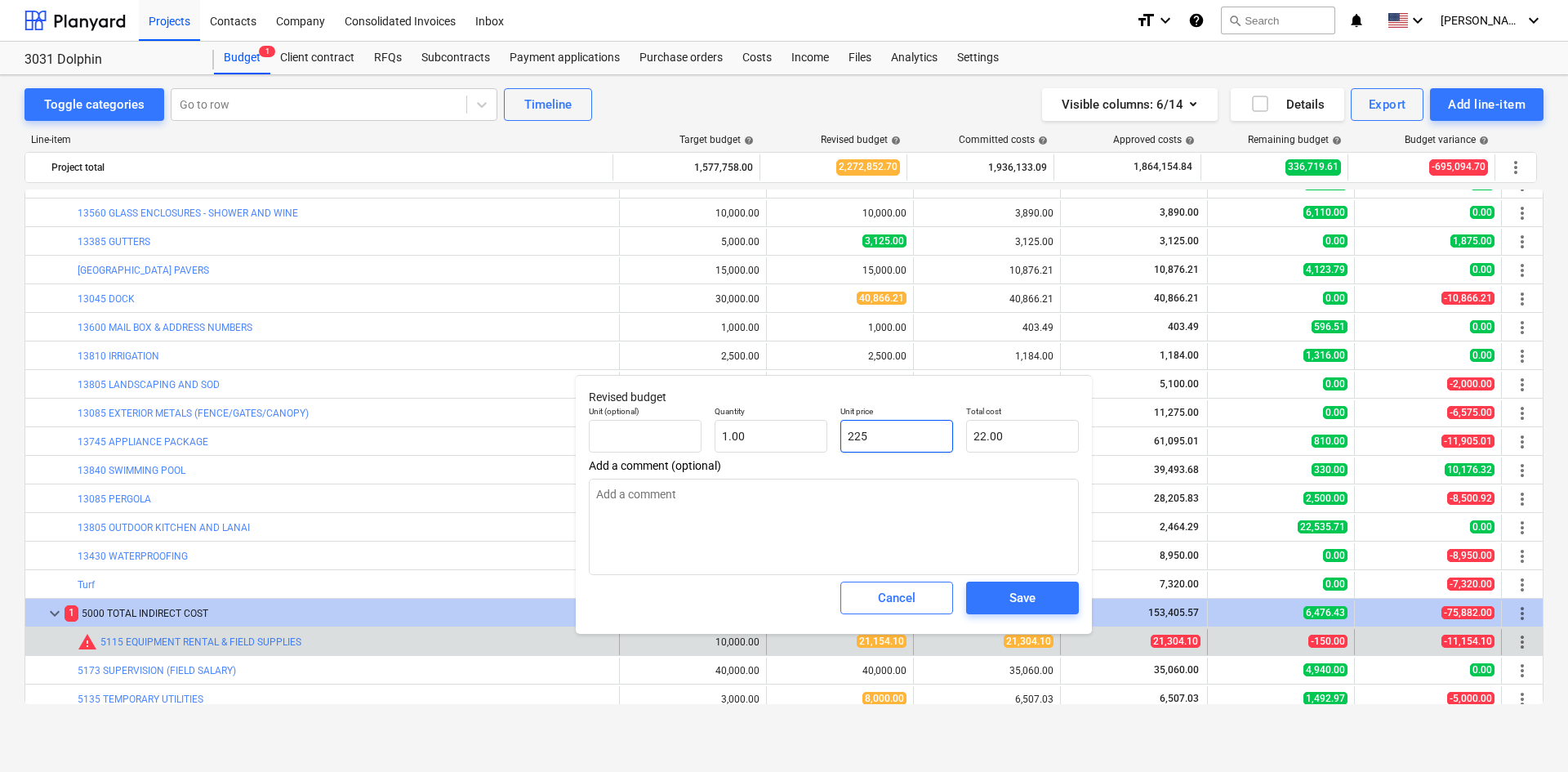
type input "225.00"
type textarea "x"
type input "2250"
type input "2,250.00"
type textarea "x"
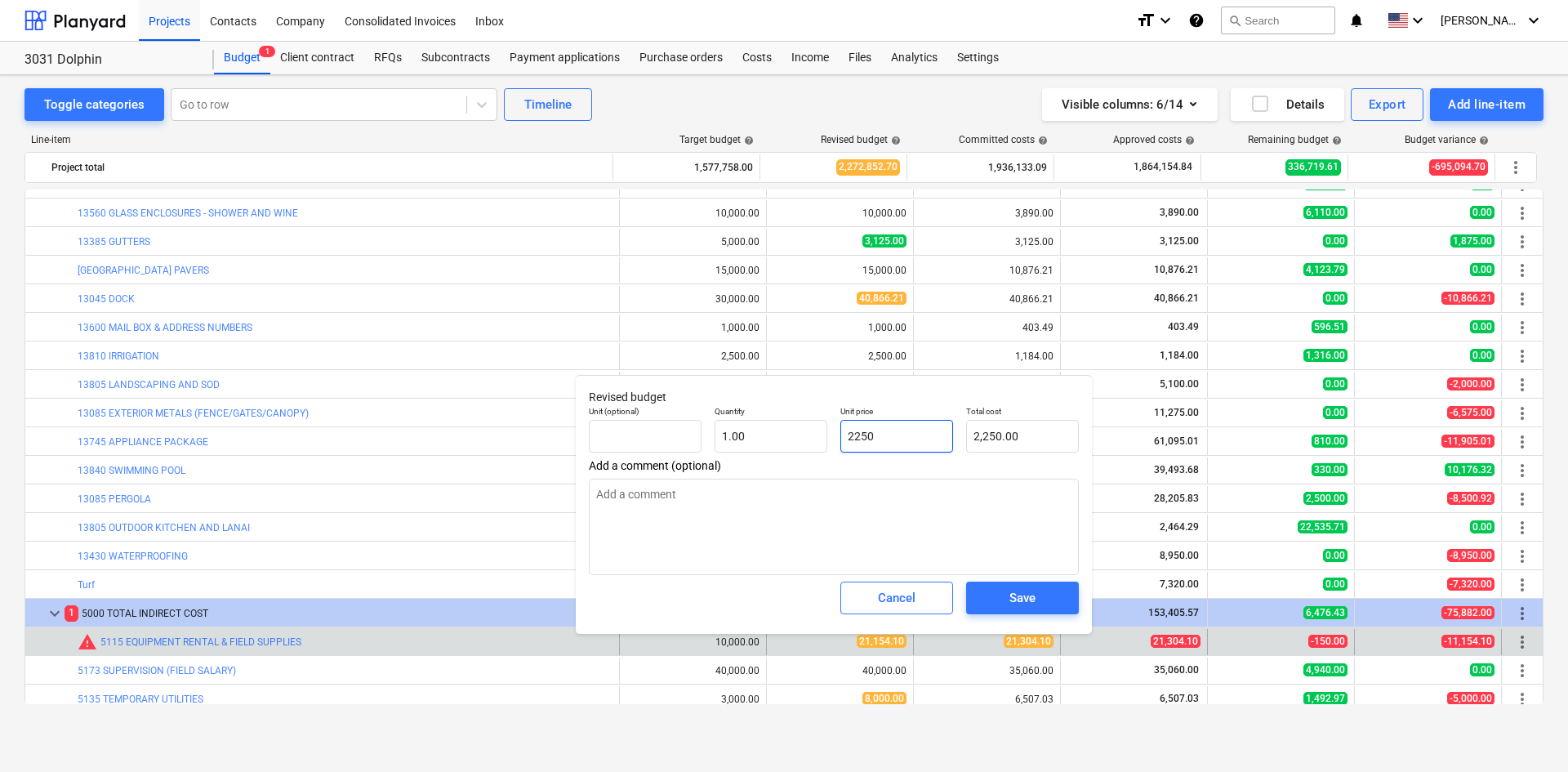
type input "22500"
type input "22,500.00"
type input "22500"
type textarea "x"
type input "22,500.00"
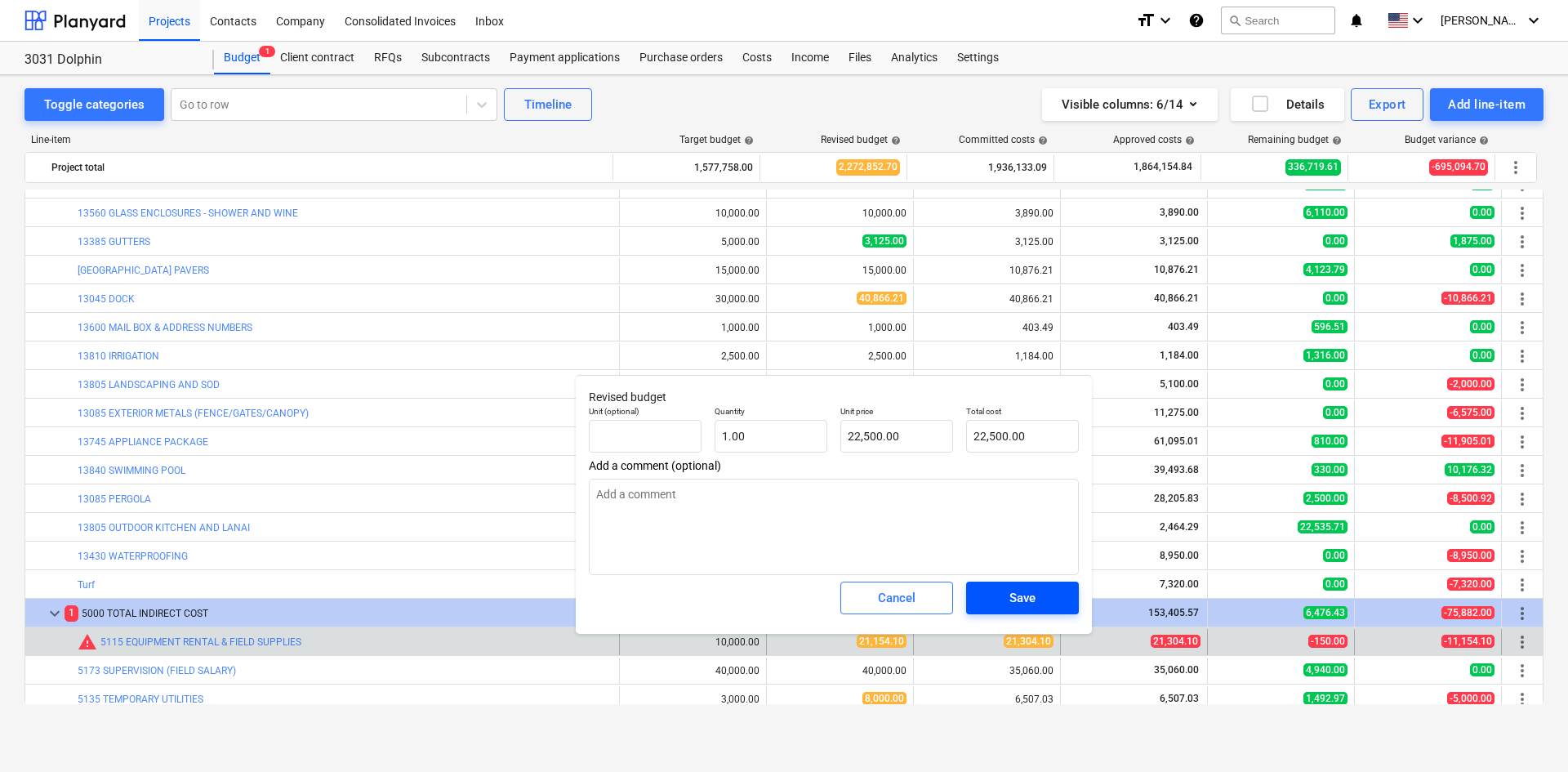
click at [1035, 604] on div "Save" at bounding box center [1023, 598] width 26 height 21
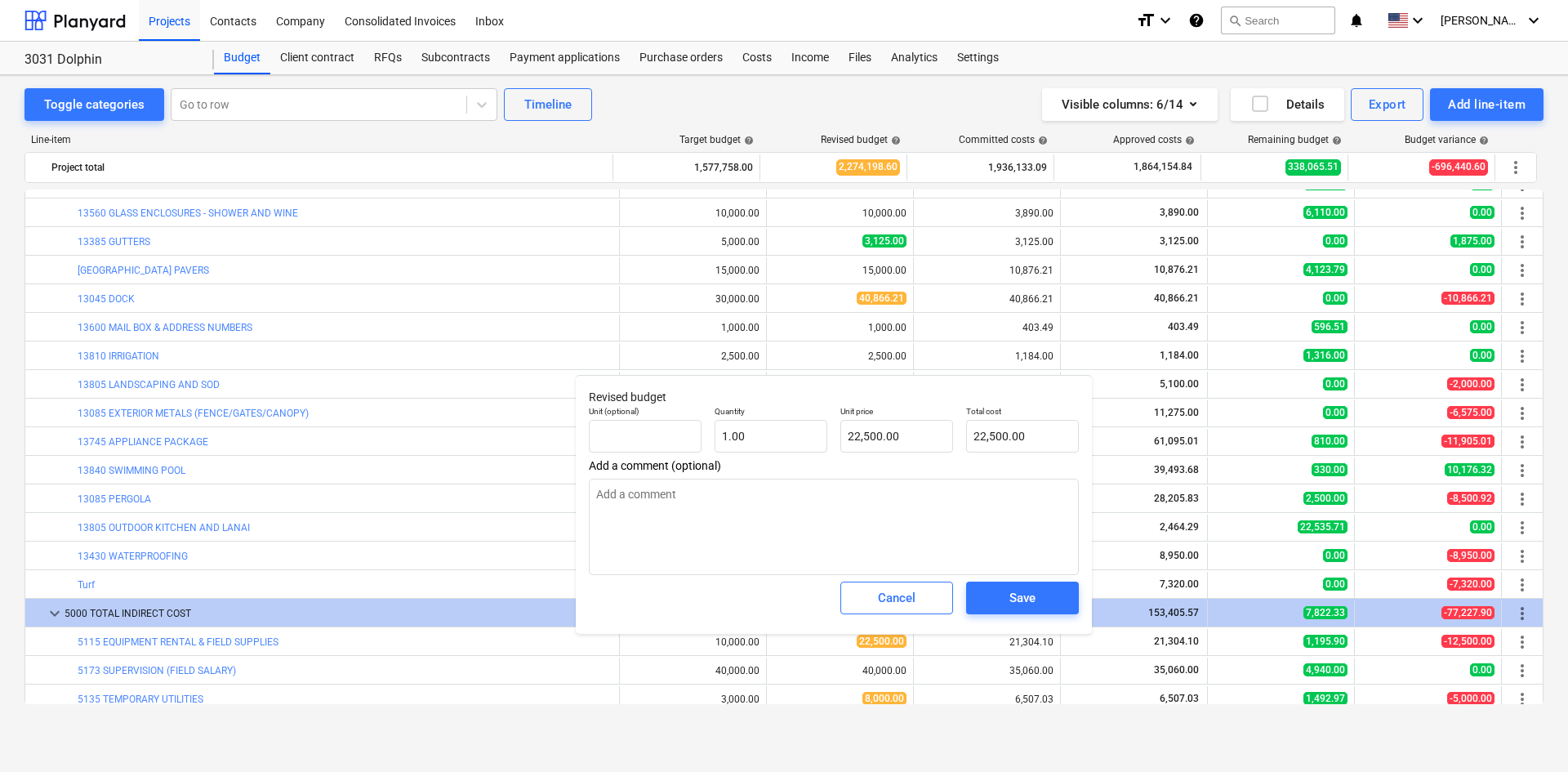
type textarea "x"
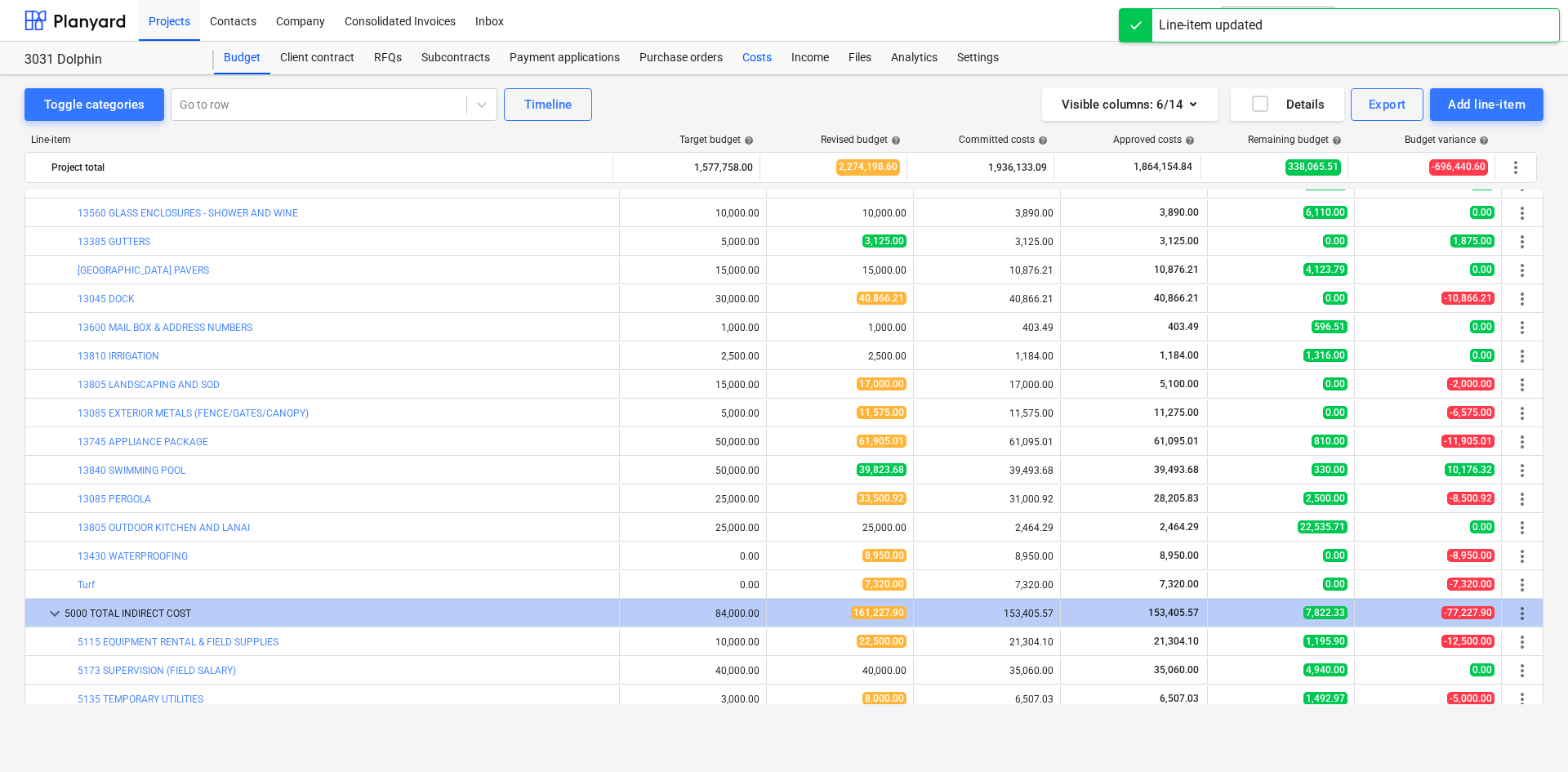
click at [754, 59] on div "Costs" at bounding box center [757, 58] width 49 height 33
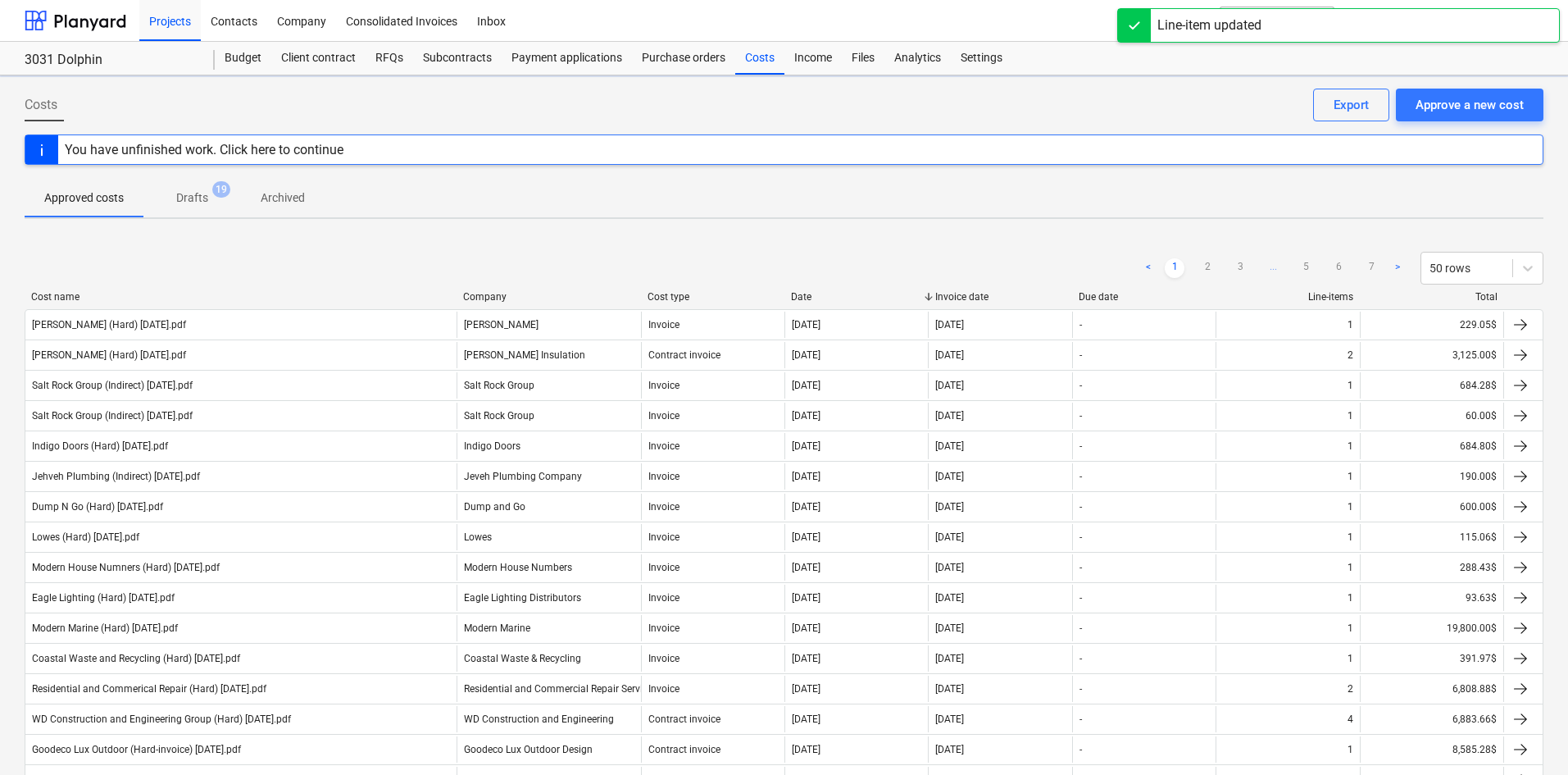
click at [1485, 127] on div "Costs Approve a new cost Export" at bounding box center [784, 112] width 1519 height 46
click at [1485, 115] on div "Approve a new cost" at bounding box center [1469, 104] width 108 height 21
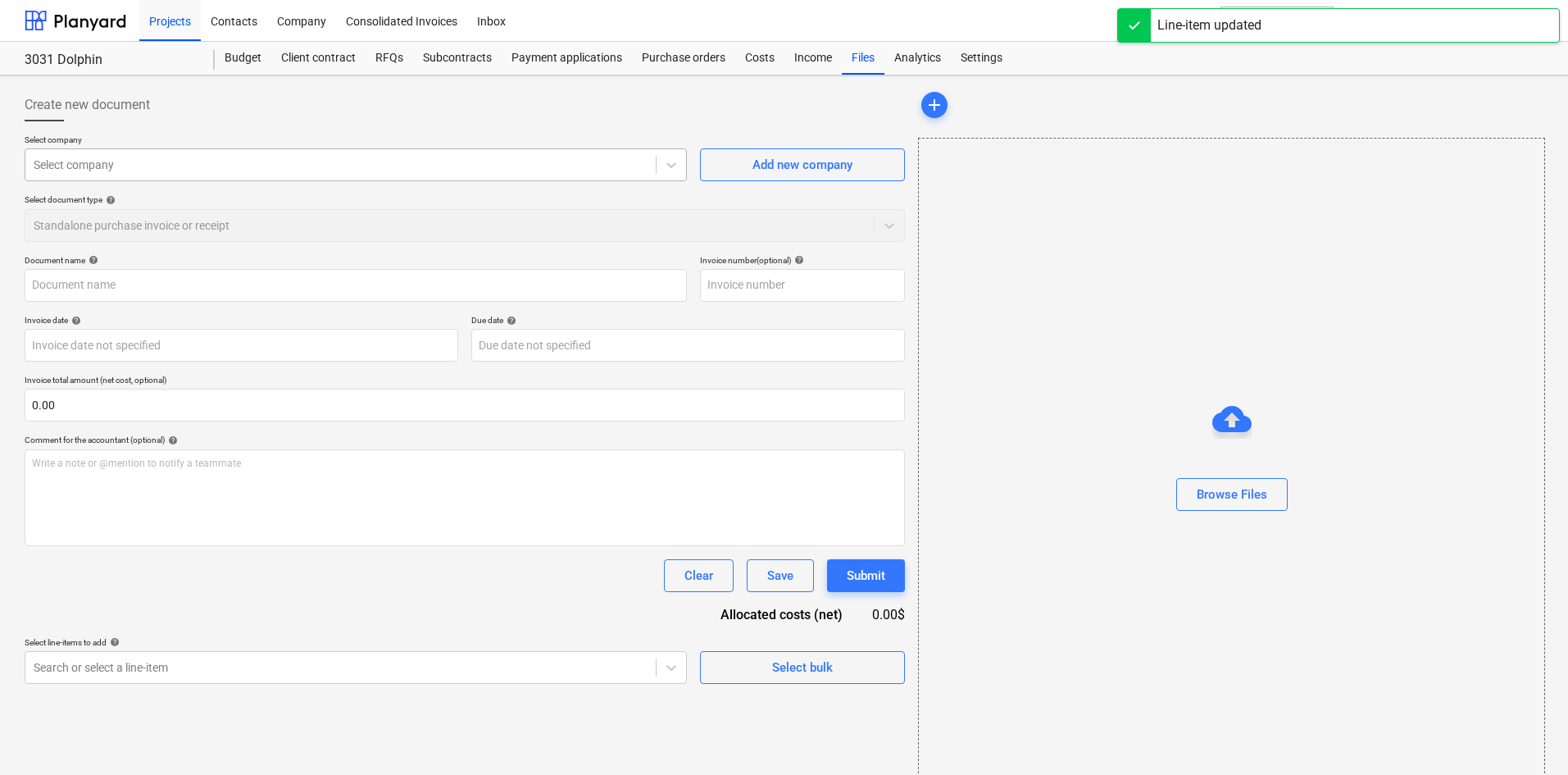
click at [230, 167] on div at bounding box center [340, 165] width 614 height 16
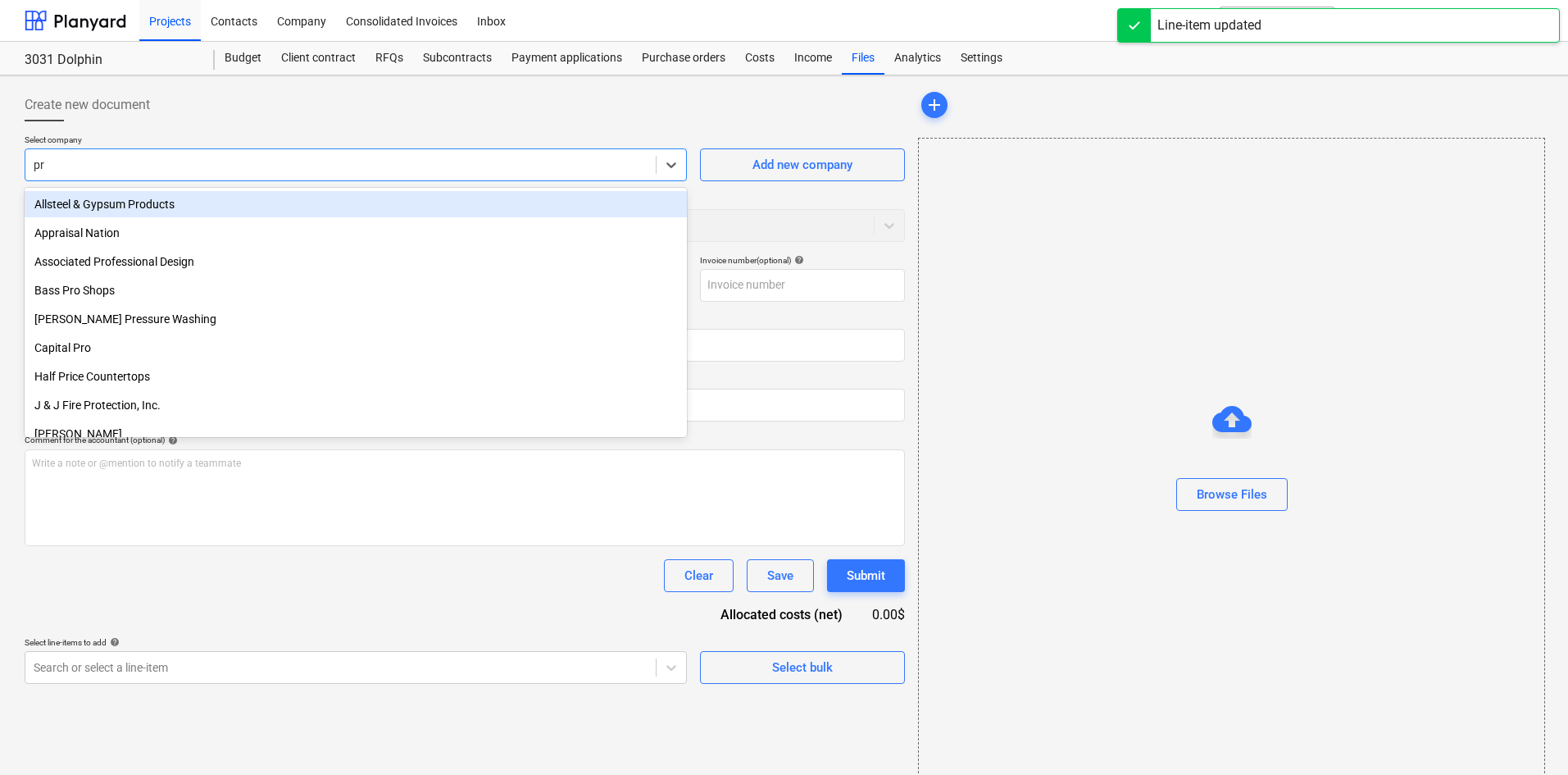
type input "pre"
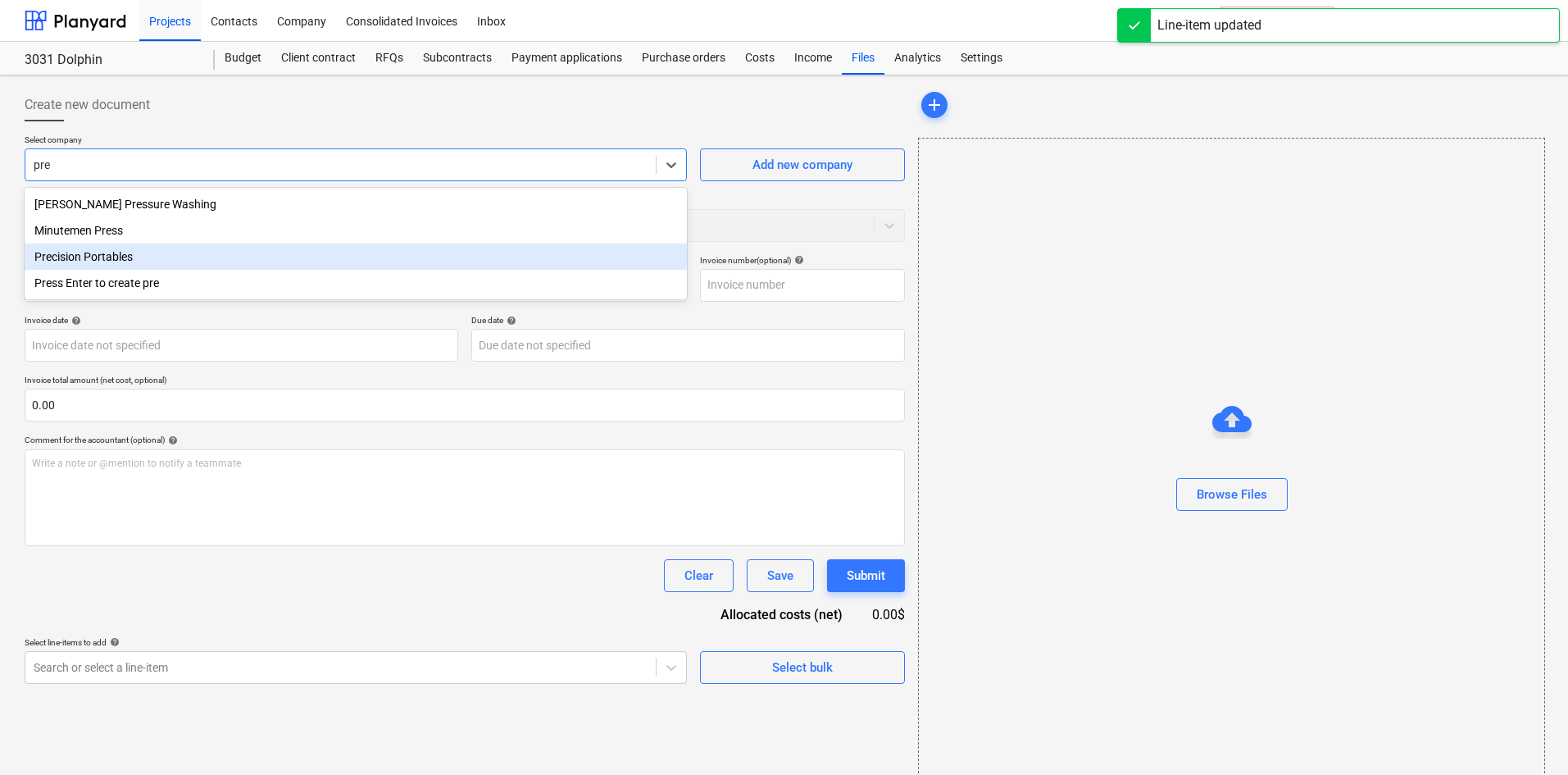
click at [180, 251] on div "Precision Portables" at bounding box center [356, 256] width 662 height 26
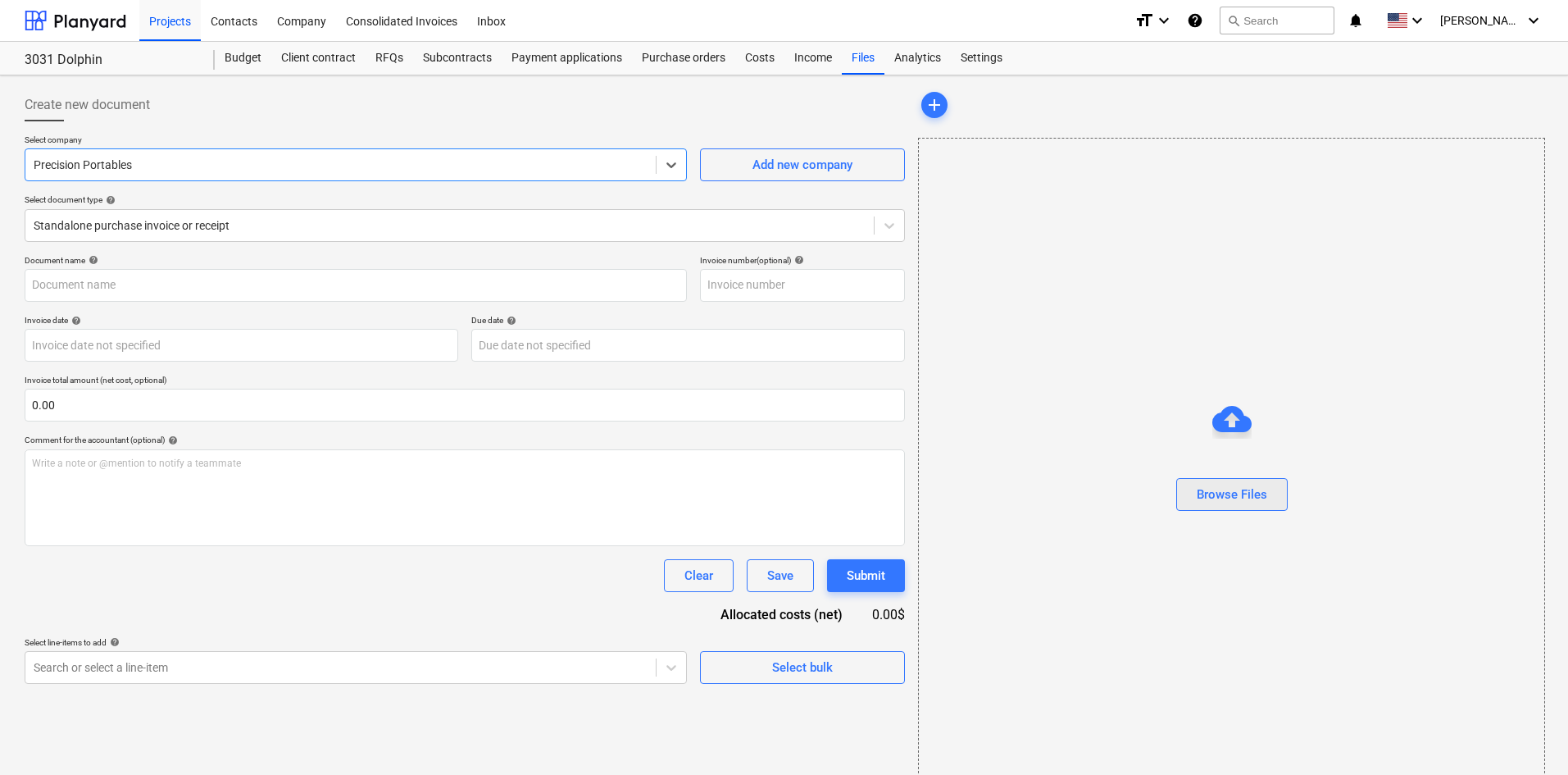
click at [1282, 506] on button "Browse Files" at bounding box center [1231, 495] width 112 height 33
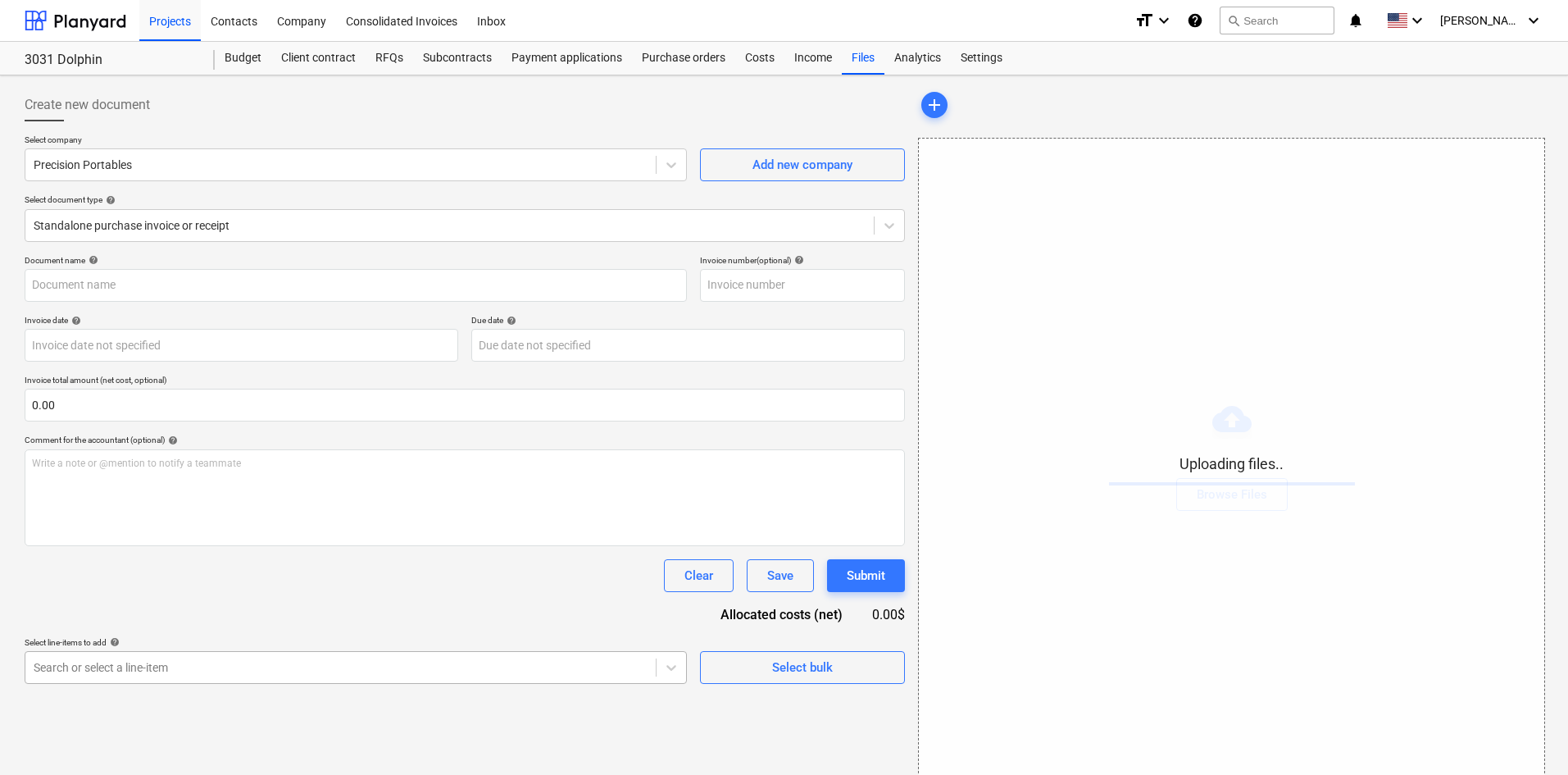
scroll to position [165, 0]
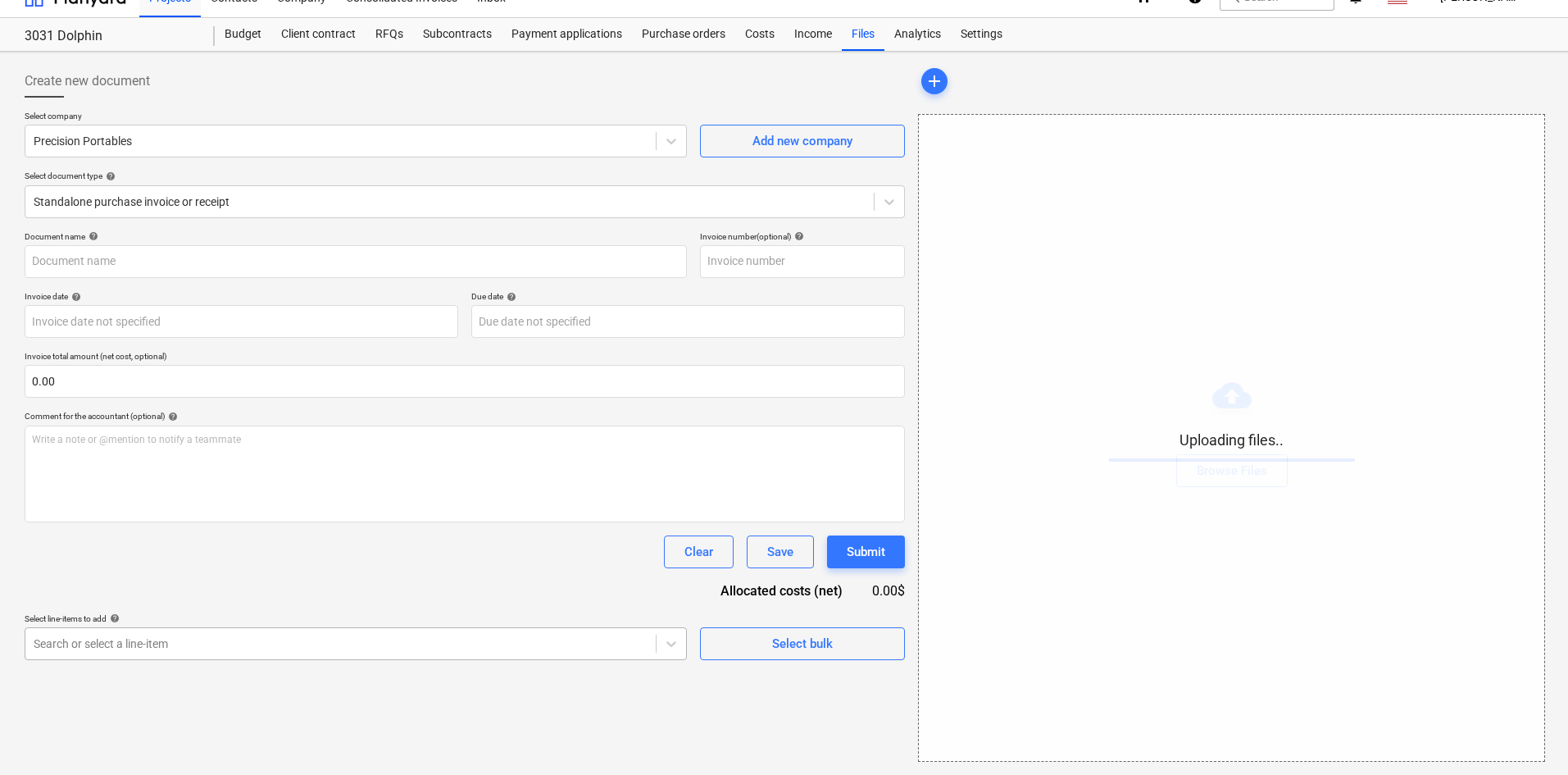
click at [378, 664] on body "Projects Contacts Company Consolidated Invoices Inbox format_size keyboard_arro…" at bounding box center [784, 364] width 1568 height 775
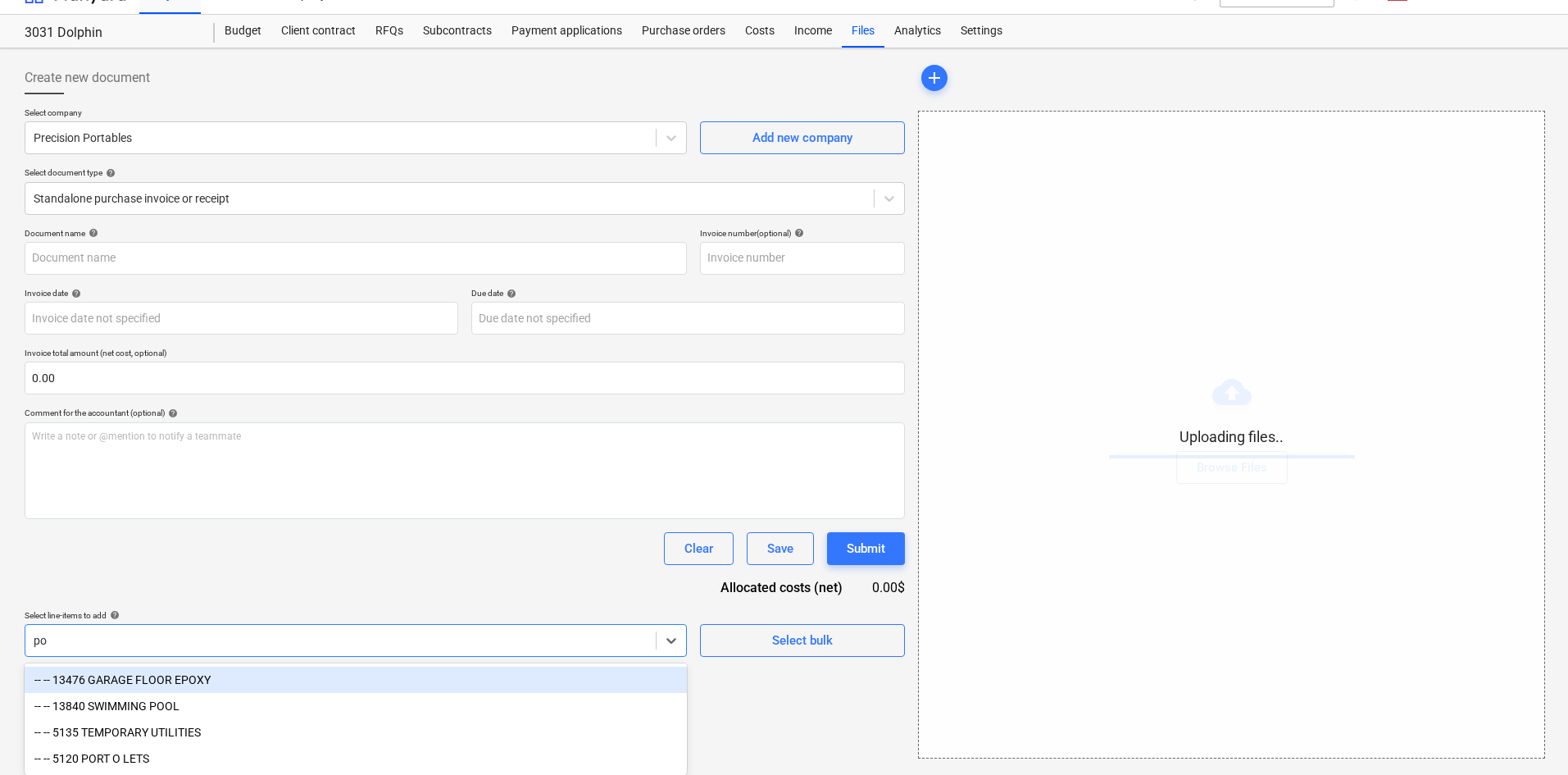
type input "por"
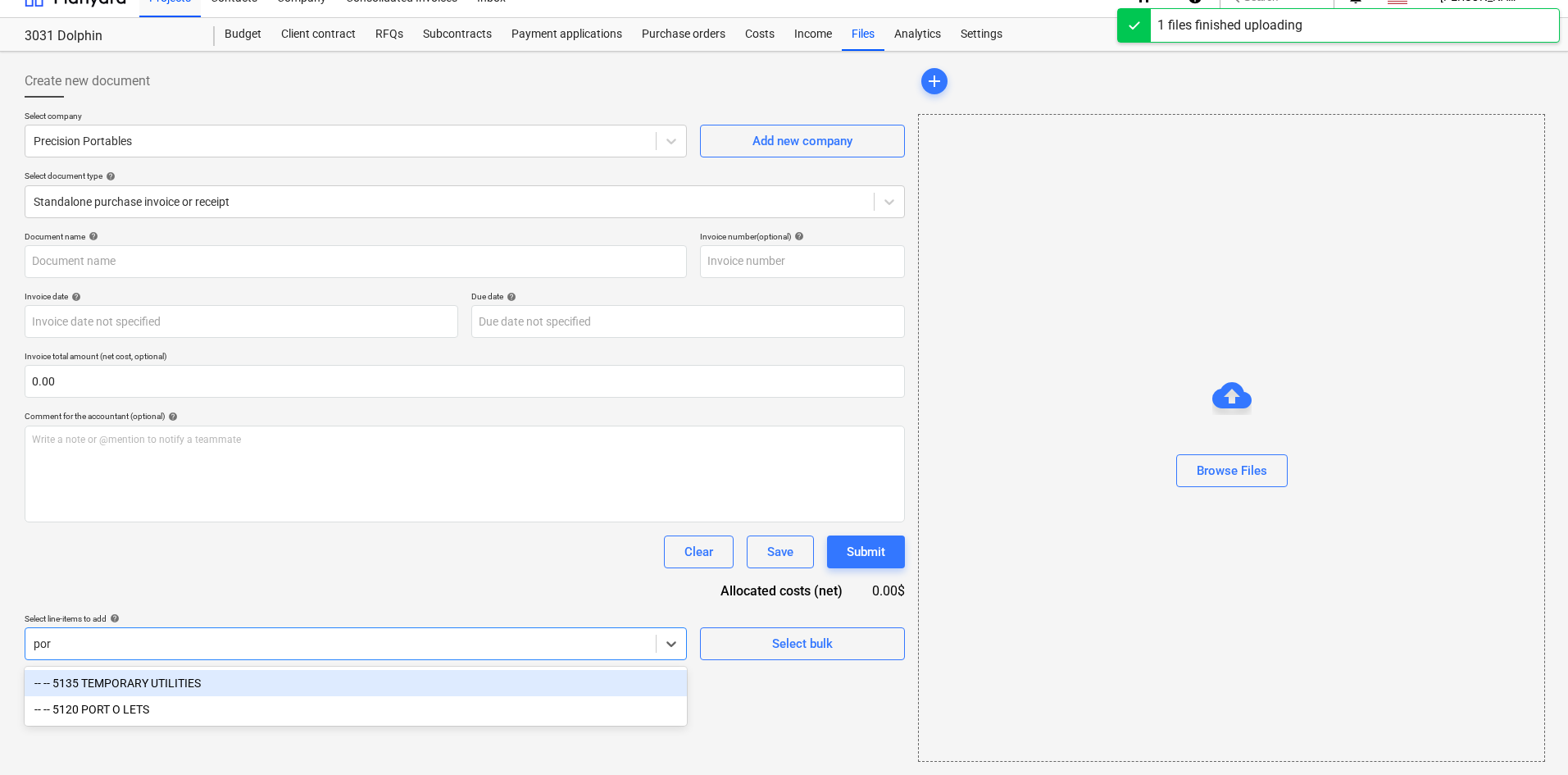
type input "Precision Portables (Indirect) [DATE].pdf"
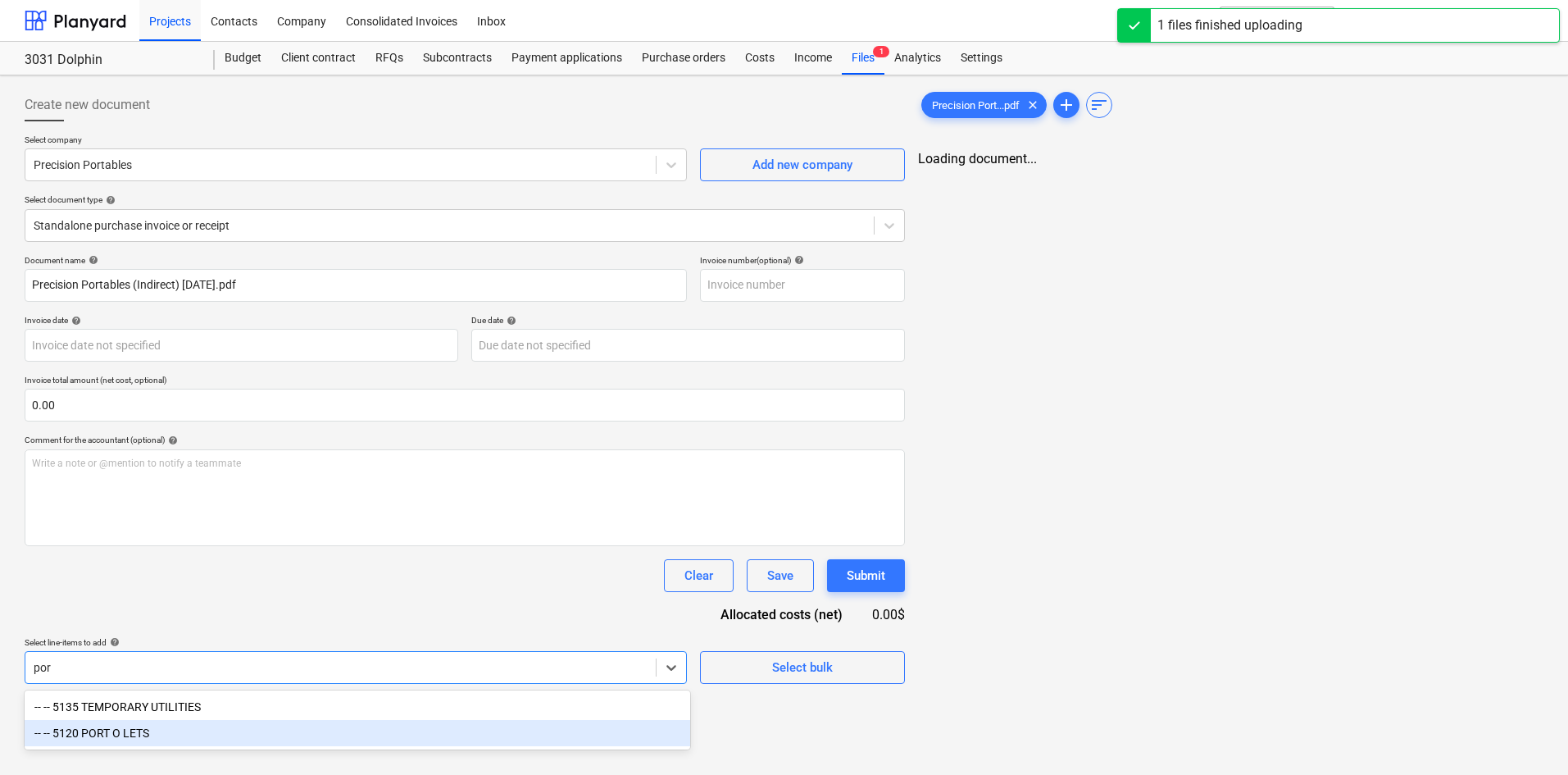
click at [205, 734] on div "-- -- 5120 PORT O LETS" at bounding box center [358, 732] width 666 height 26
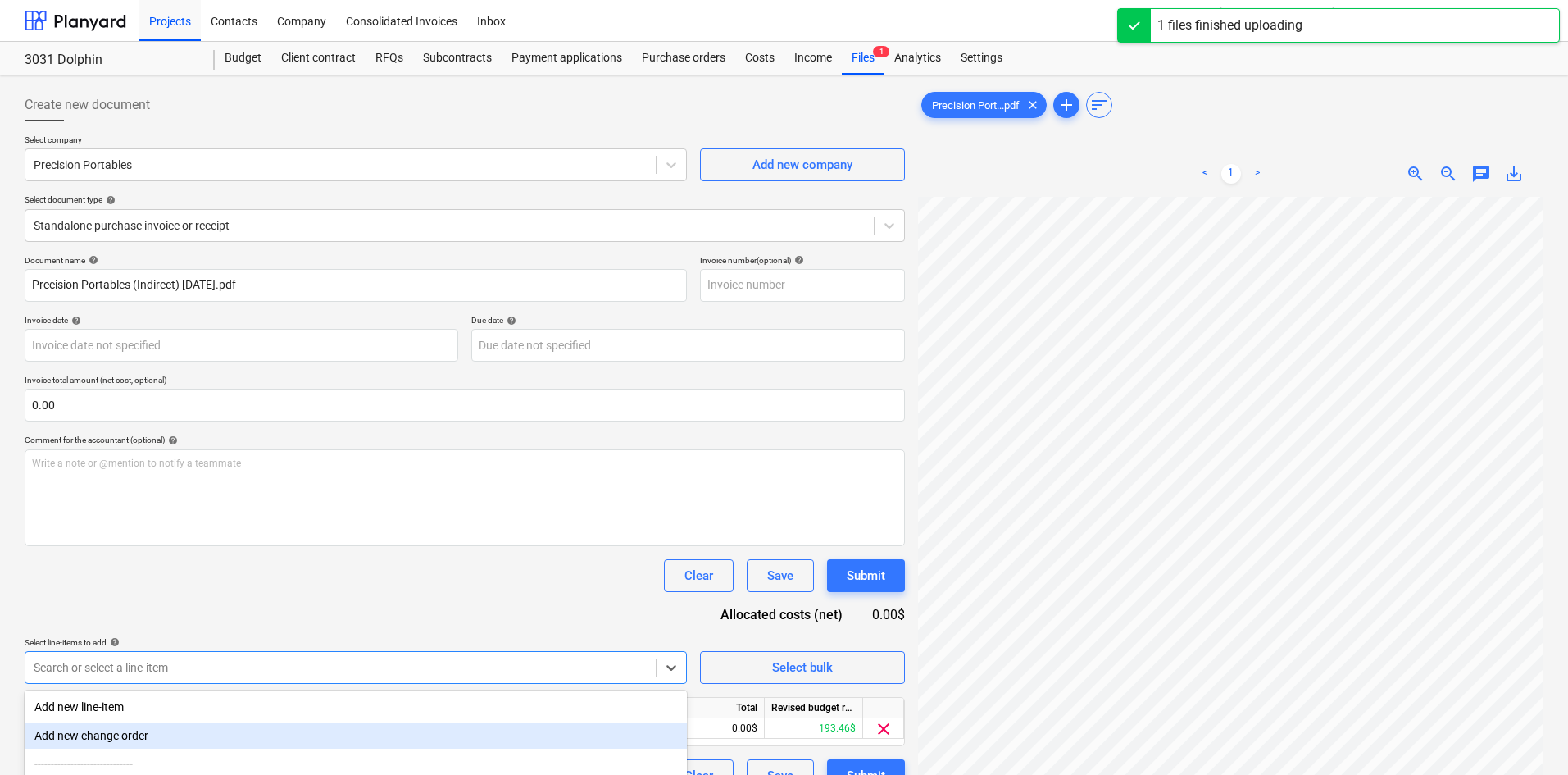
click at [432, 607] on div "Document name help Precision Portables (Indirect) [DATE].pdf Invoice number (op…" at bounding box center [465, 524] width 880 height 537
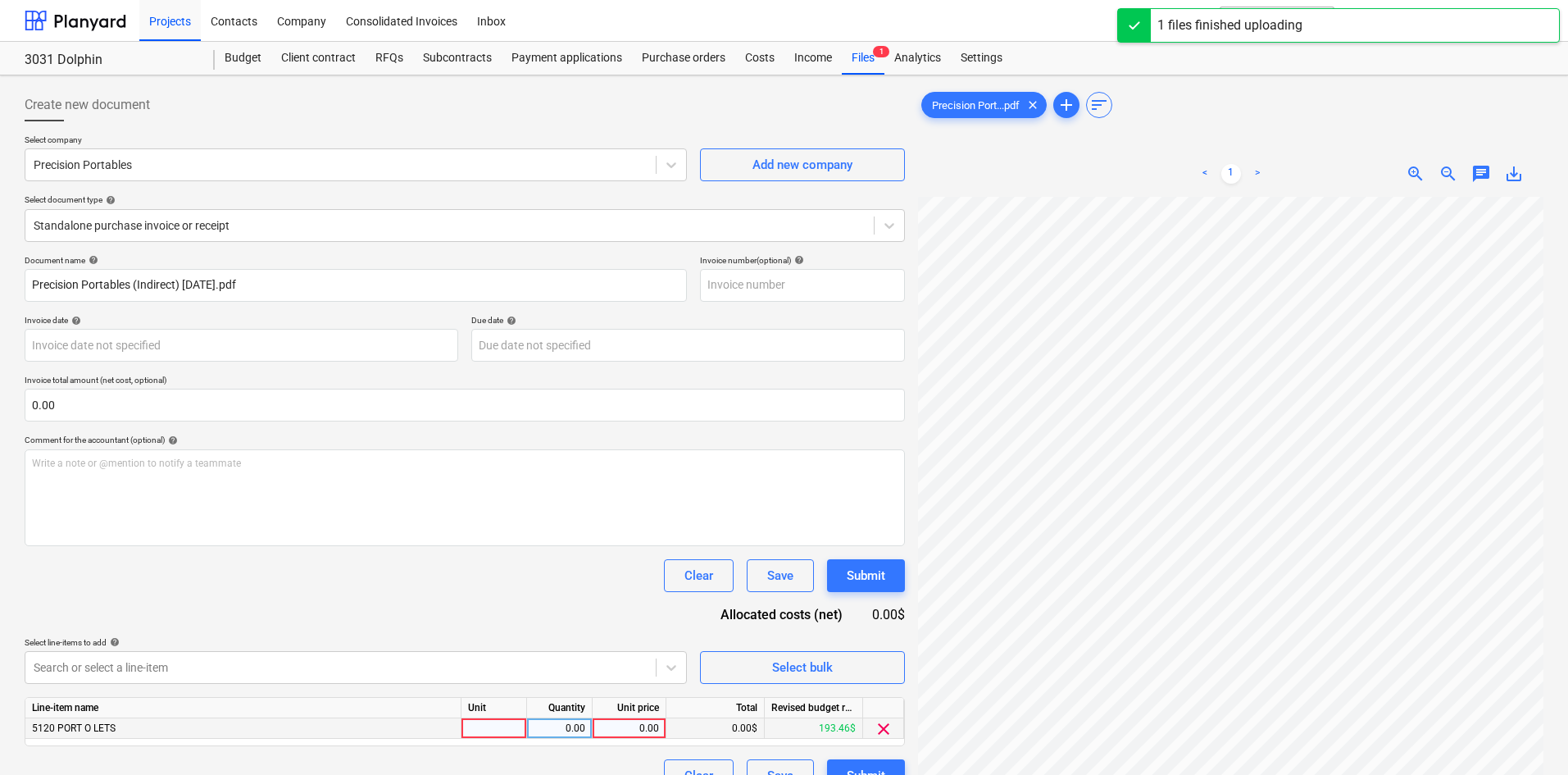
click at [627, 727] on div "0.00" at bounding box center [629, 728] width 60 height 21
type input "141.23"
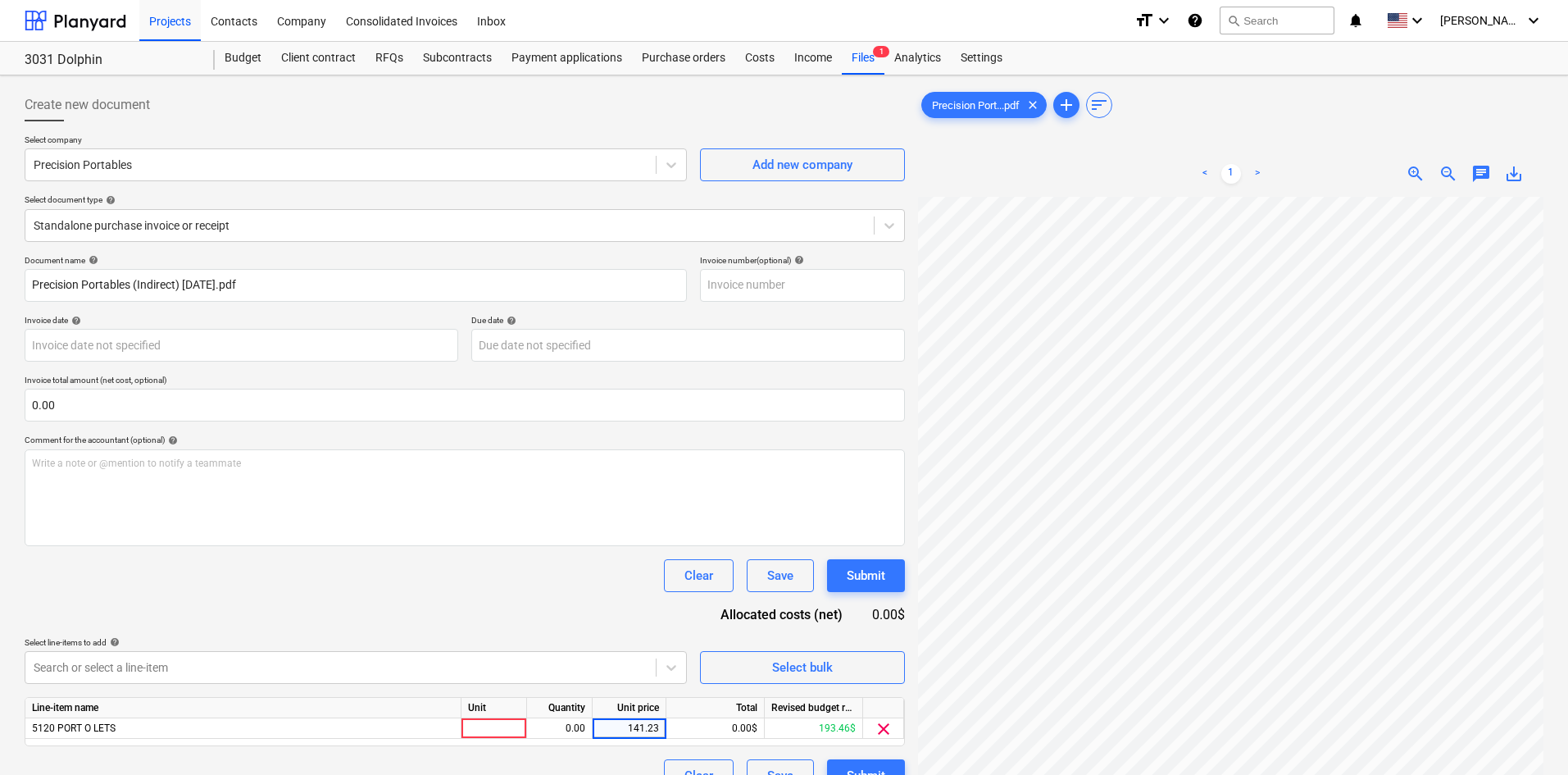
click at [539, 639] on div "Select line-items to add help" at bounding box center [356, 643] width 662 height 11
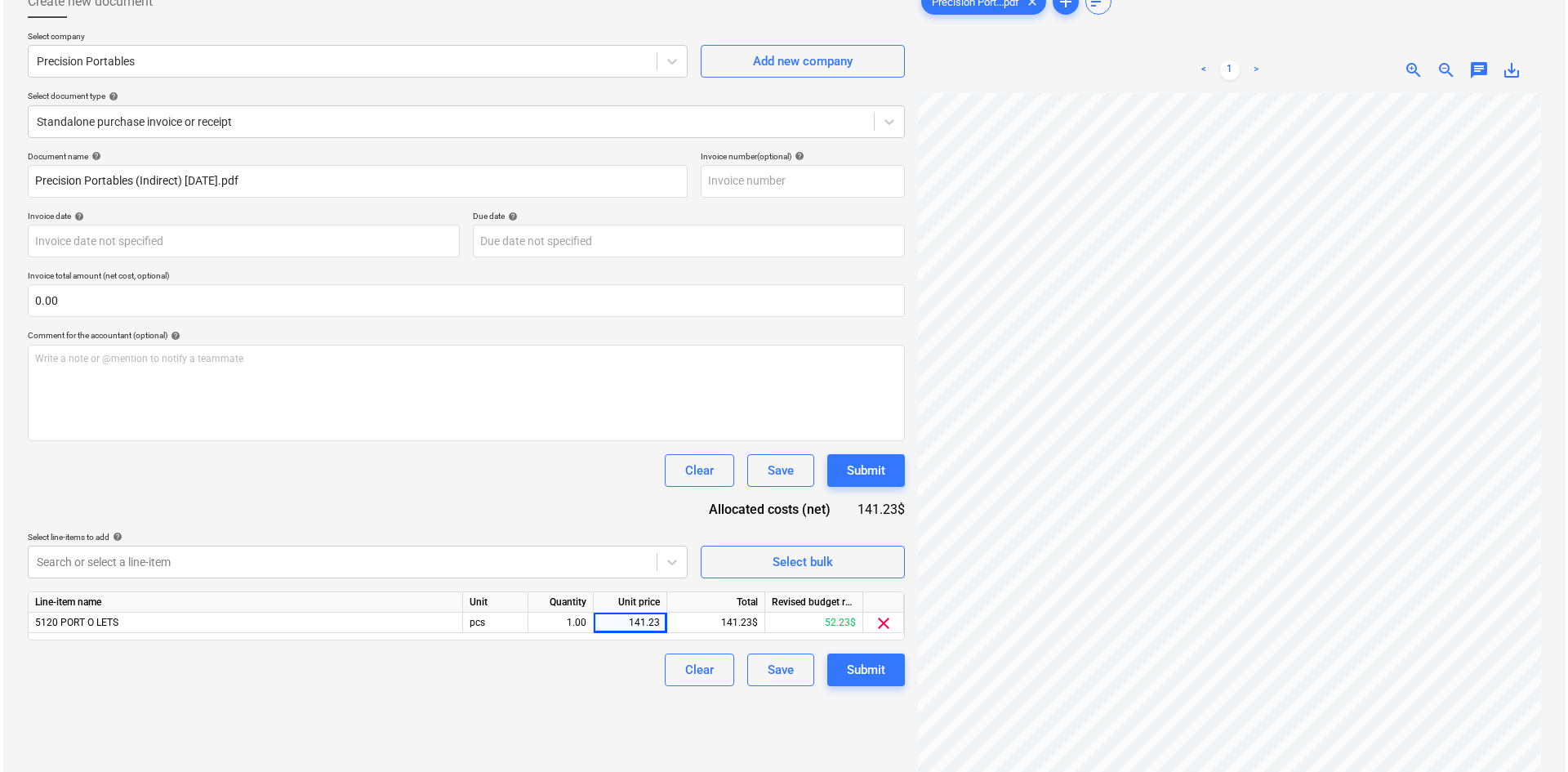
scroll to position [164, 0]
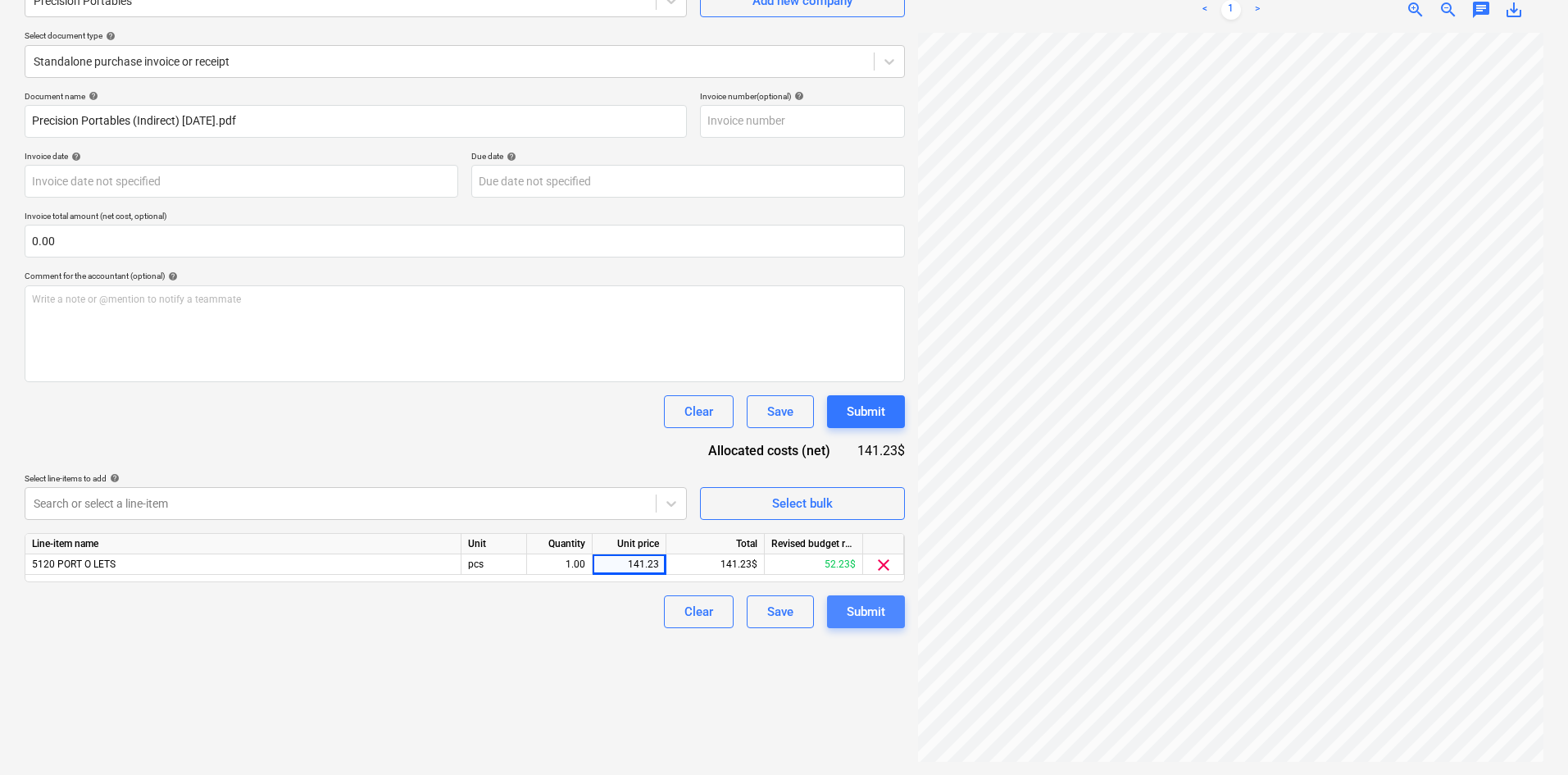
click at [897, 617] on button "Submit" at bounding box center [867, 612] width 78 height 33
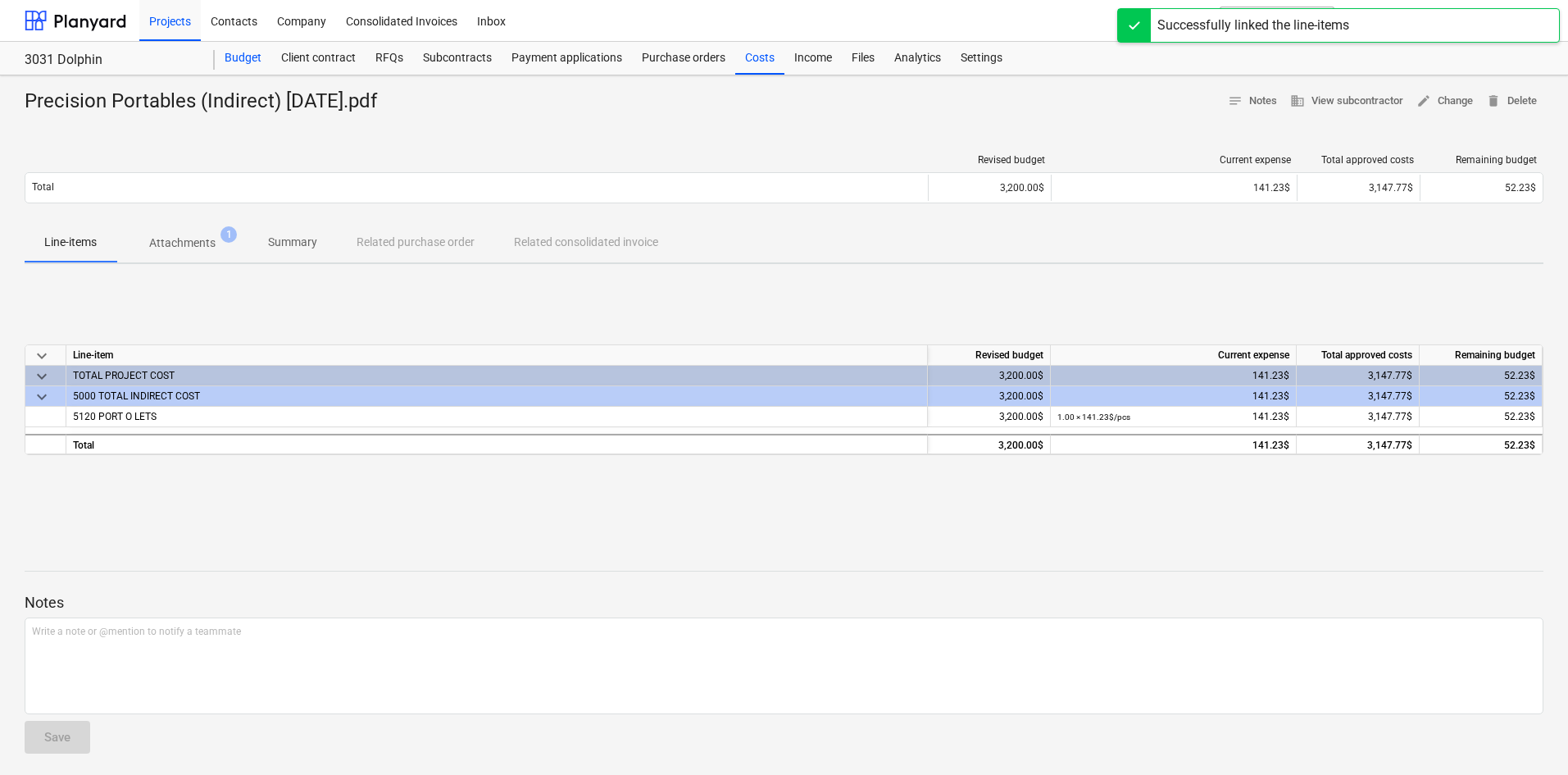
click at [259, 49] on div "Budget" at bounding box center [243, 58] width 56 height 33
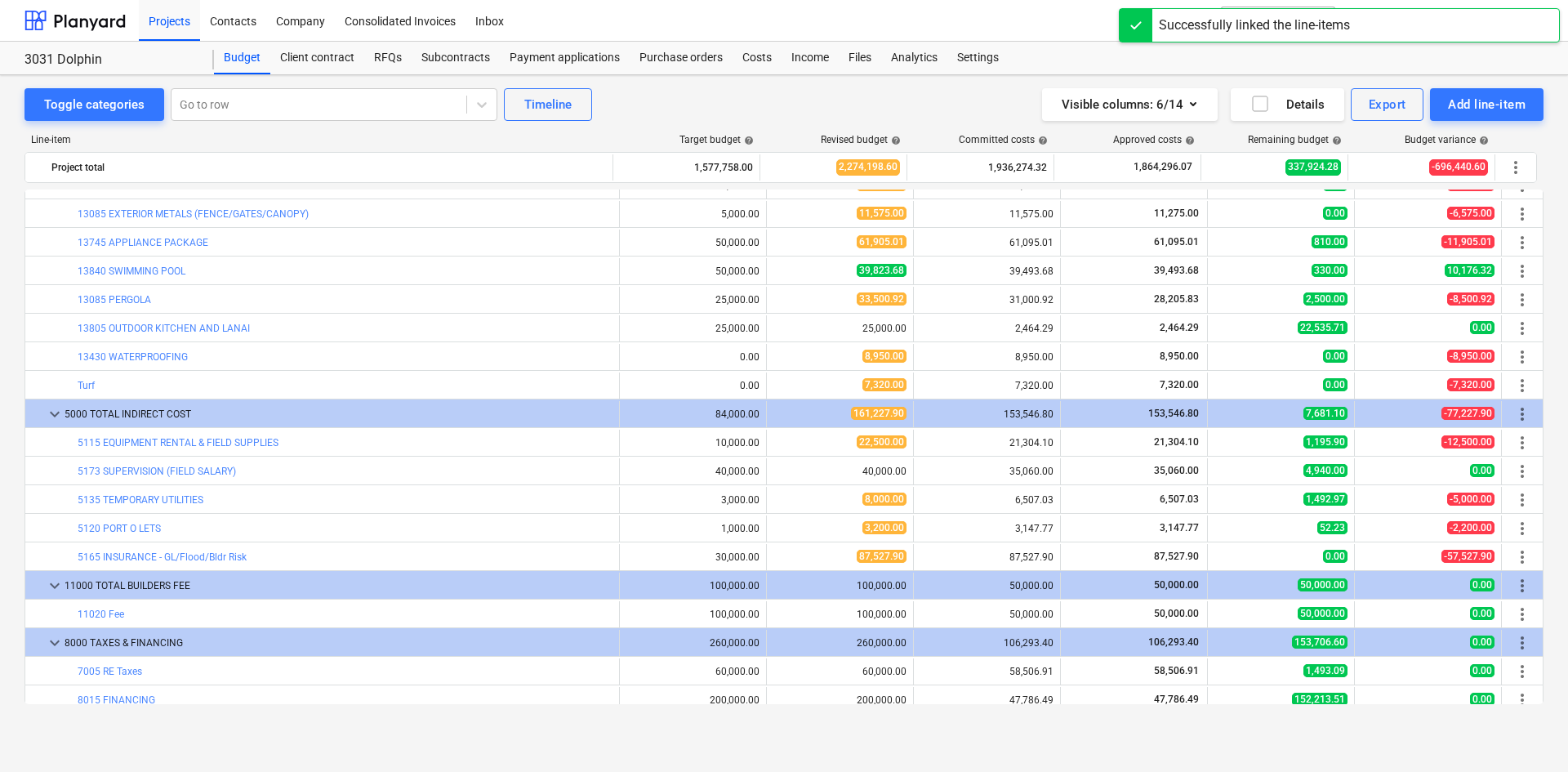
scroll to position [1515, 0]
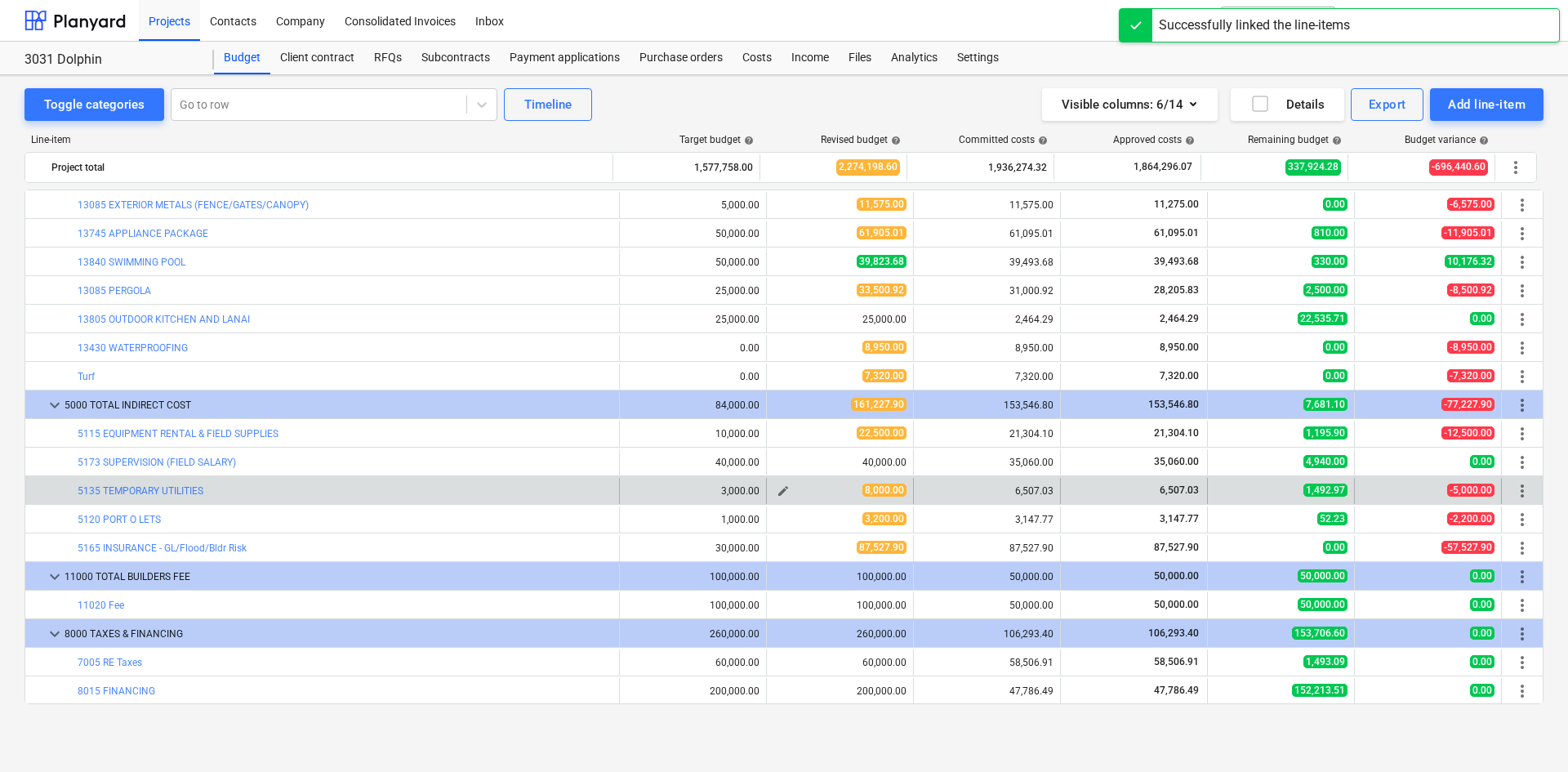
click at [780, 494] on span "edit" at bounding box center [783, 491] width 13 height 13
type textarea "x"
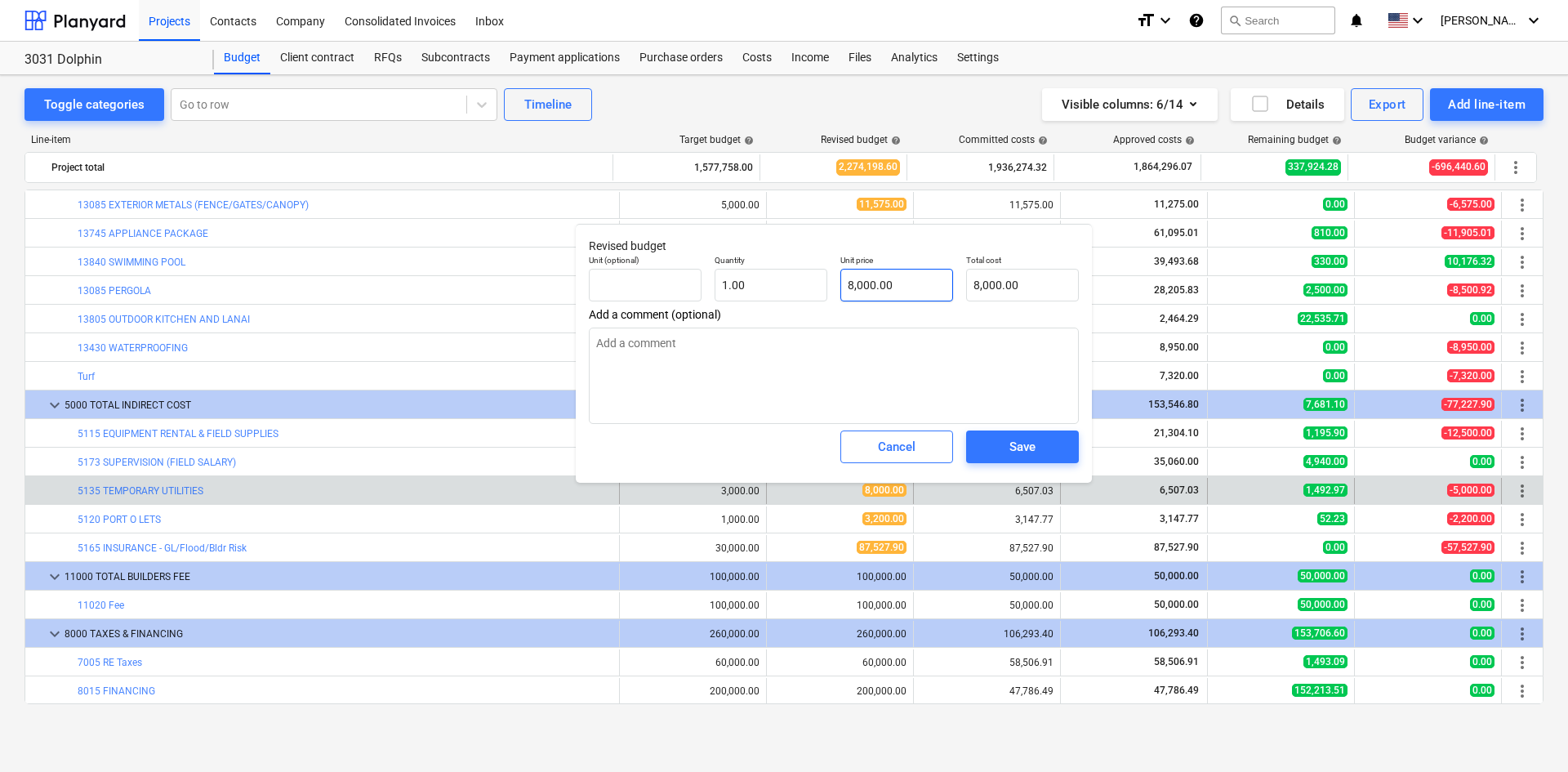
type input "8000"
drag, startPoint x: 924, startPoint y: 286, endPoint x: 747, endPoint y: 304, distance: 177.9
click at [747, 304] on div "Unit (optional) Quantity 1.00 Unit price 8000 Total cost 8,000.00" at bounding box center [834, 278] width 503 height 60
type textarea "x"
type input "6"
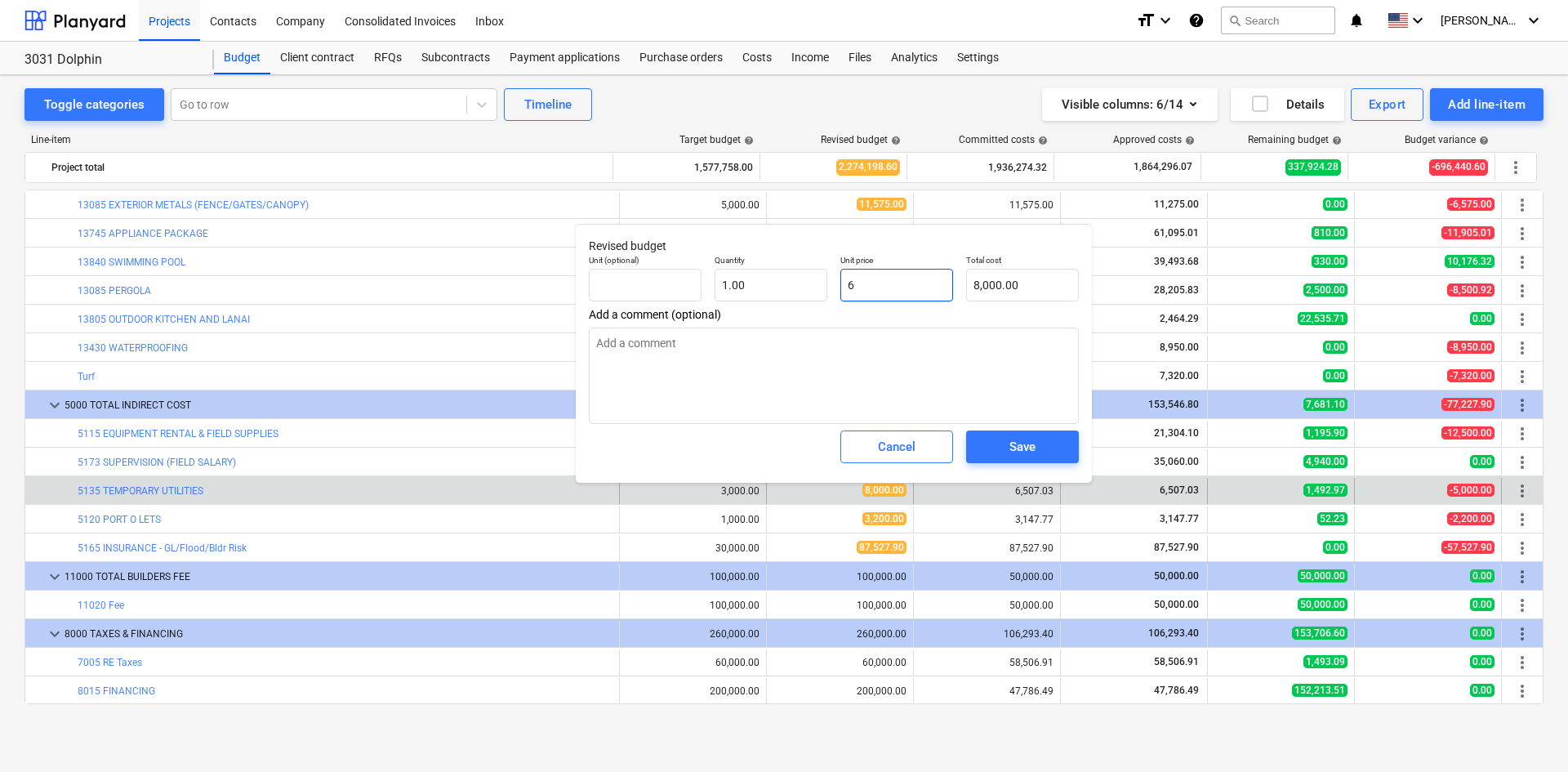
type input "6.00"
type textarea "x"
type input "65"
type input "65.00"
type textarea "x"
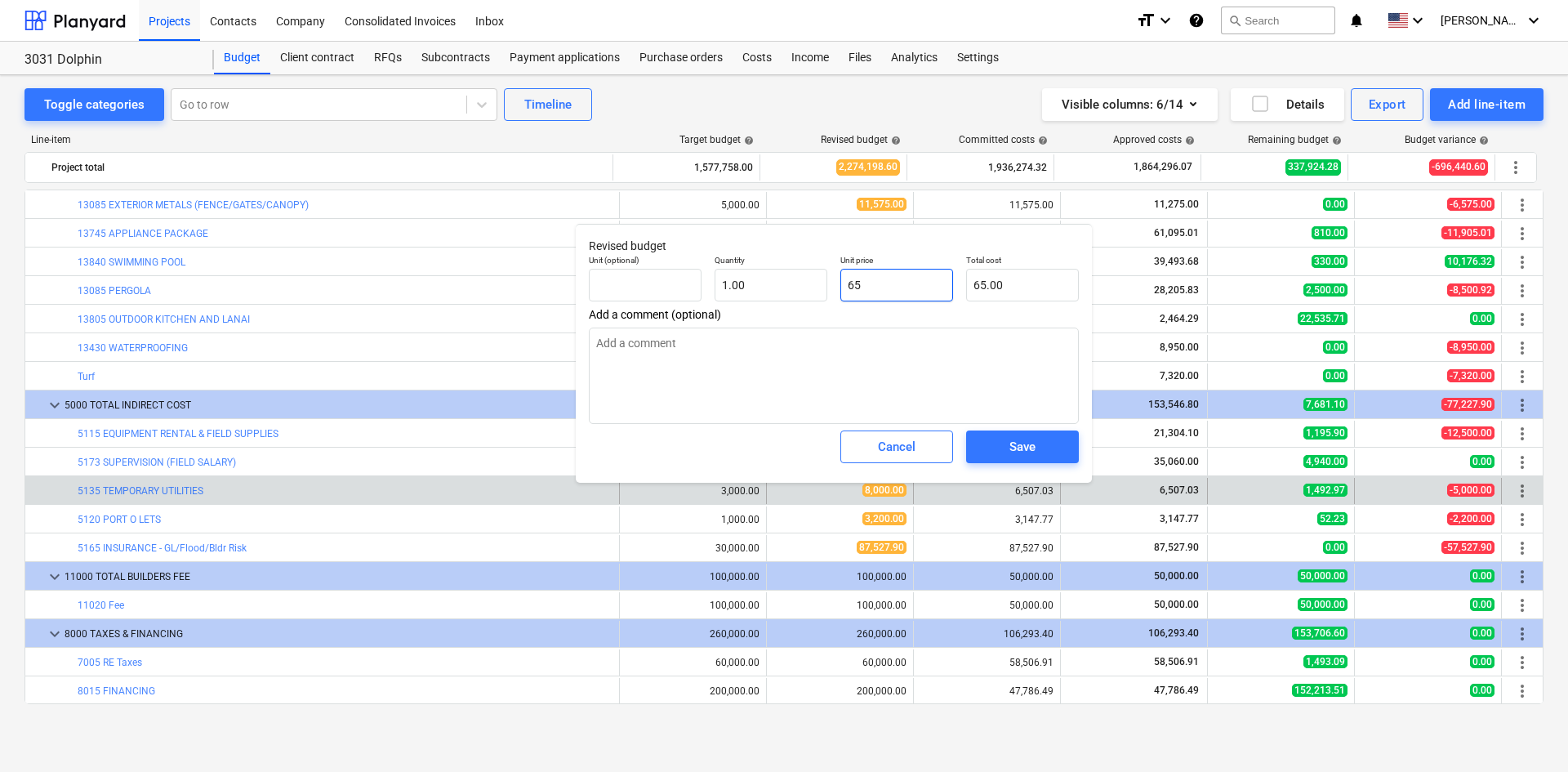
type input "650"
type input "650.00"
type textarea "x"
type input "6507"
type input "6,507.00"
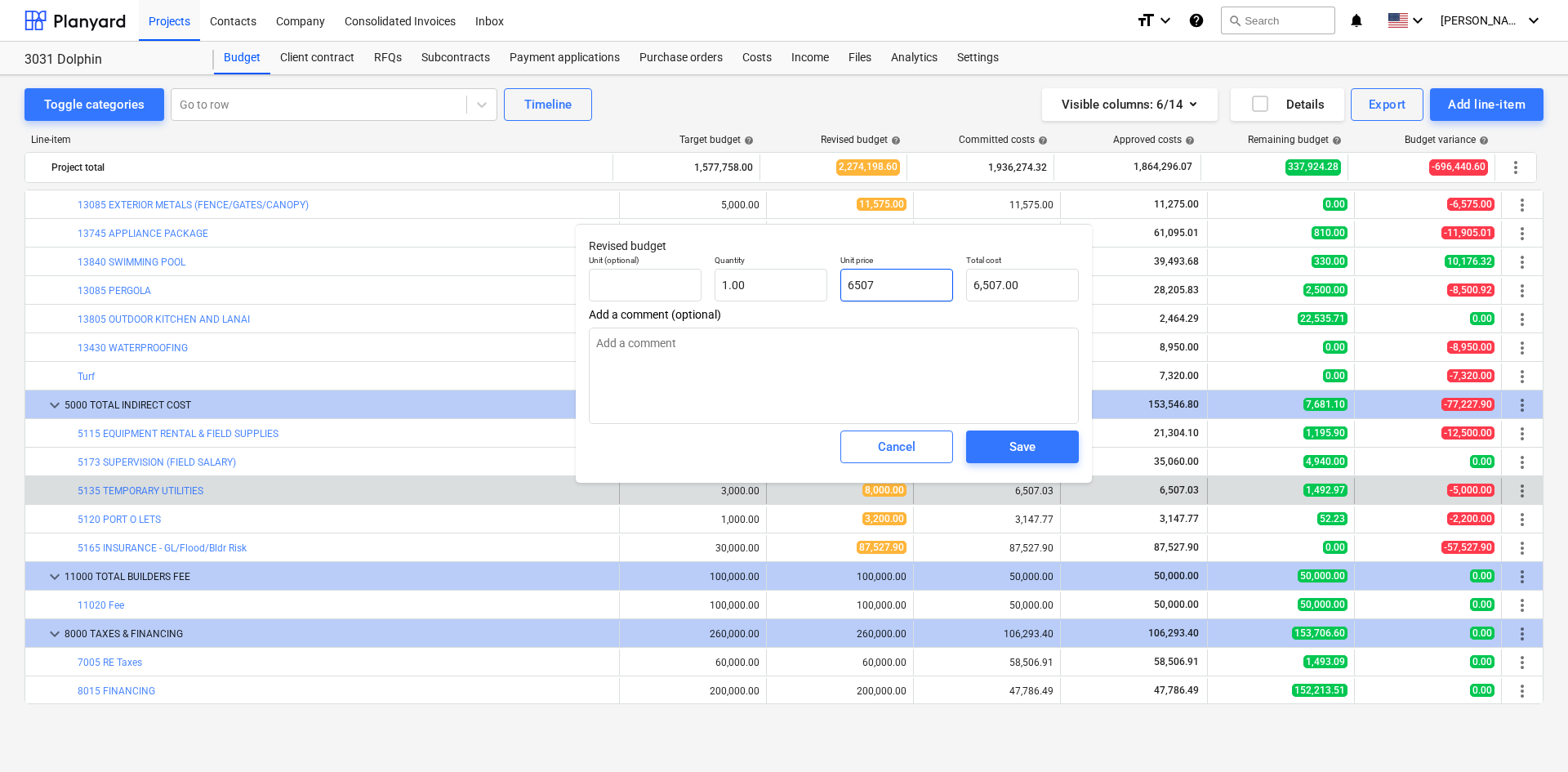
type textarea "x"
type input "6507."
type textarea "x"
type input "6507.0"
type textarea "x"
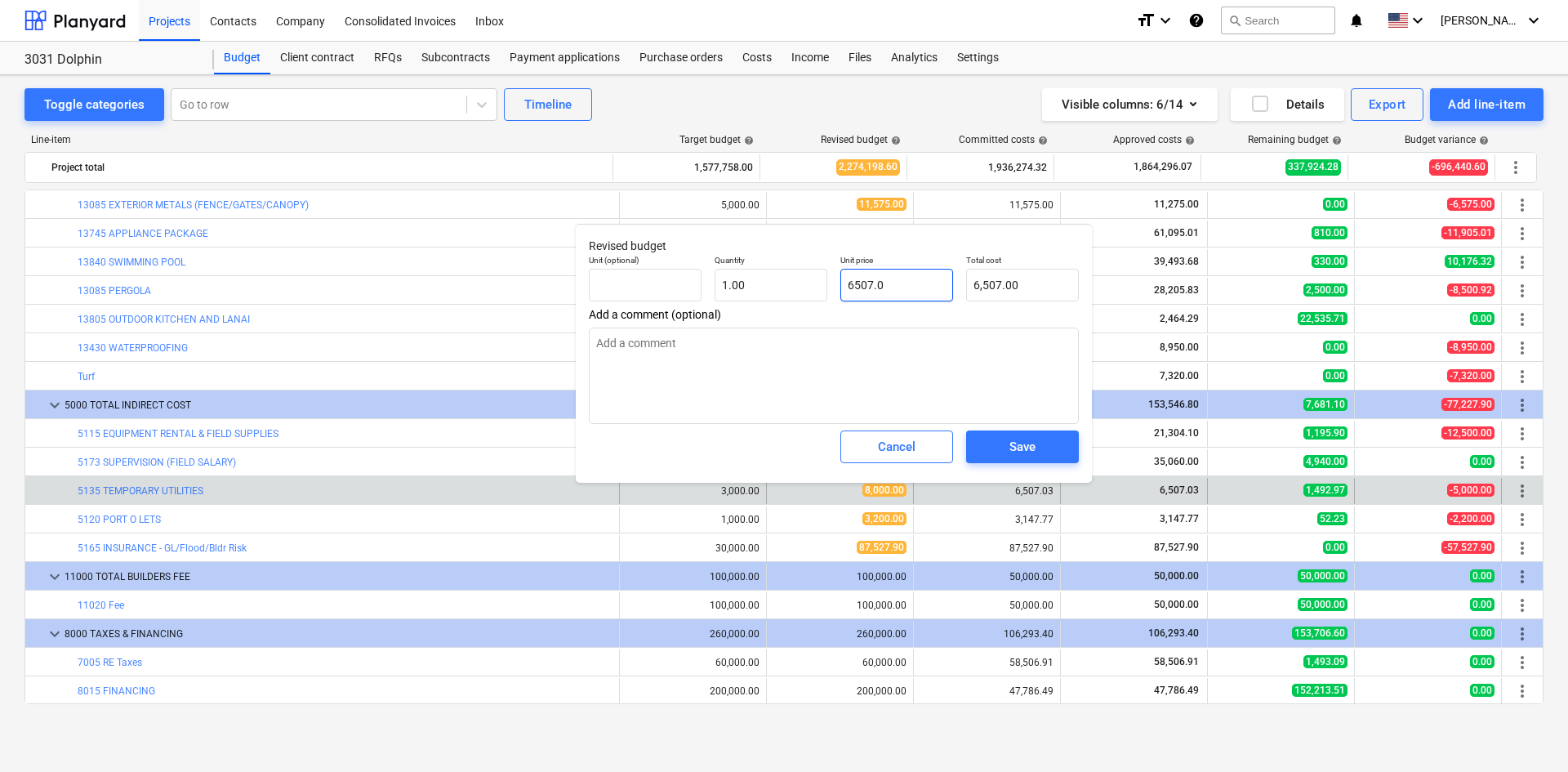
type input "6507.03"
type input "6,507.03"
type input "6507.03"
type textarea "x"
type input "6,507.03"
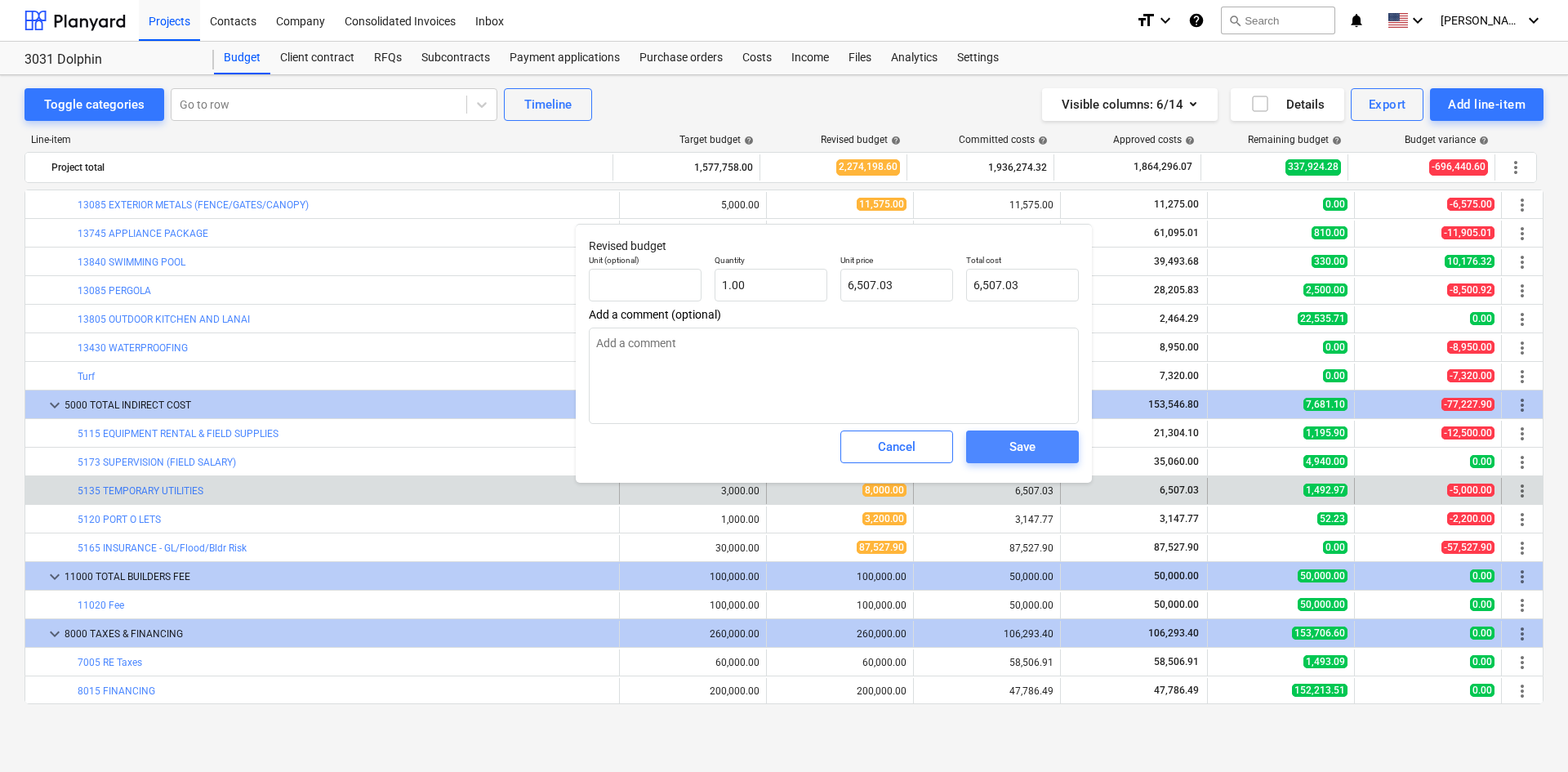
click at [1025, 444] on div "Save" at bounding box center [1023, 446] width 26 height 21
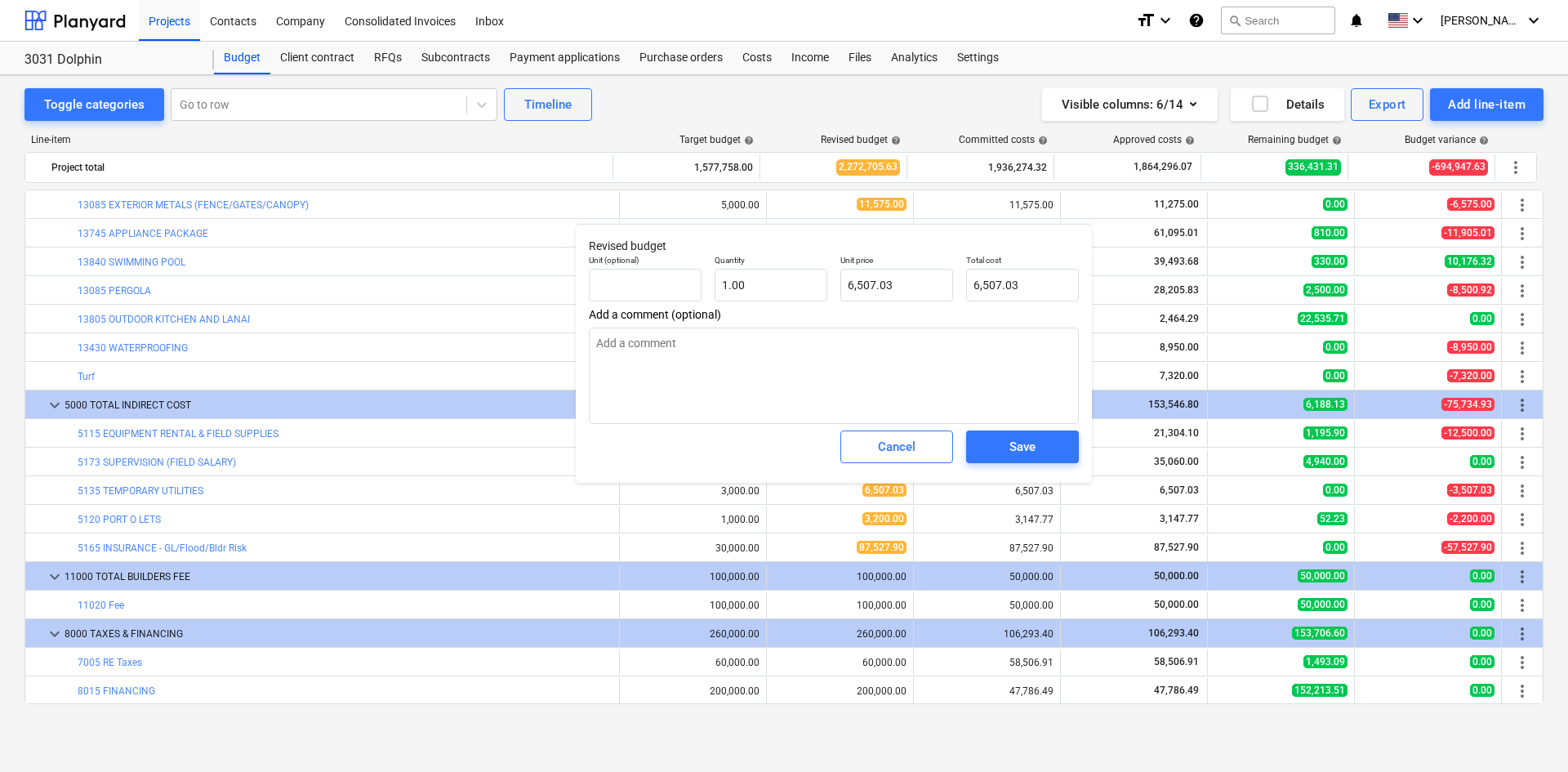
type textarea "x"
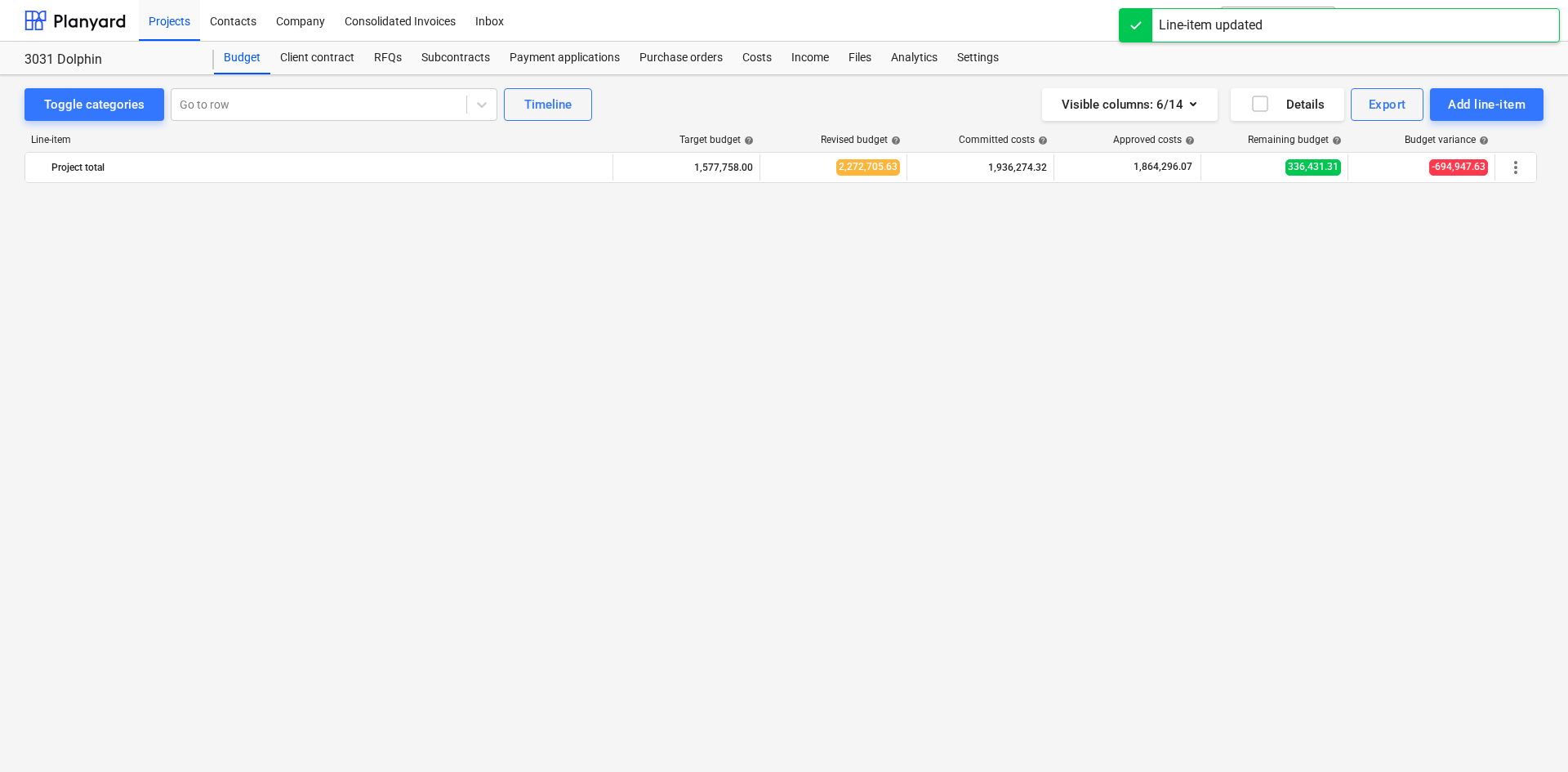
scroll to position [0, 0]
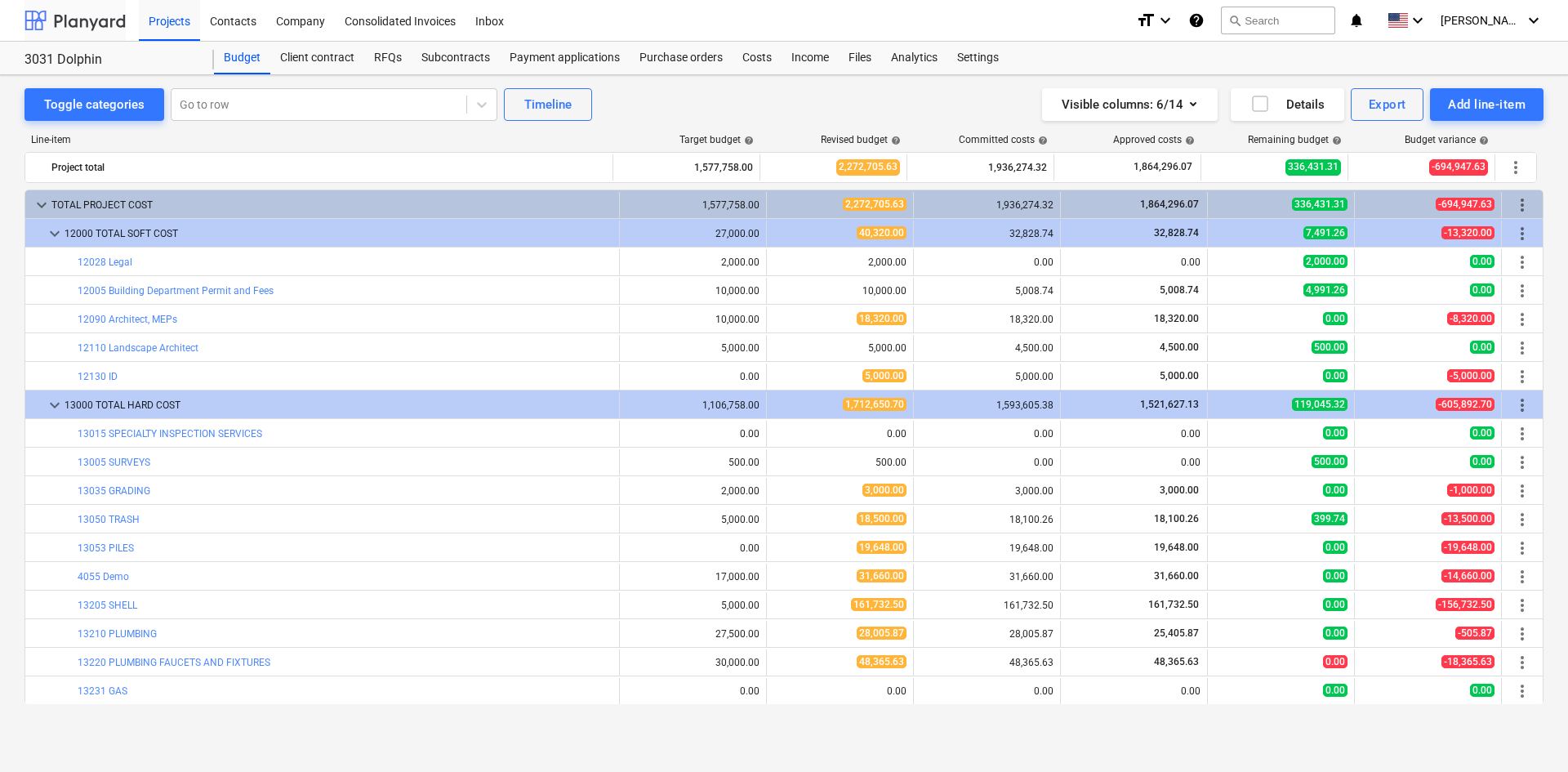
click at [68, 20] on div at bounding box center [75, 20] width 101 height 41
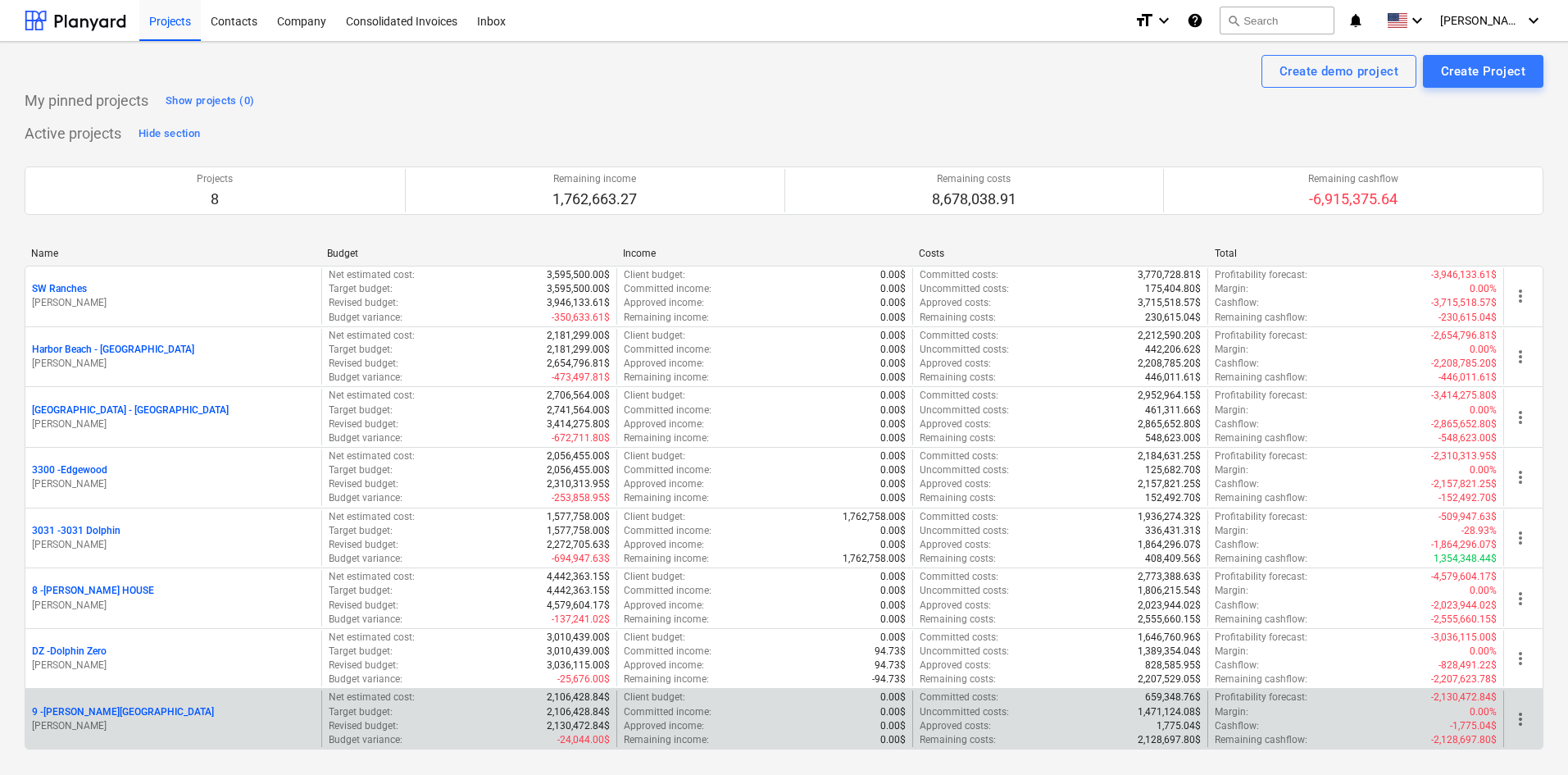
click at [91, 721] on p "[PERSON_NAME]" at bounding box center [173, 725] width 283 height 14
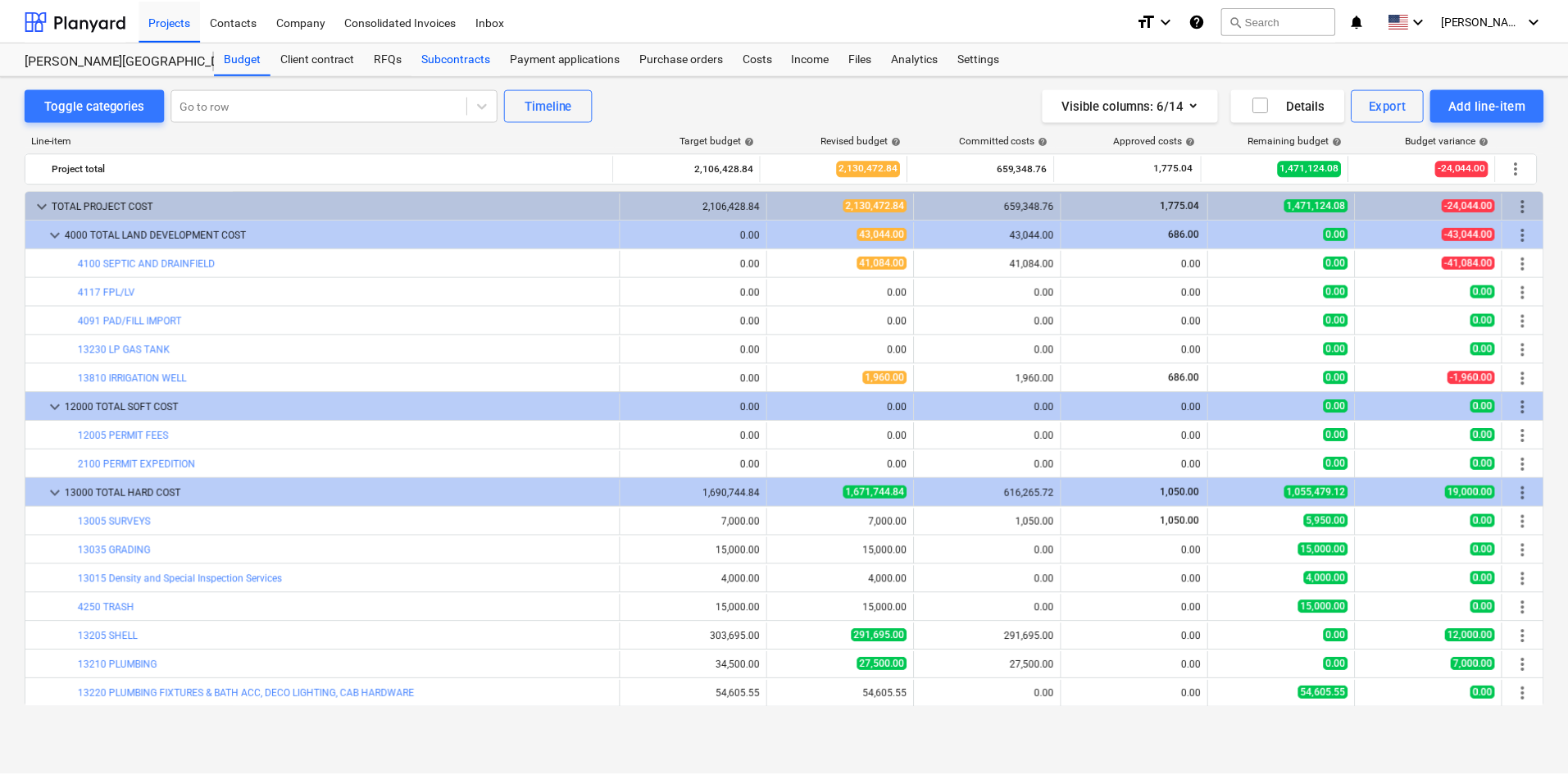
scroll to position [466, 0]
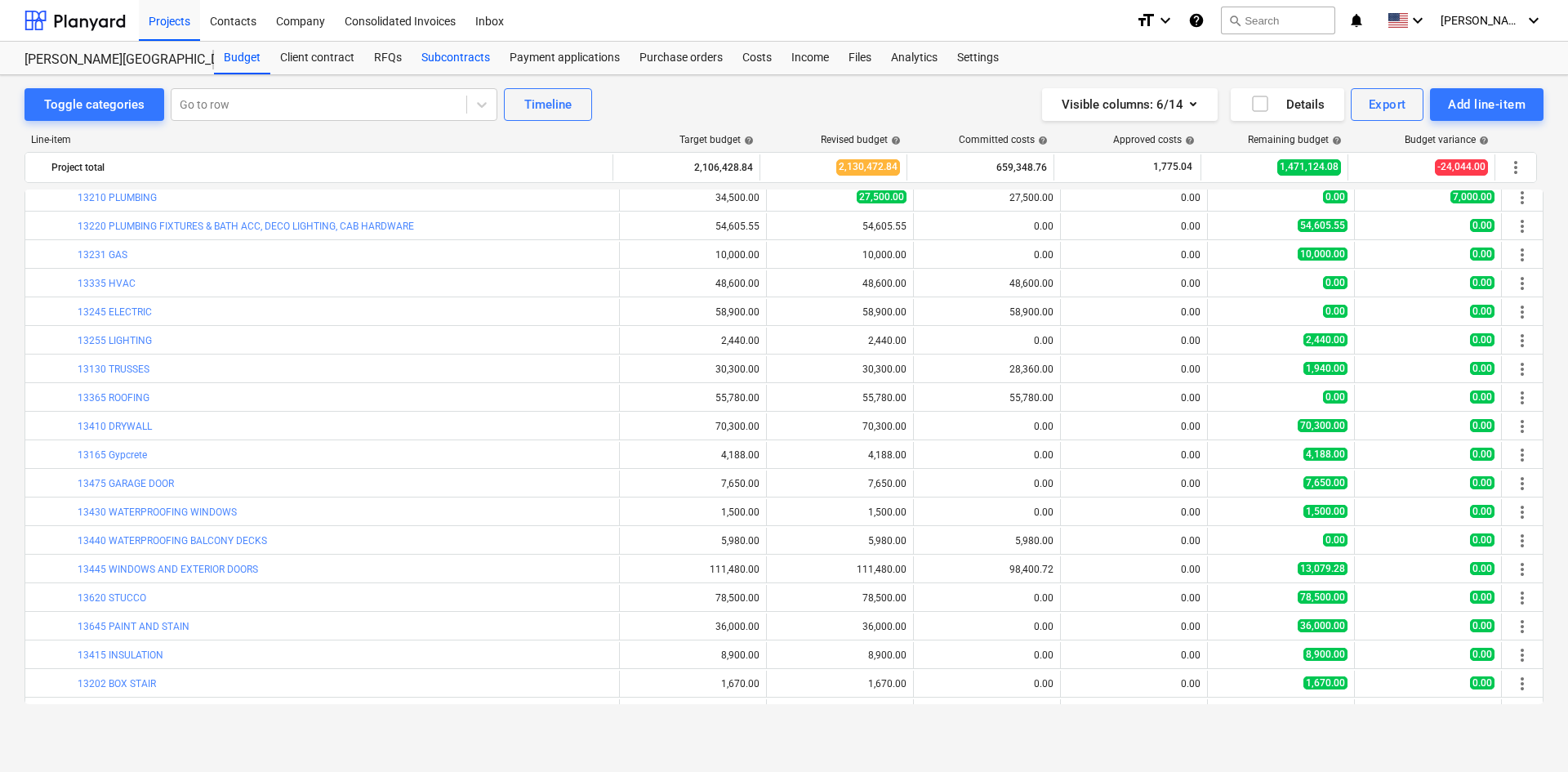
click at [430, 60] on div "Subcontracts" at bounding box center [456, 58] width 89 height 33
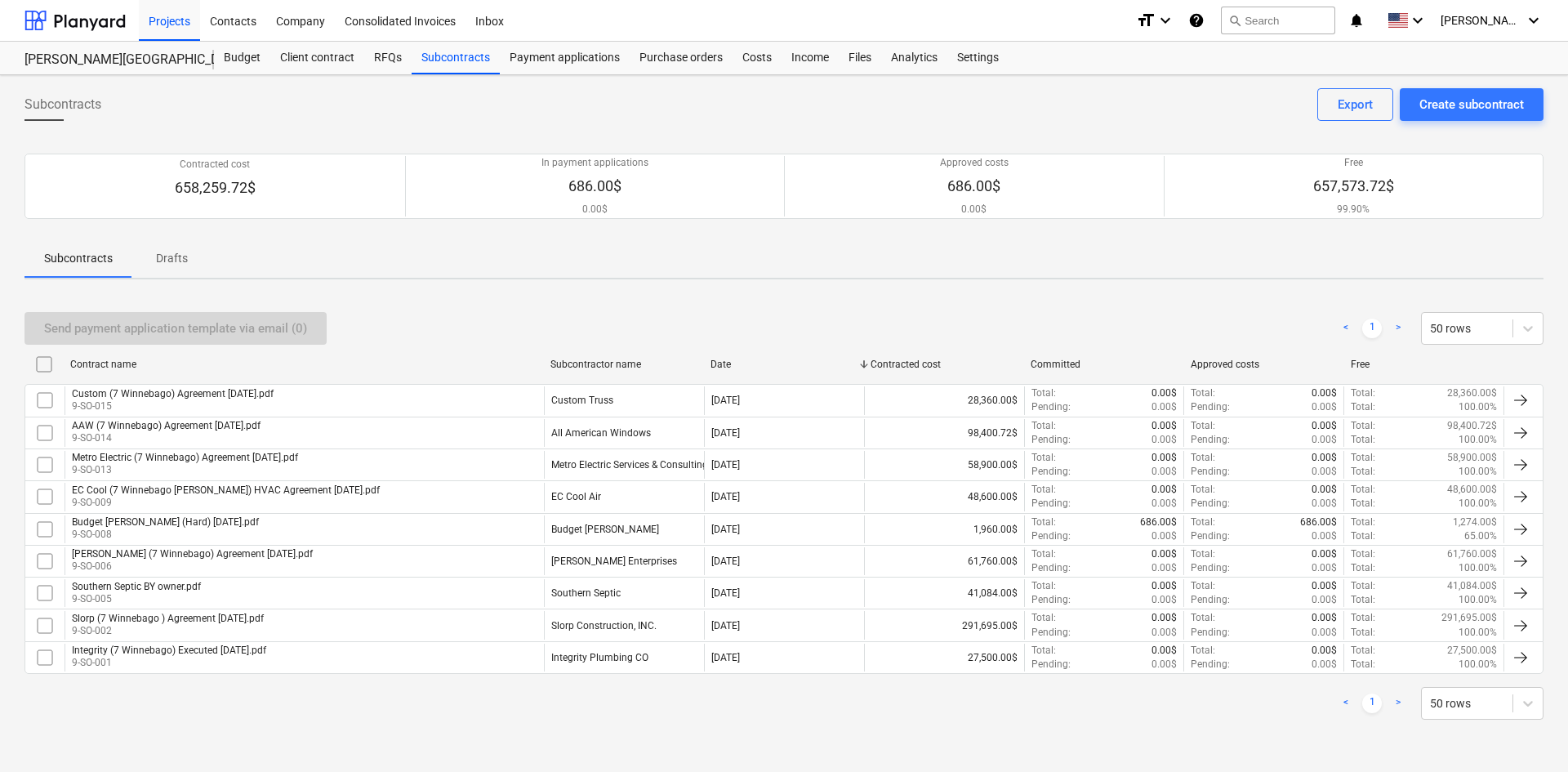
click at [0, 420] on div "Subcontracts Create subcontract Export Contracted cost 658,259.72$ In payment a…" at bounding box center [784, 423] width 1568 height 697
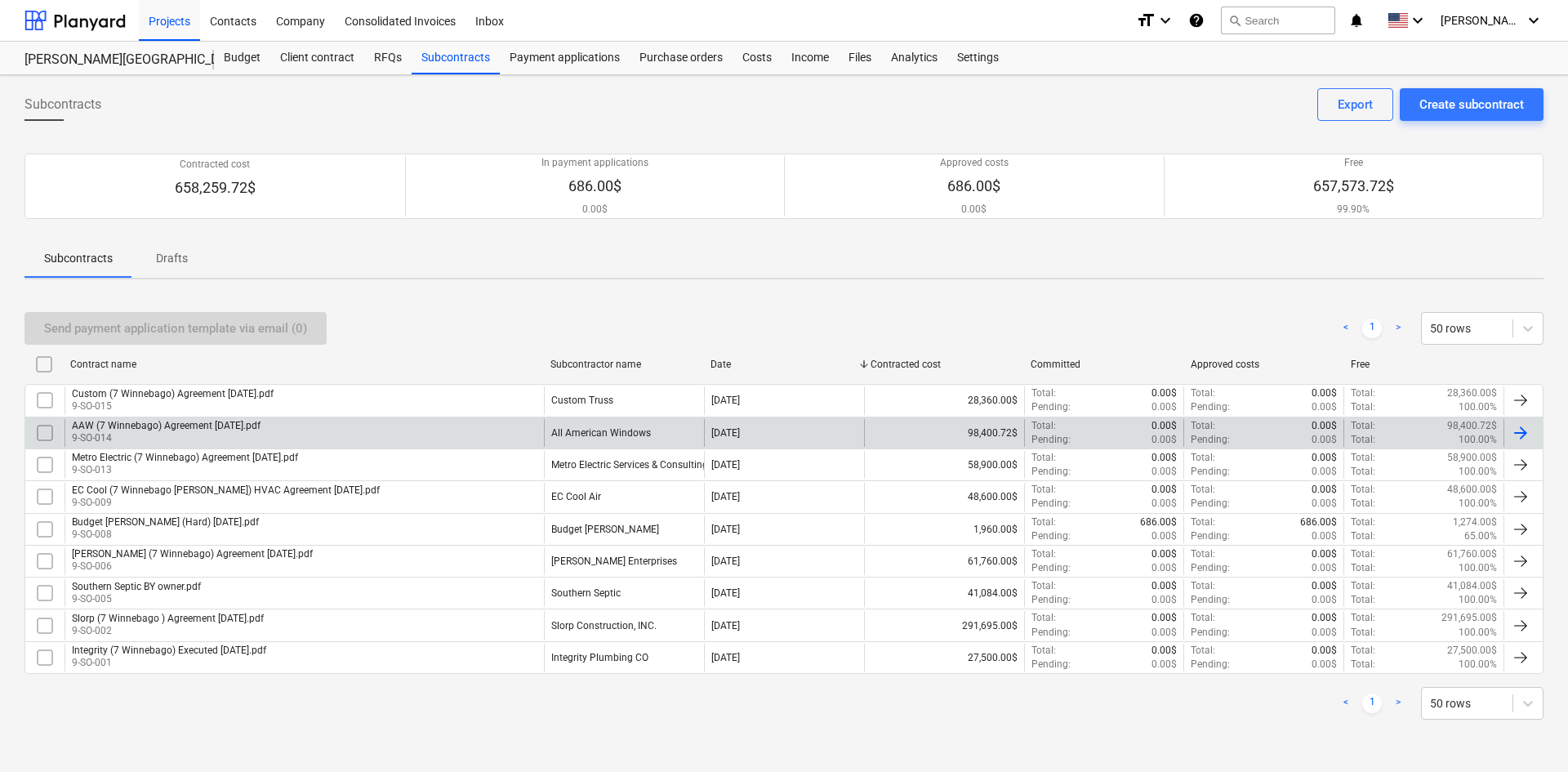
click at [302, 429] on div "AAW (7 Winnebago) Agreement [DATE].pdf 9-SO-014" at bounding box center [304, 432] width 479 height 28
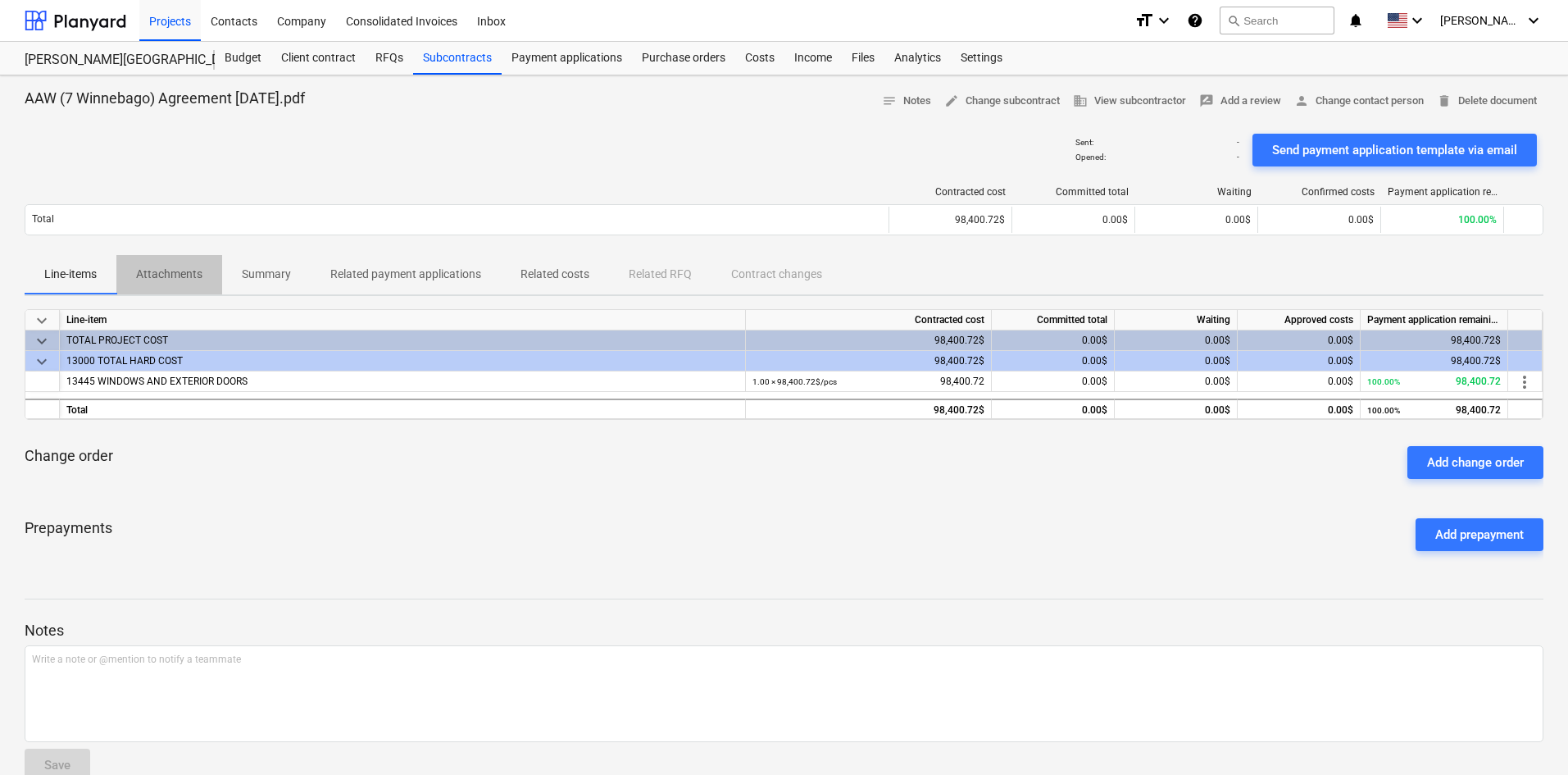
click at [188, 281] on p "Attachments" at bounding box center [169, 274] width 66 height 17
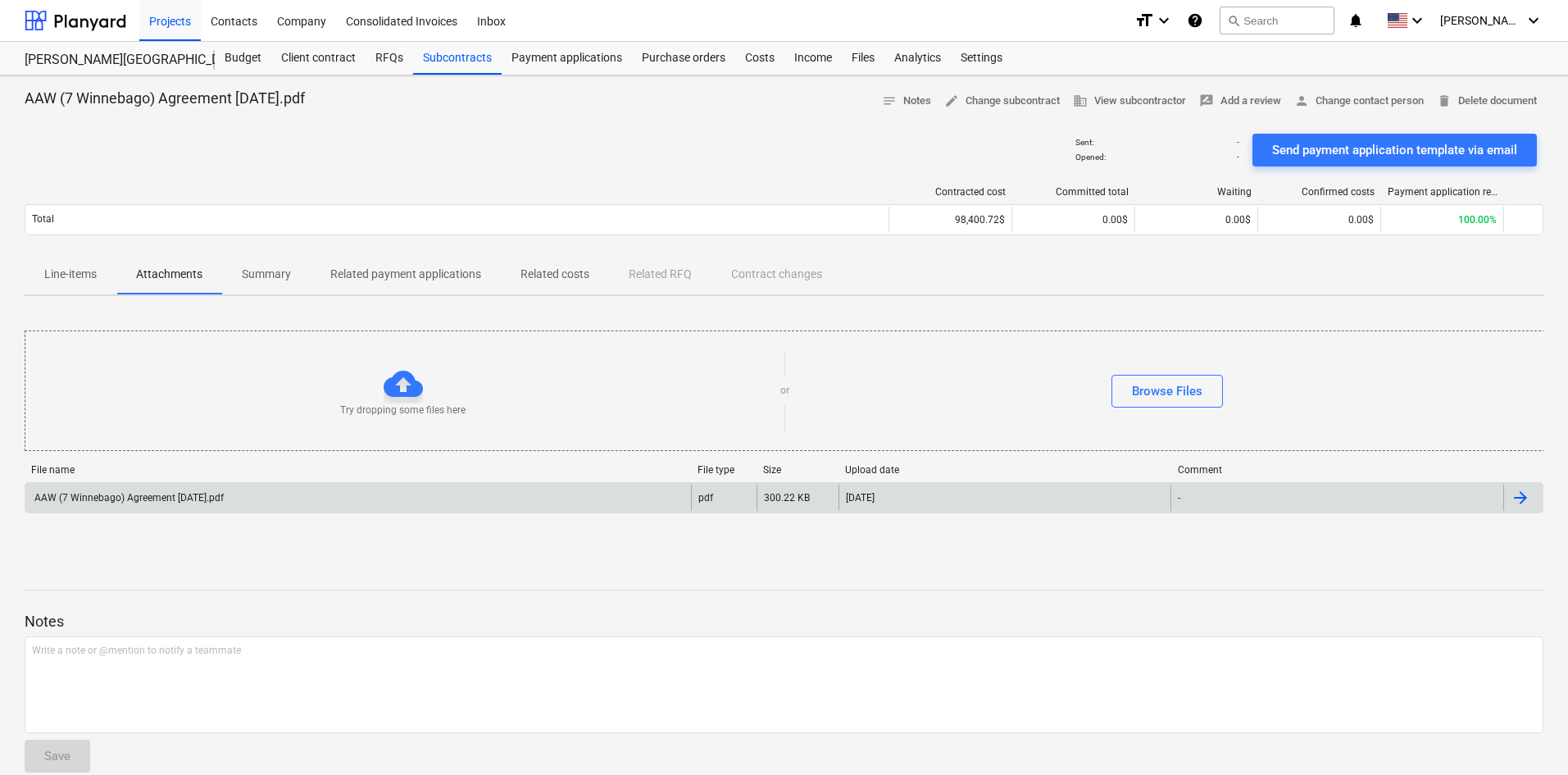
click at [221, 489] on div "AAW (7 Winnebago) Agreement [DATE].pdf" at bounding box center [358, 497] width 666 height 26
click at [431, 487] on div "AAW (7 Winnebago) Agreement [DATE].pdf" at bounding box center [358, 497] width 666 height 26
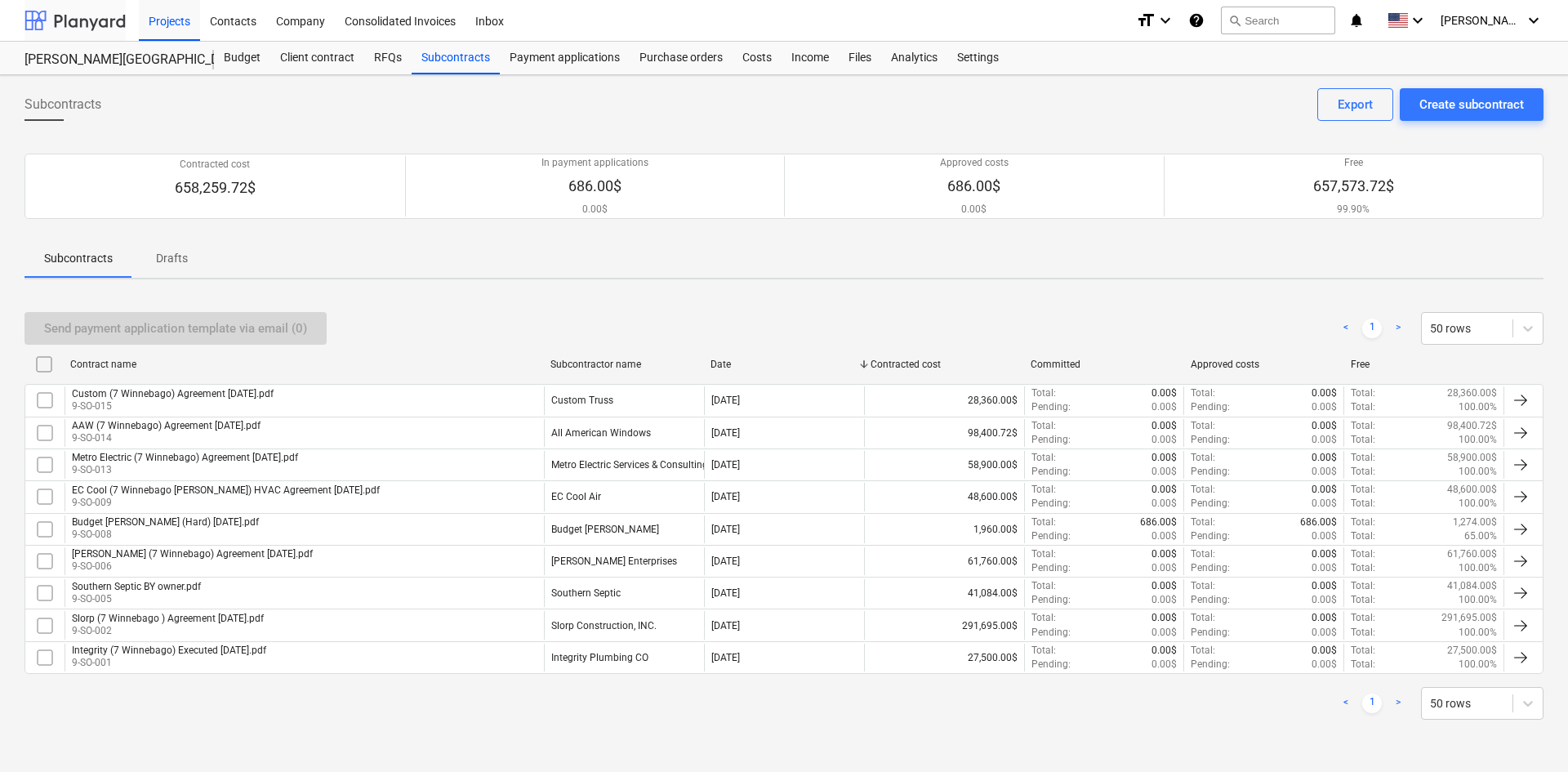
click at [86, 14] on div at bounding box center [75, 20] width 101 height 41
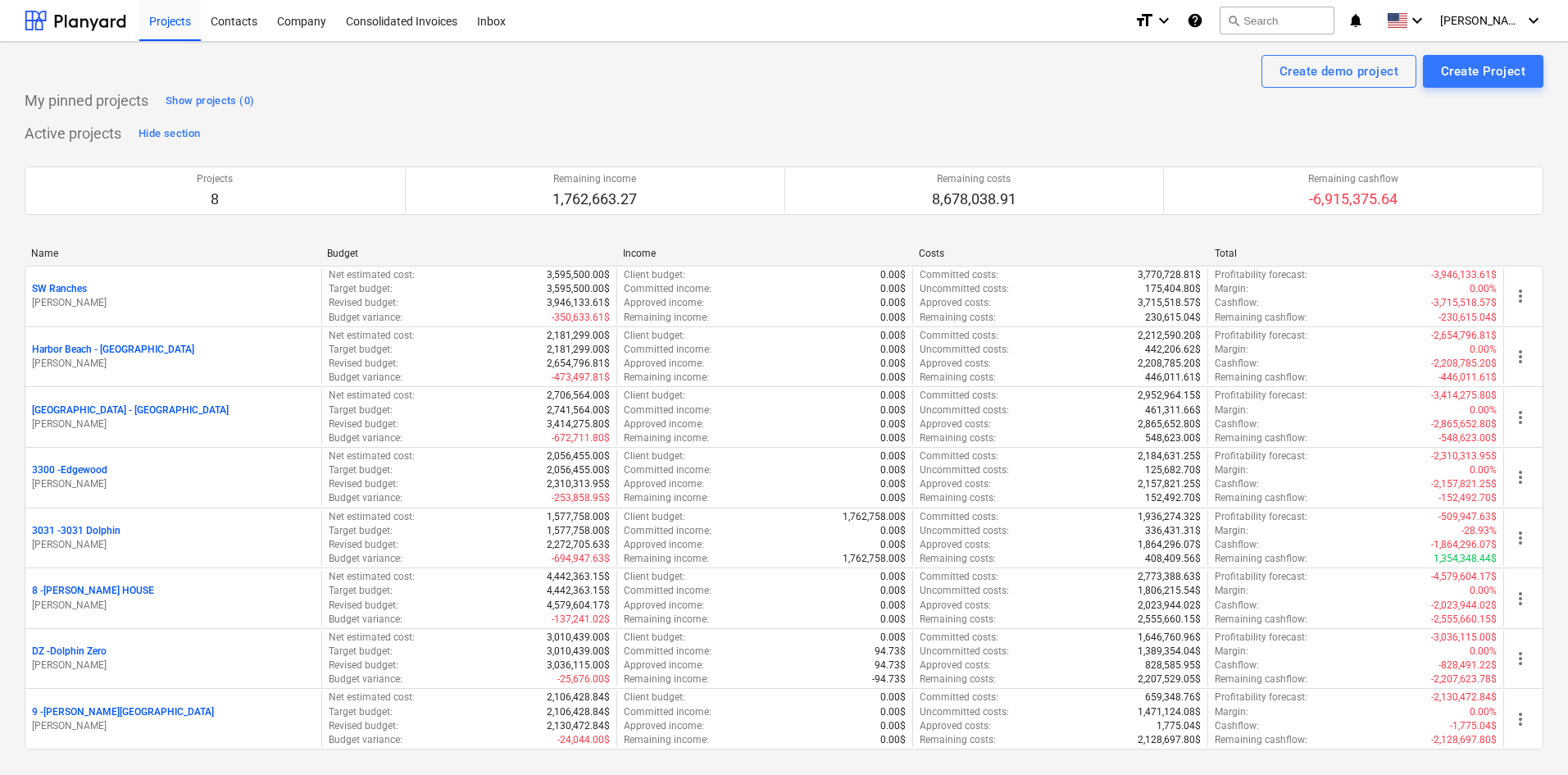
drag, startPoint x: 924, startPoint y: 58, endPoint x: 944, endPoint y: 157, distance: 101.0
click at [925, 59] on div "Create demo project Create Project" at bounding box center [784, 72] width 1519 height 33
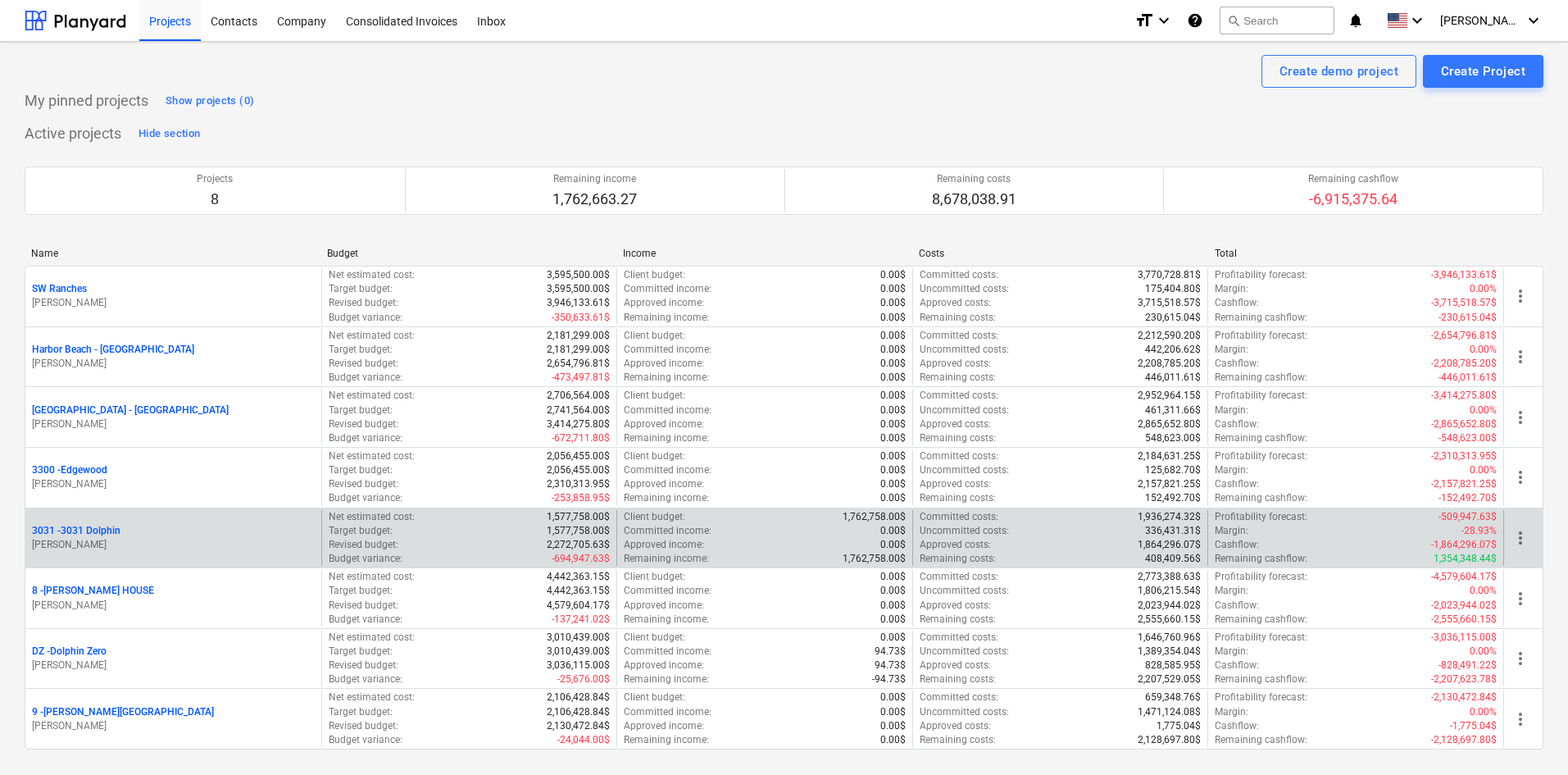
click at [106, 537] on p "3031 - 3031 Dolphin" at bounding box center [76, 530] width 89 height 14
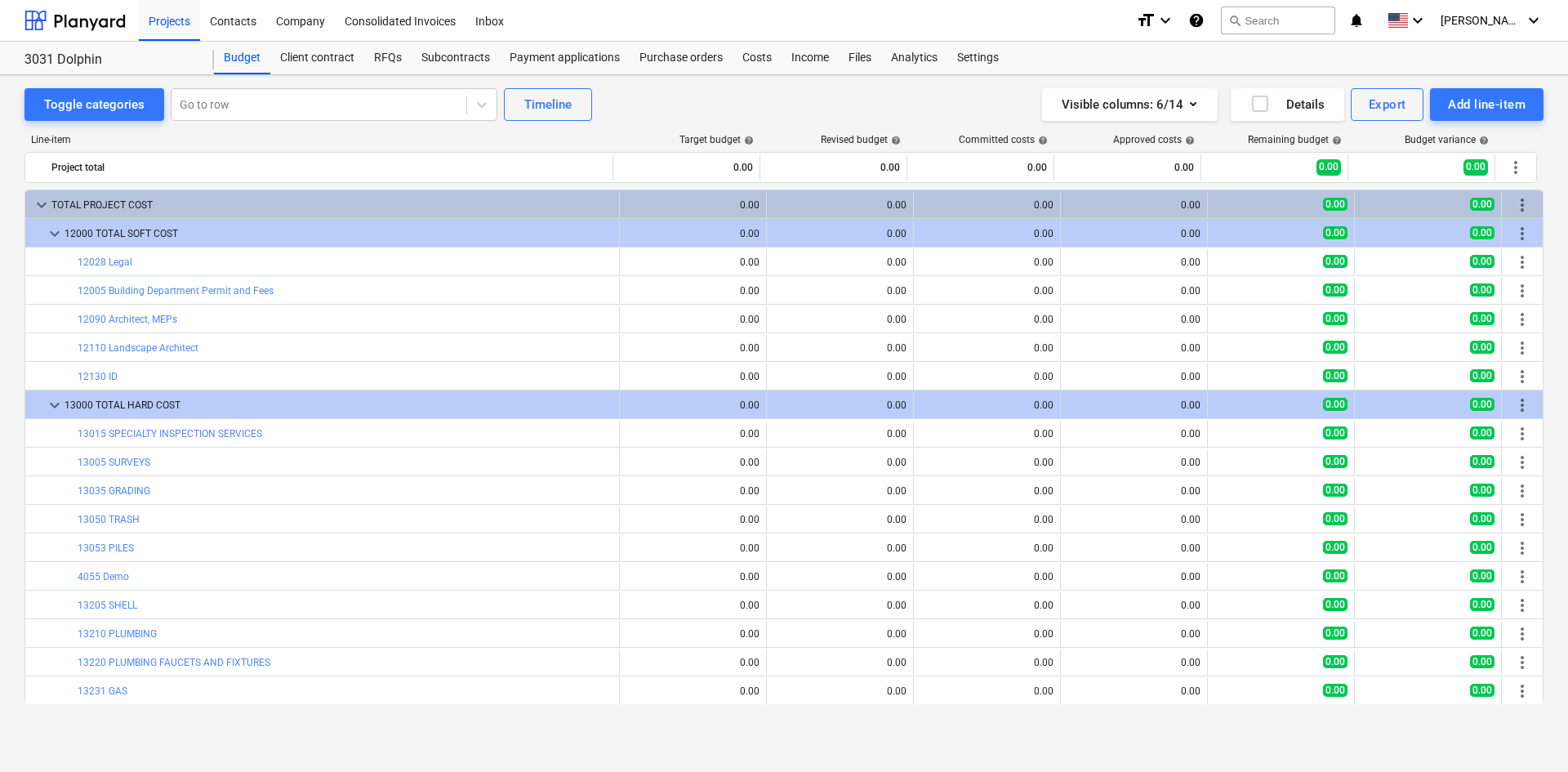
click at [748, 79] on div "Toggle categories Go to row Timeline Visible columns : 6/14 Details Export Add …" at bounding box center [784, 406] width 1568 height 662
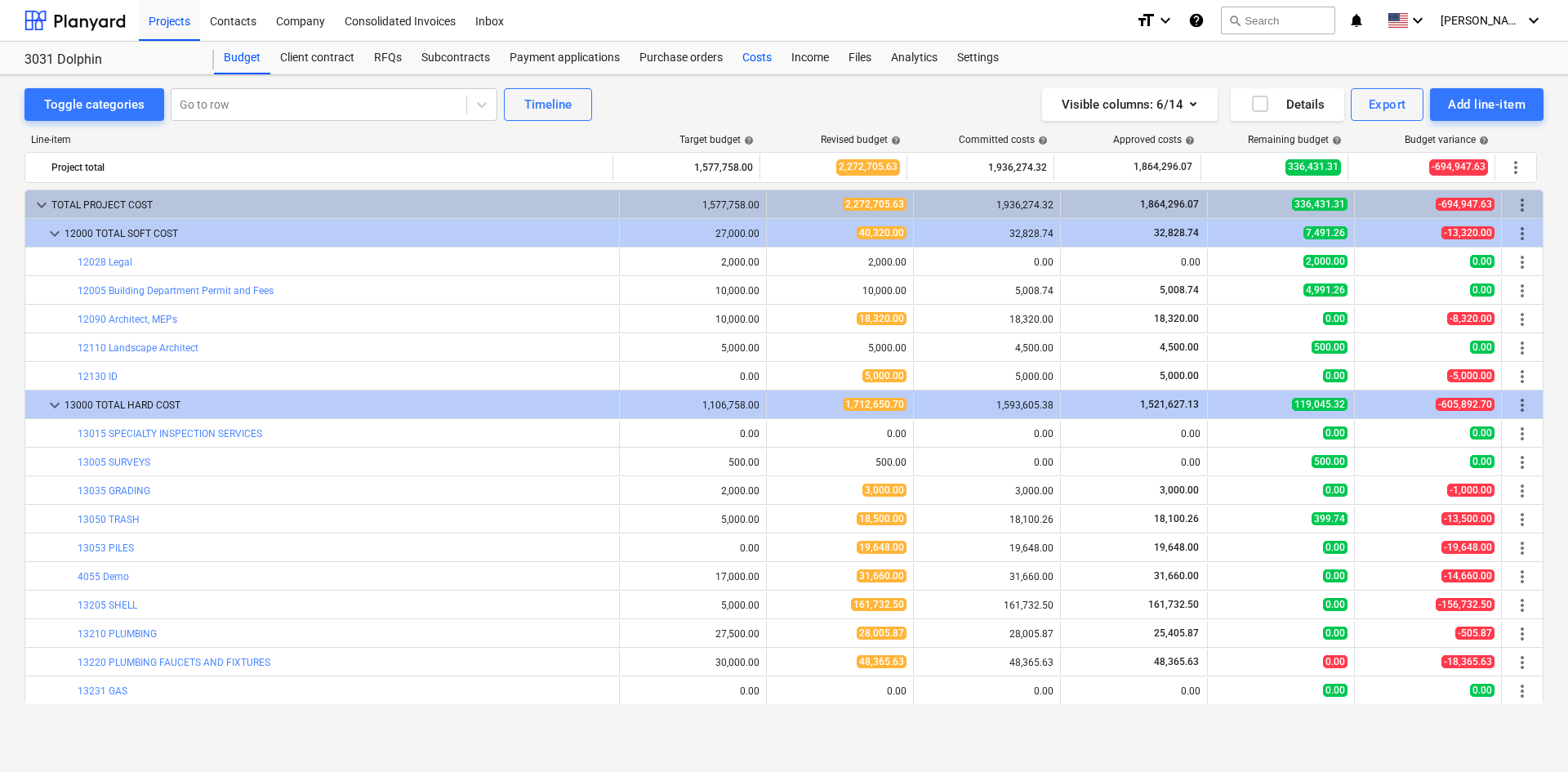
click at [756, 60] on div "Costs" at bounding box center [757, 58] width 49 height 33
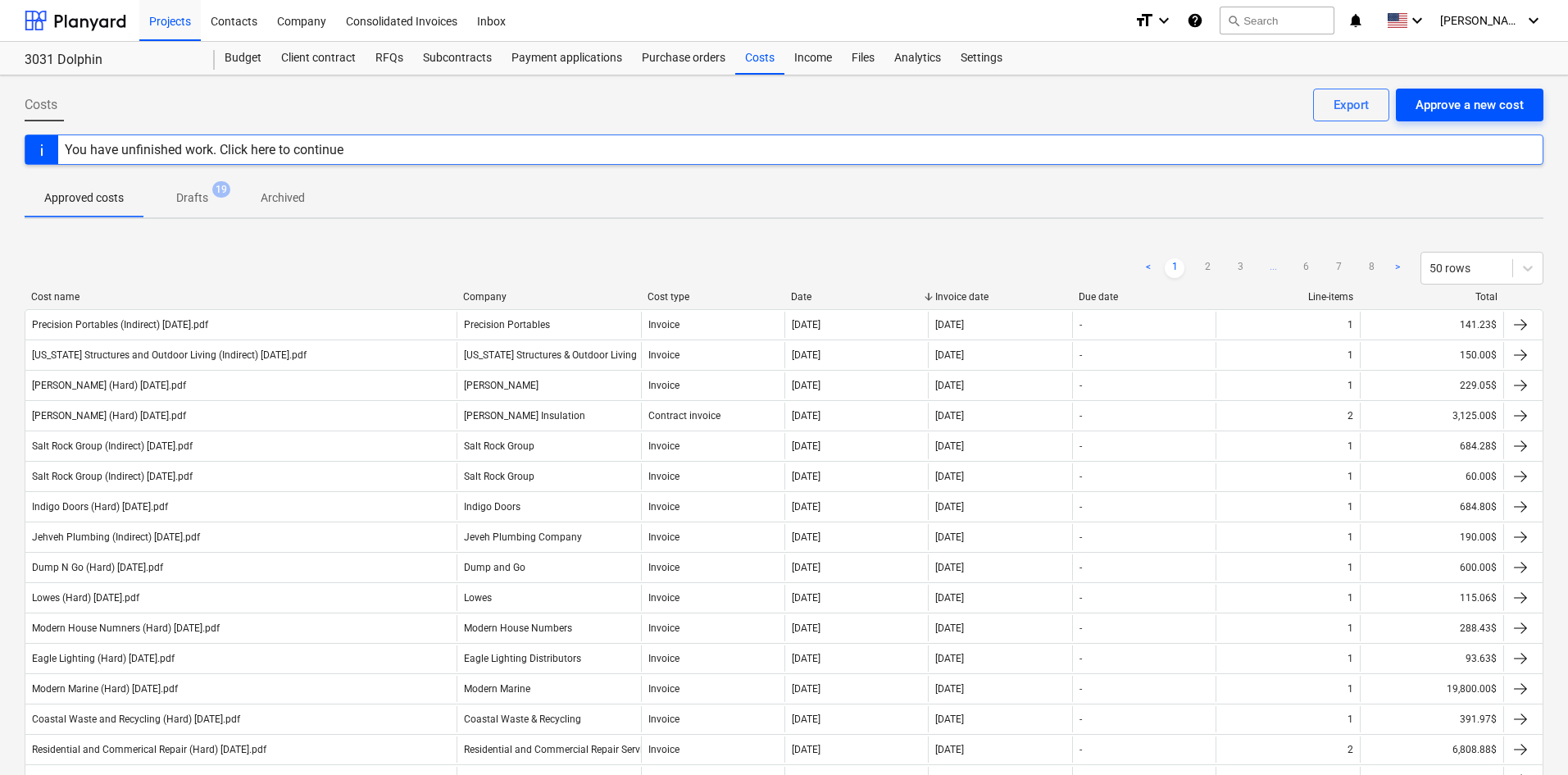
click at [1448, 89] on button "Approve a new cost" at bounding box center [1469, 105] width 148 height 33
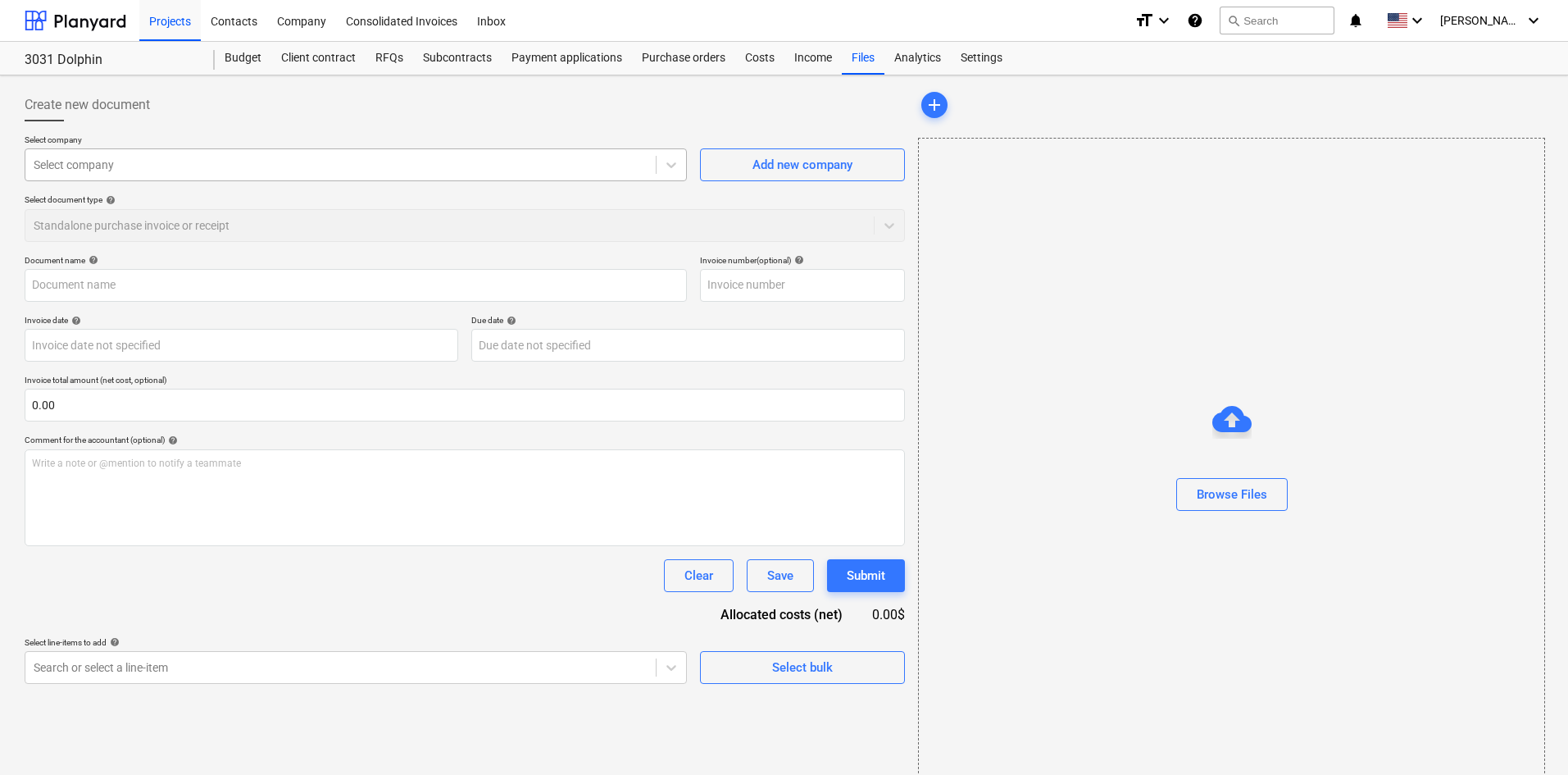
click at [349, 176] on div "Select company" at bounding box center [340, 164] width 631 height 23
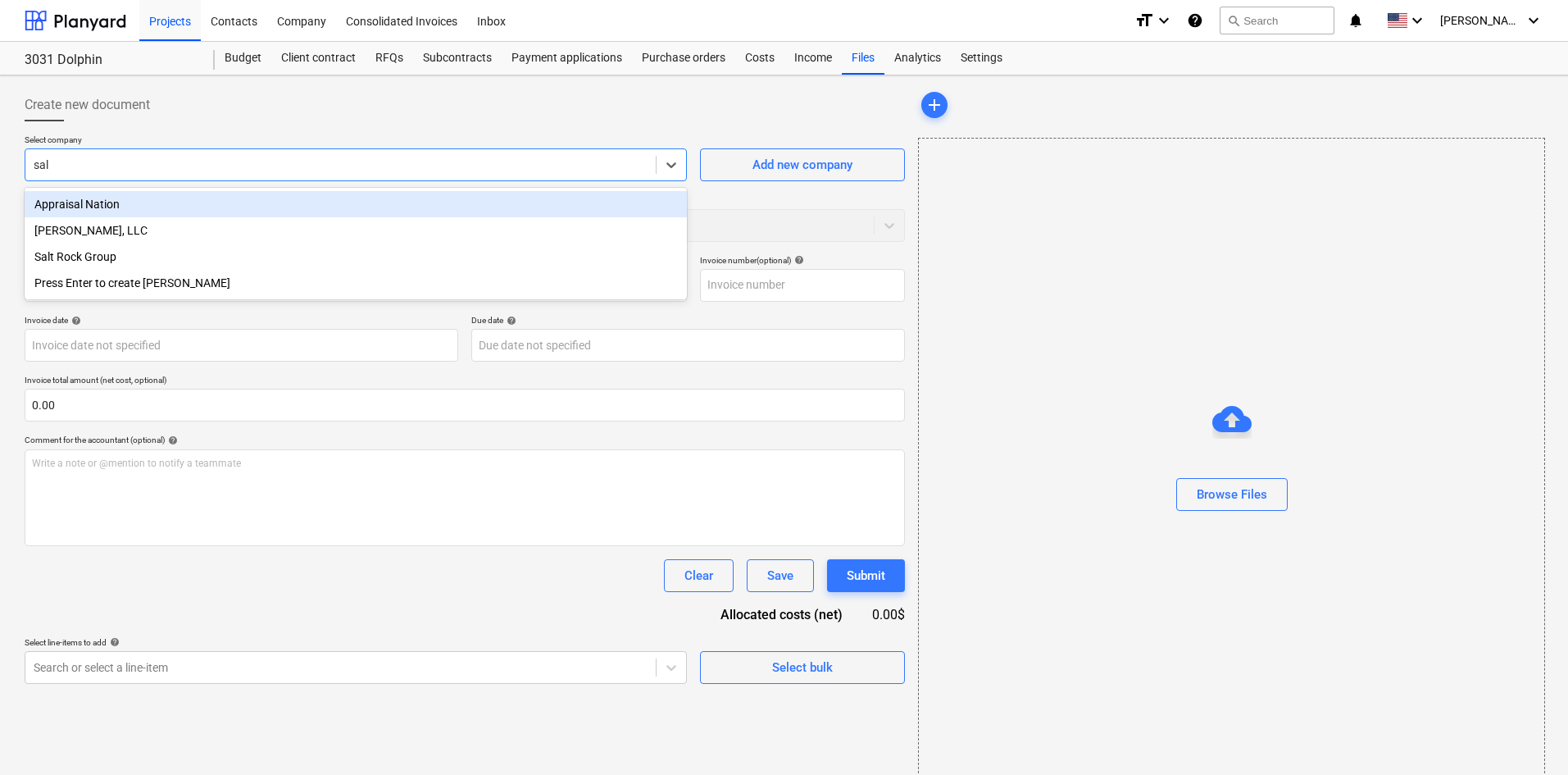
type input "salt"
click at [284, 199] on div "Salt Rock Group" at bounding box center [356, 203] width 662 height 26
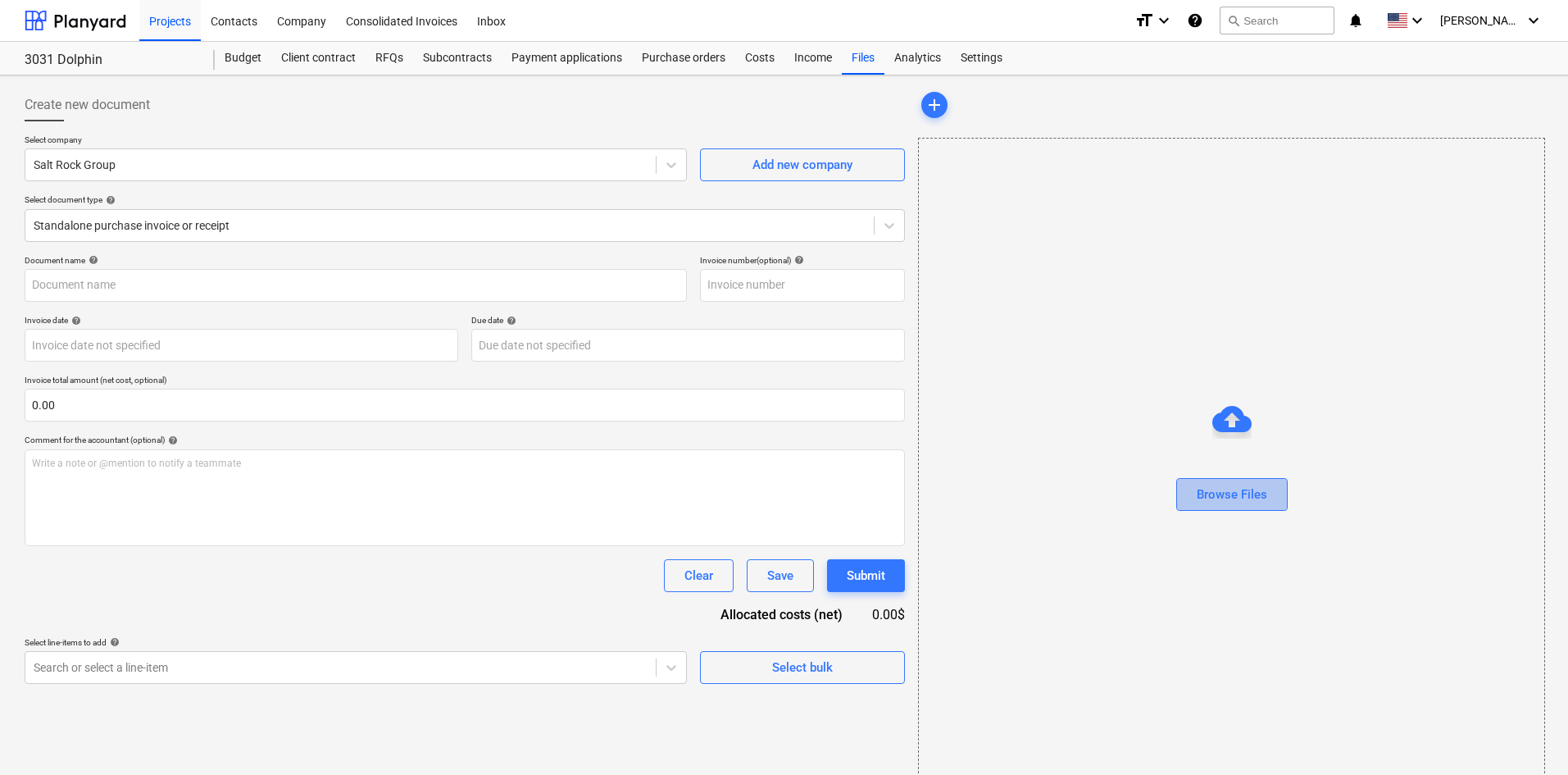
click at [1264, 504] on div "Browse Files" at bounding box center [1232, 494] width 71 height 21
click at [1241, 498] on div "Browse Files" at bounding box center [1232, 494] width 71 height 21
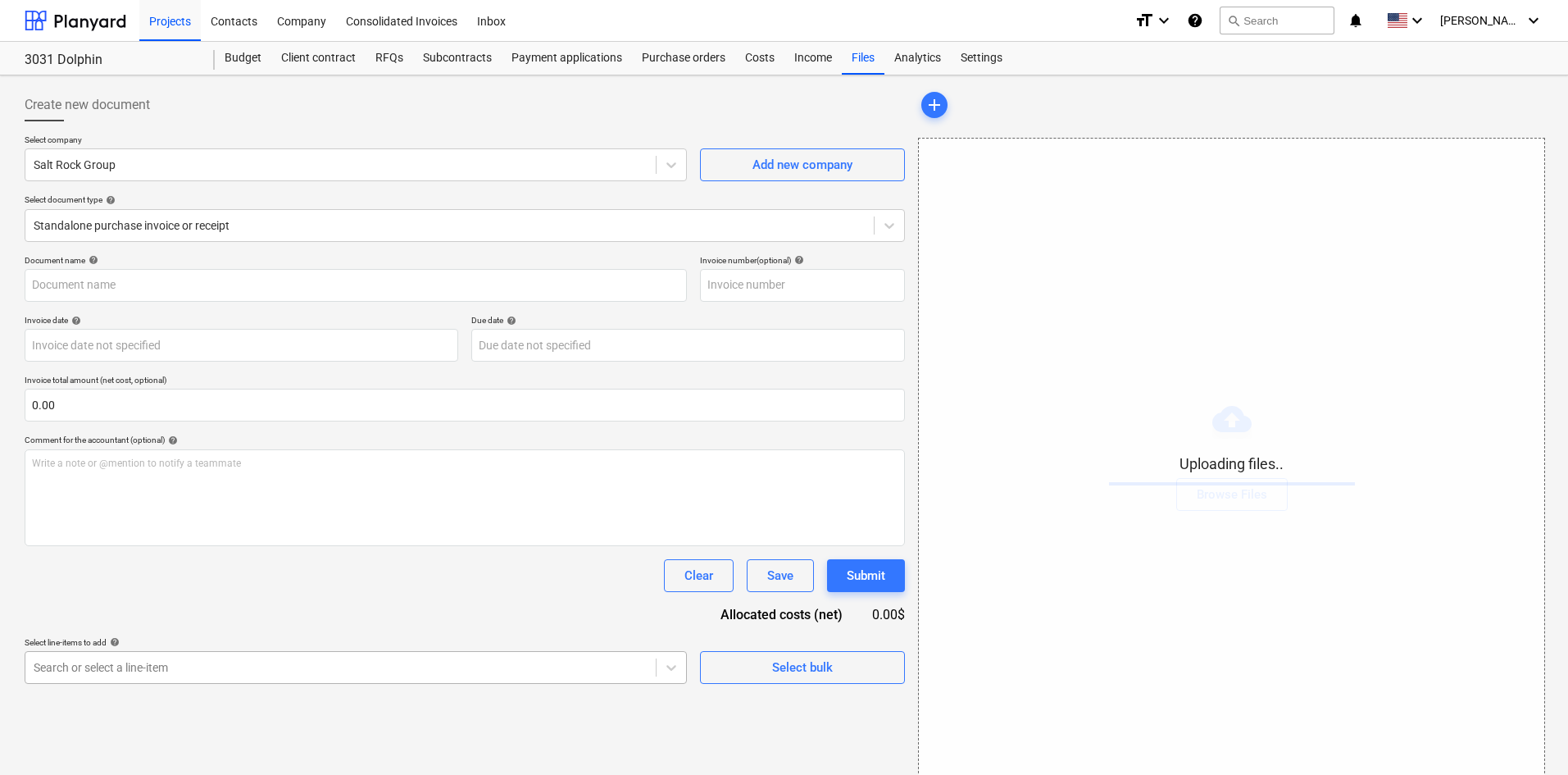
scroll to position [165, 0]
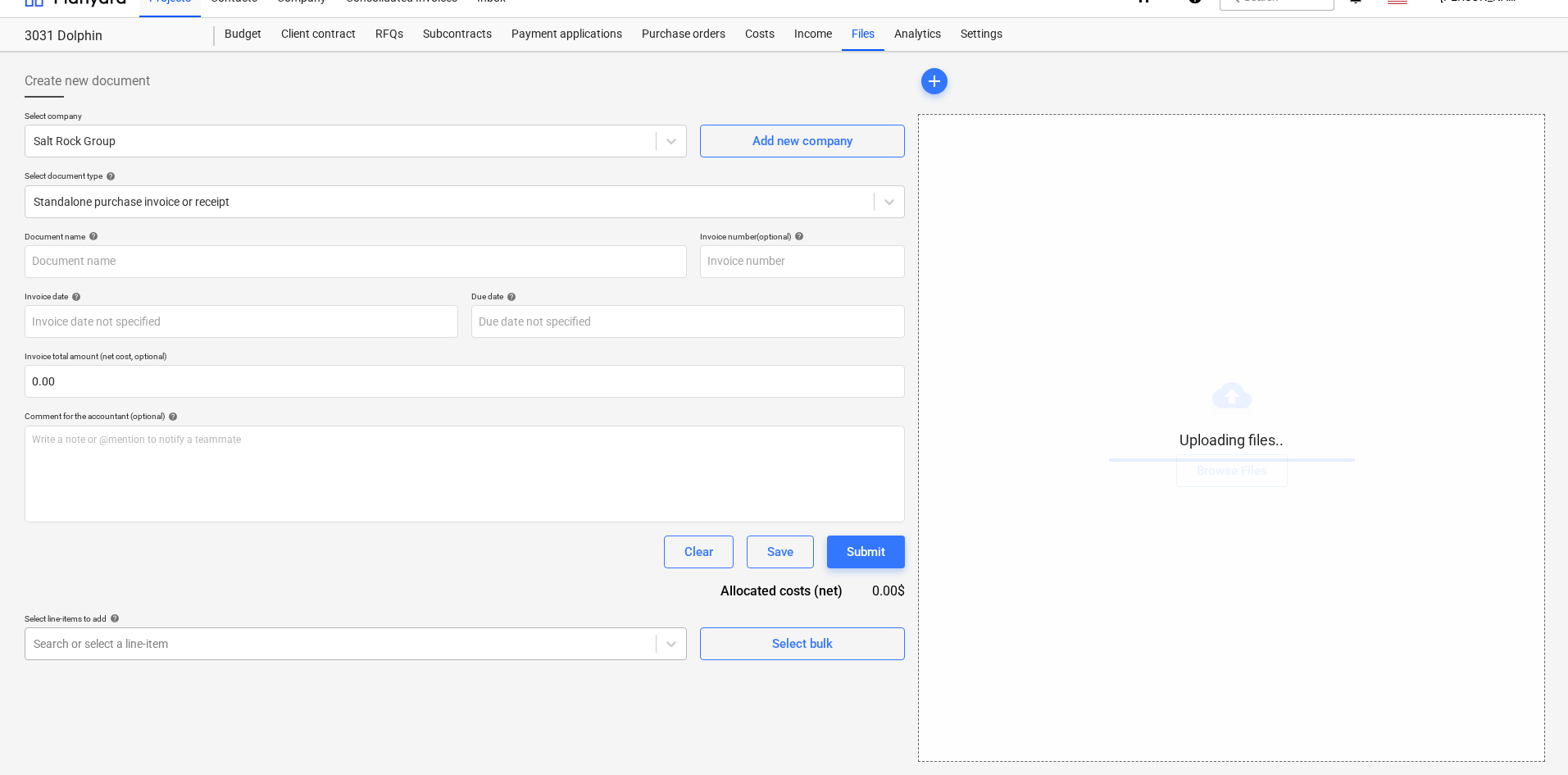
click at [267, 657] on body "Projects Contacts Company Consolidated Invoices Inbox format_size keyboard_arro…" at bounding box center [784, 364] width 1568 height 775
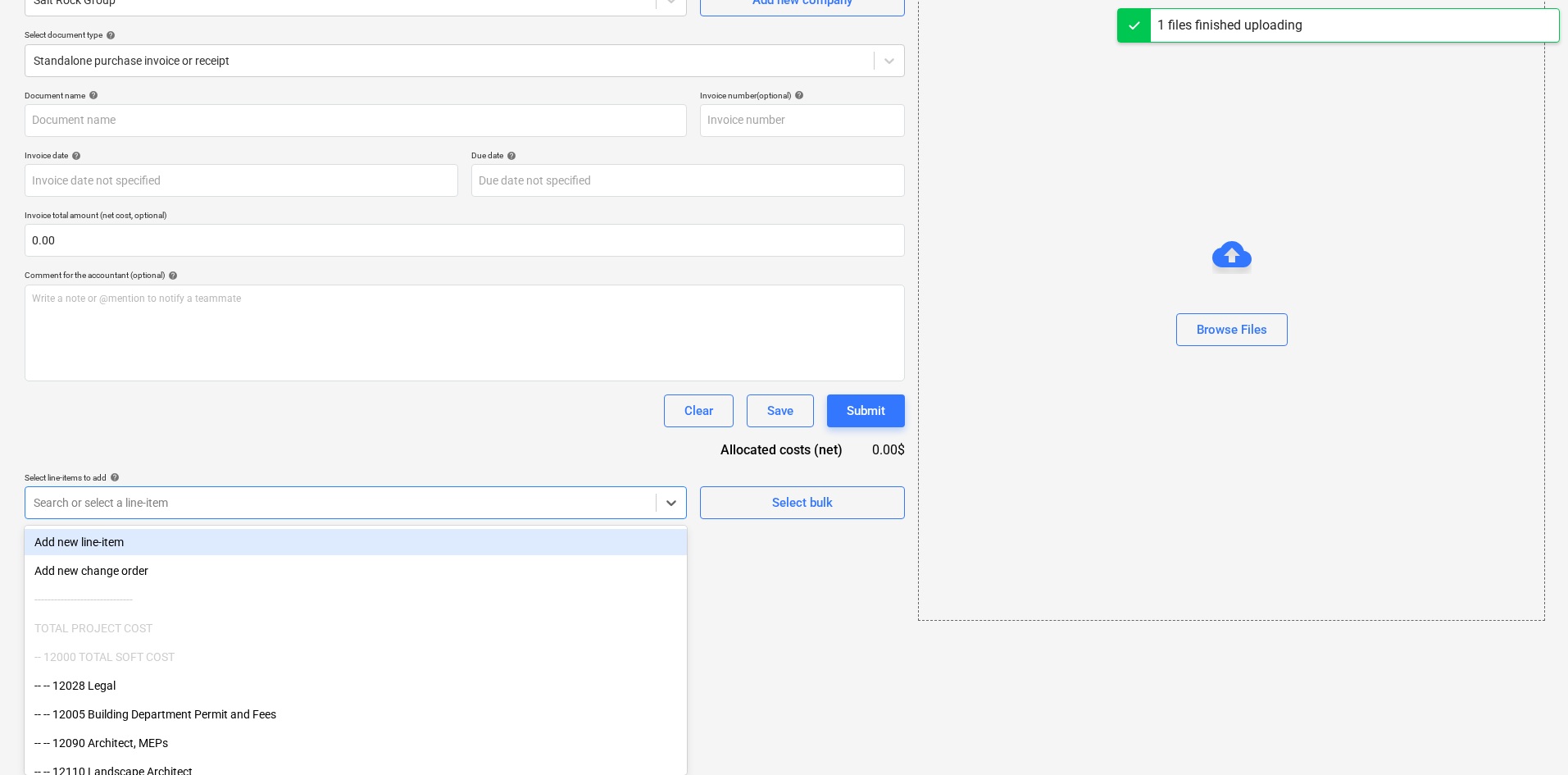
type input "Salt Rock Group (Indirect) [DATE].pdf"
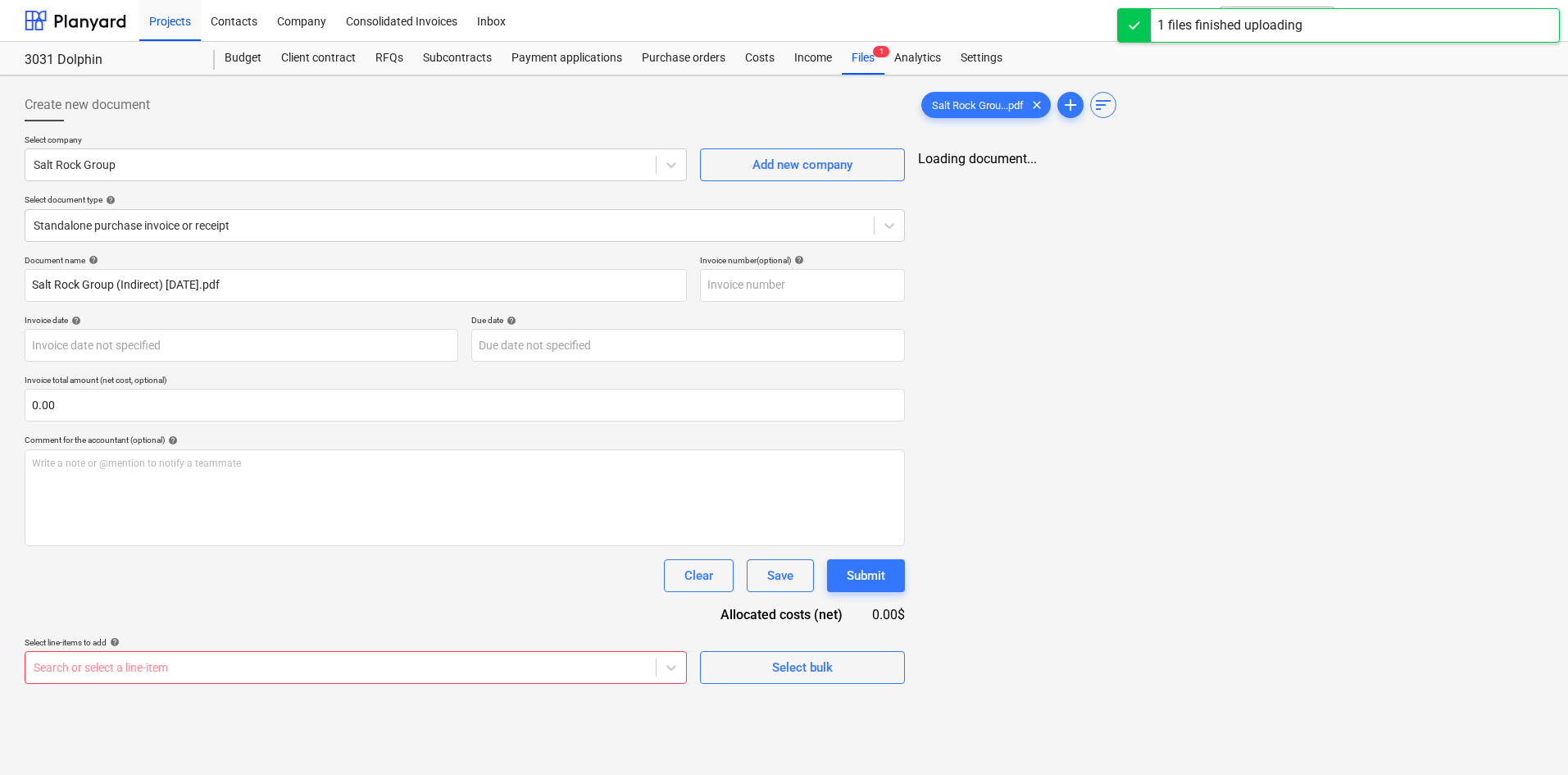
drag, startPoint x: 267, startPoint y: 657, endPoint x: 242, endPoint y: 682, distance: 35.4
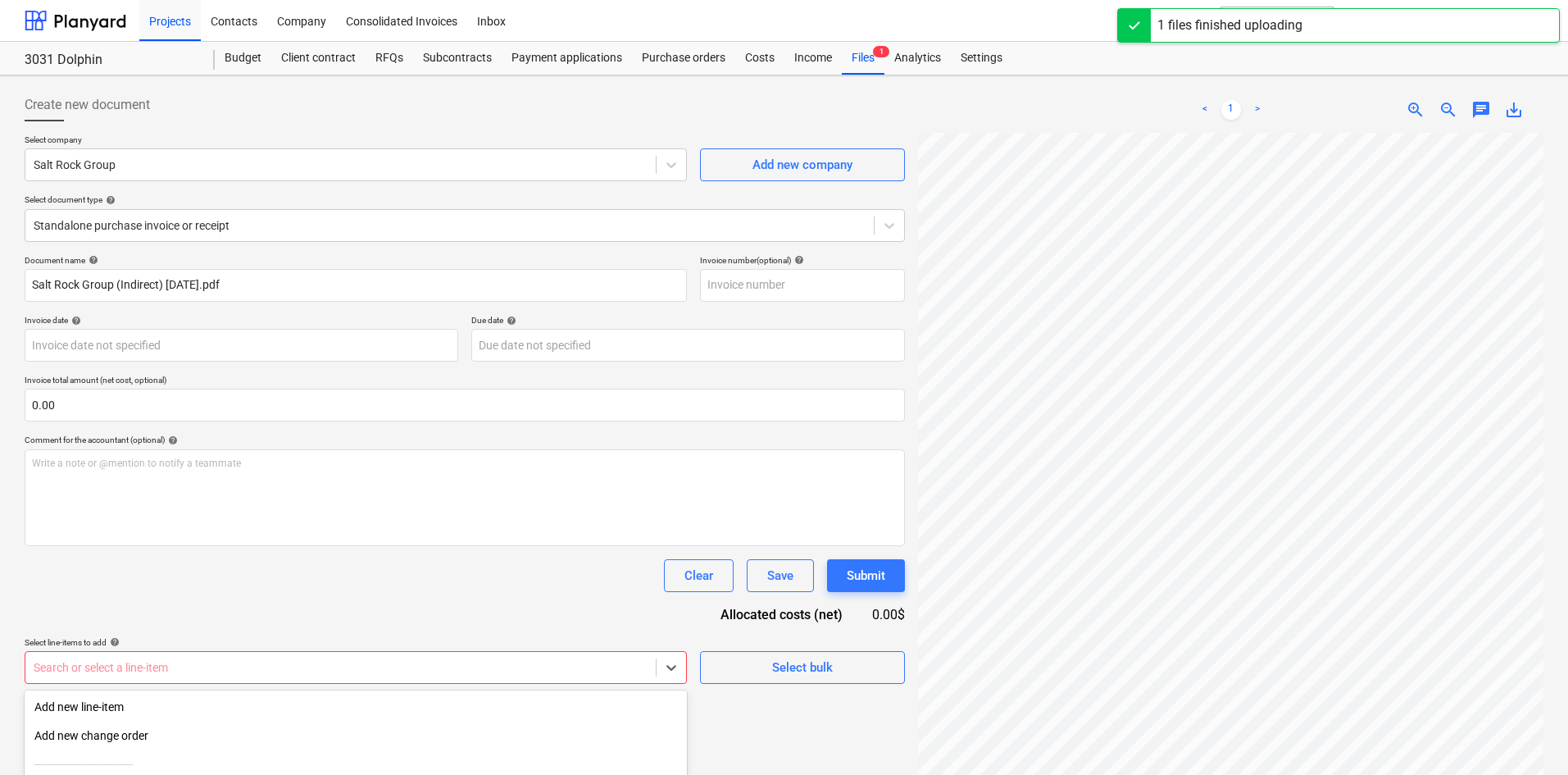
scroll to position [165, 0]
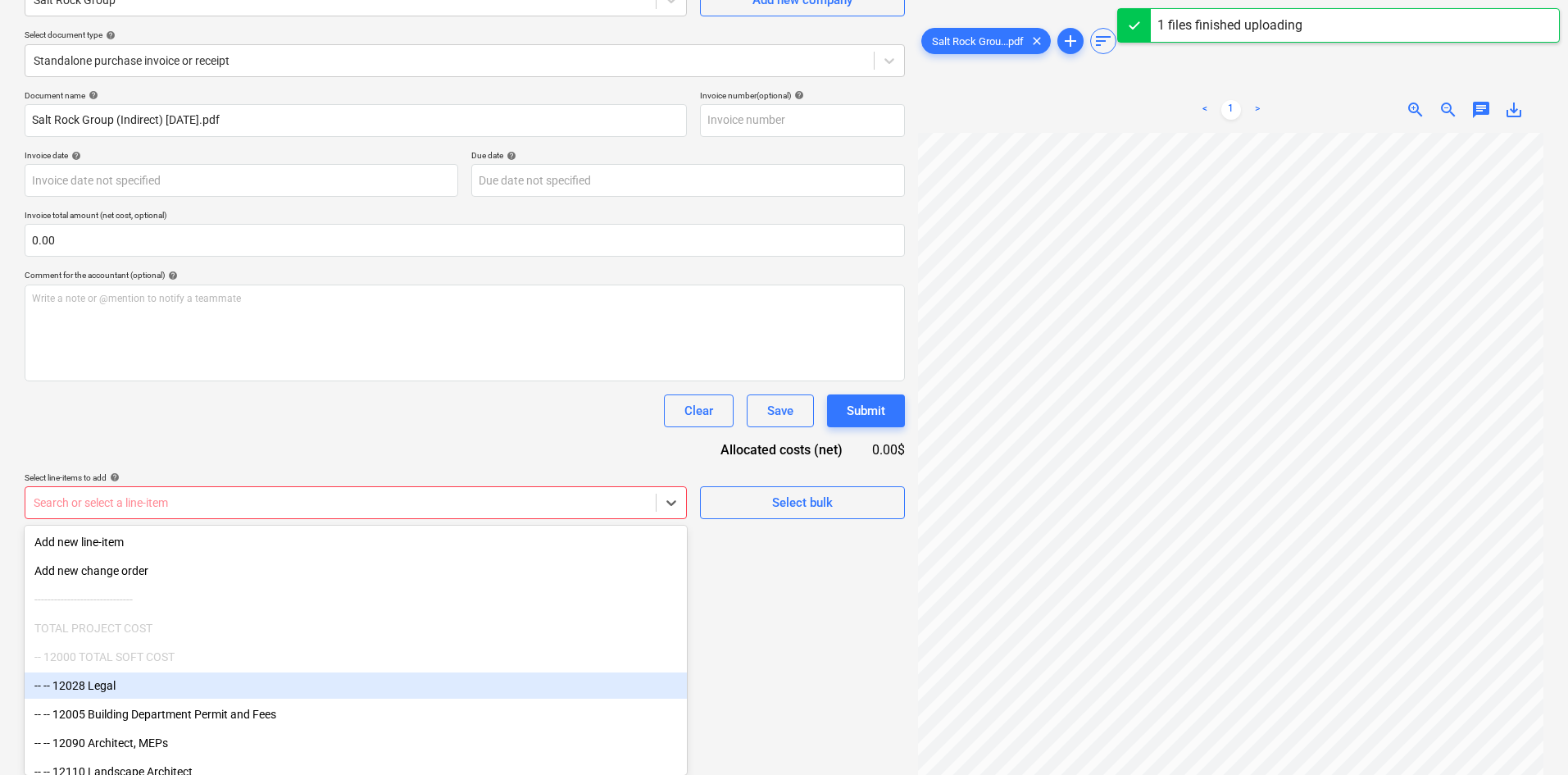
click at [235, 610] on body "Projects Contacts Company Consolidated Invoices Inbox format_size keyboard_arro…" at bounding box center [784, 222] width 1568 height 775
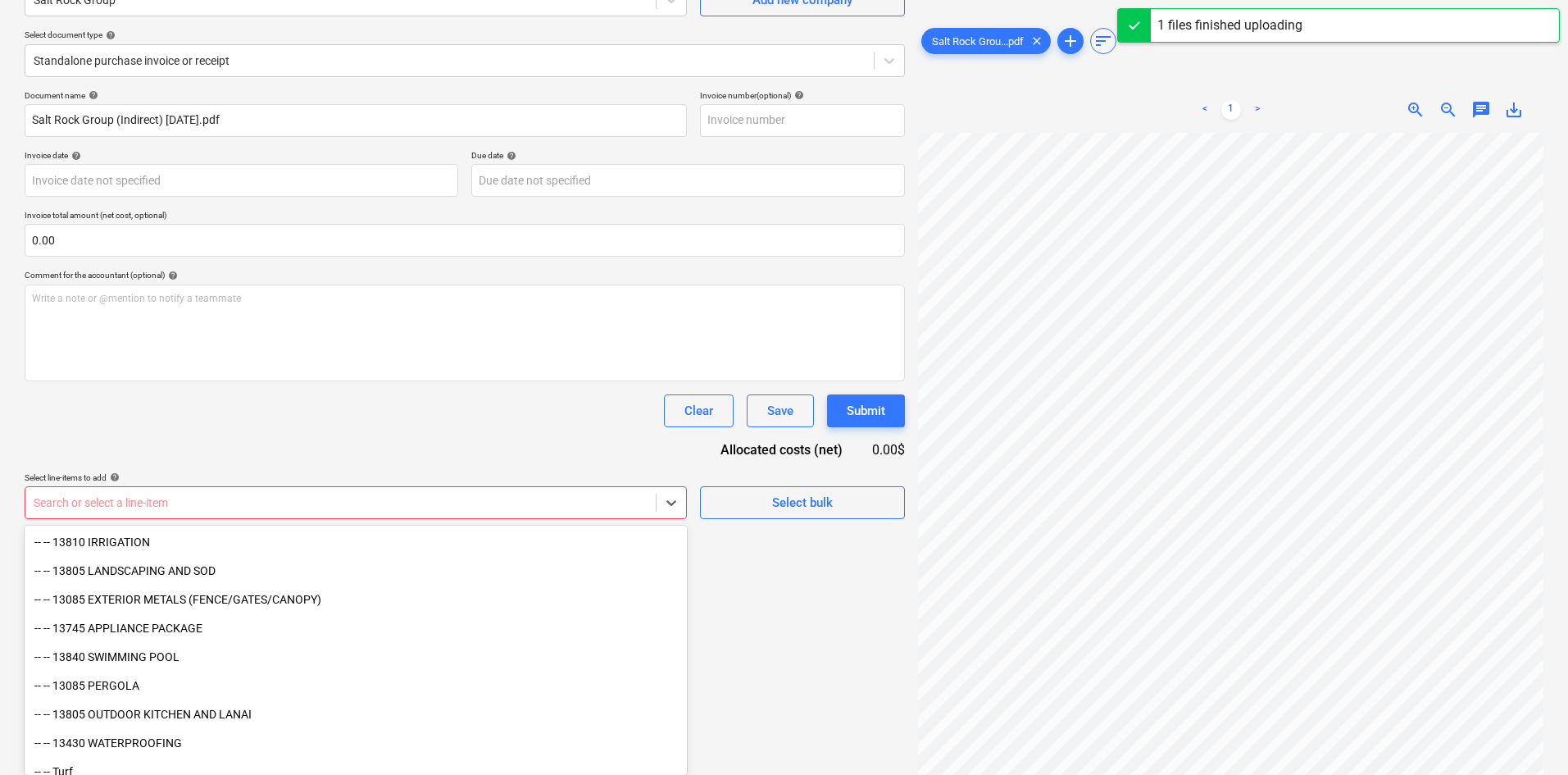
scroll to position [1713, 0]
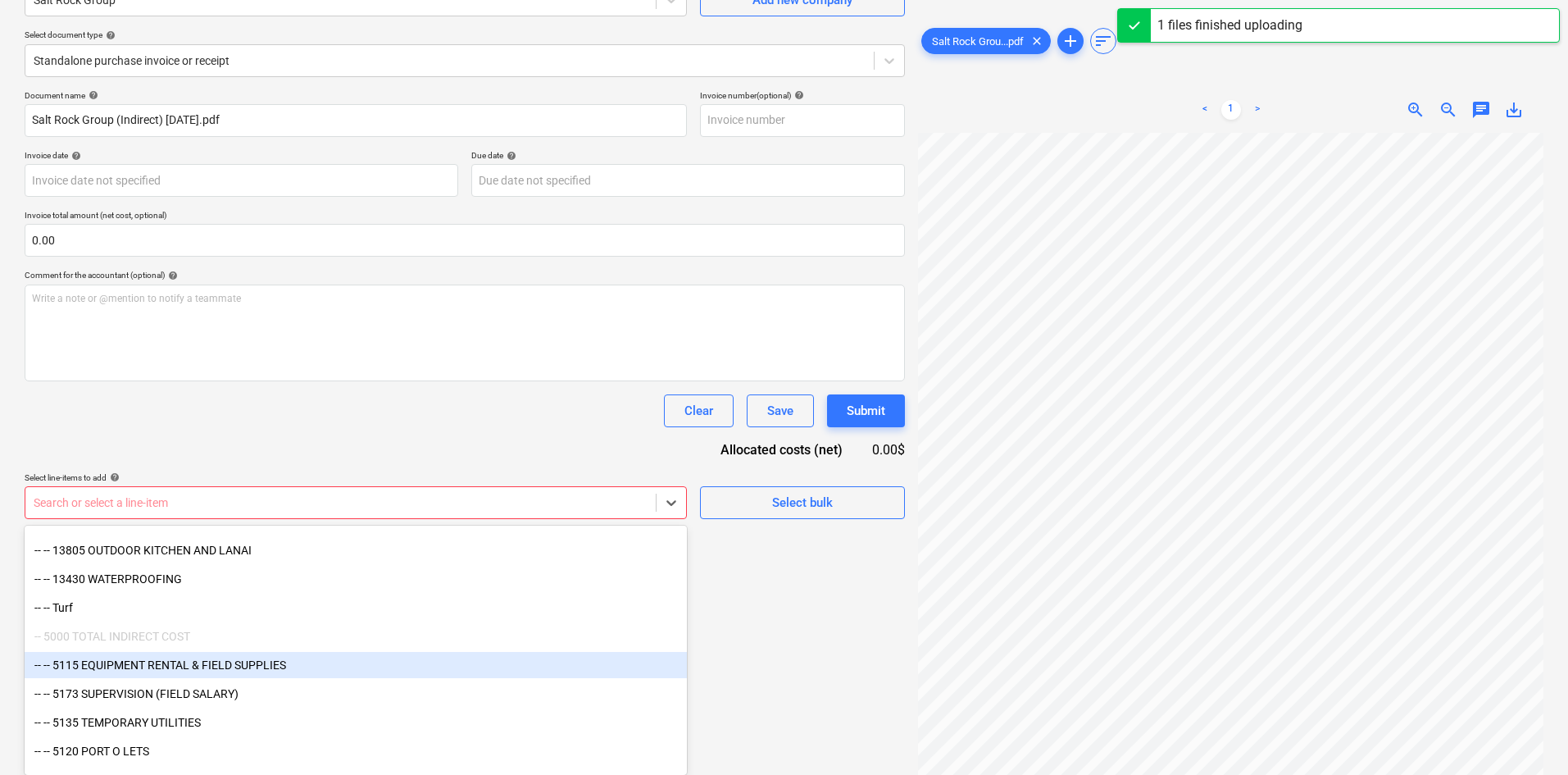
click at [206, 674] on div "-- -- 5115 EQUIPMENT RENTAL & FIELD SUPPLIES" at bounding box center [356, 664] width 662 height 26
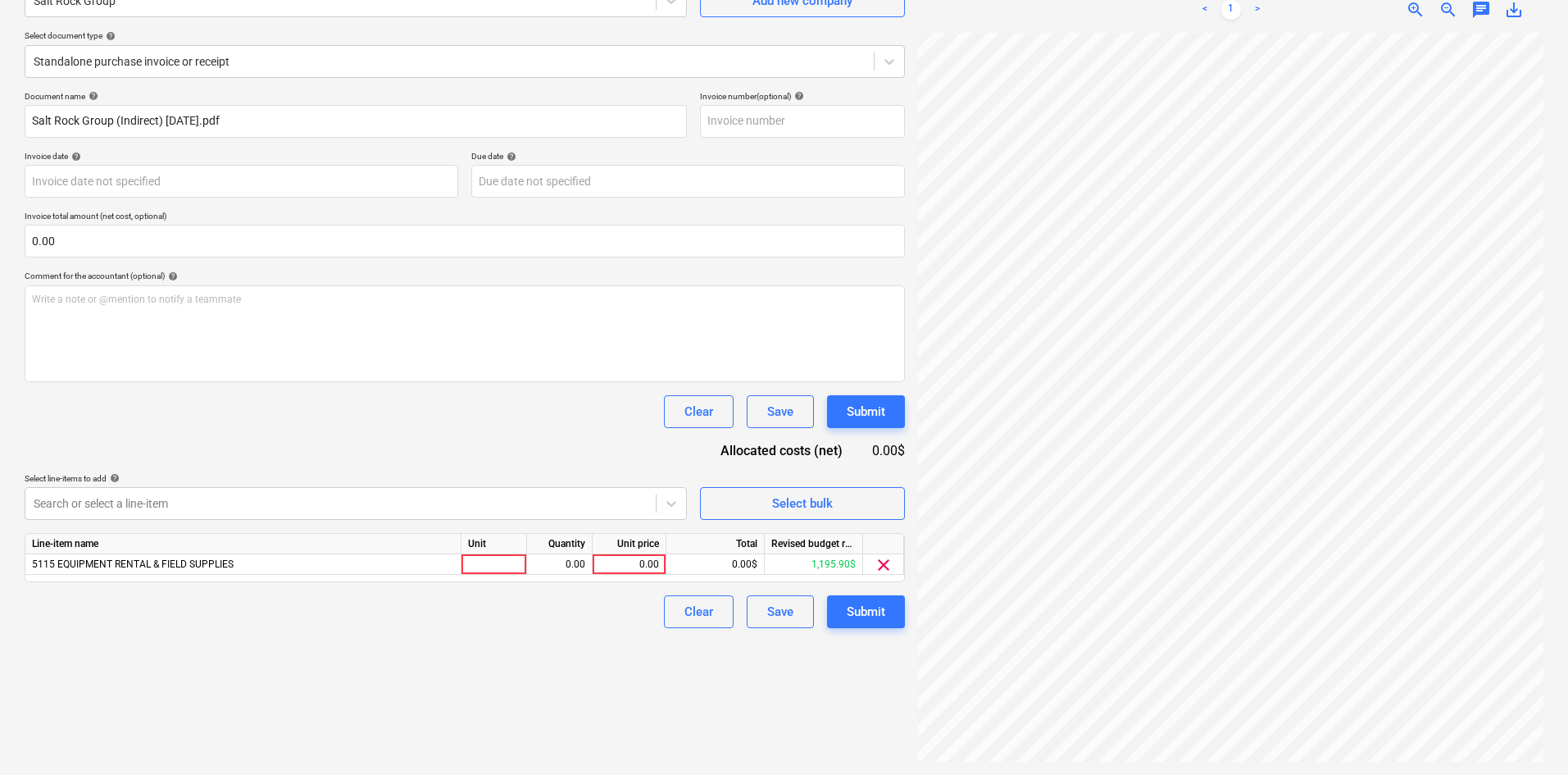
click at [474, 453] on div "Document name help Salt Rock Group (Indirect) [DATE].pdf Invoice number (option…" at bounding box center [465, 359] width 880 height 537
click at [615, 564] on div "0.00" at bounding box center [629, 564] width 60 height 21
type input "642.07"
drag, startPoint x: 544, startPoint y: 704, endPoint x: 674, endPoint y: 677, distance: 132.8
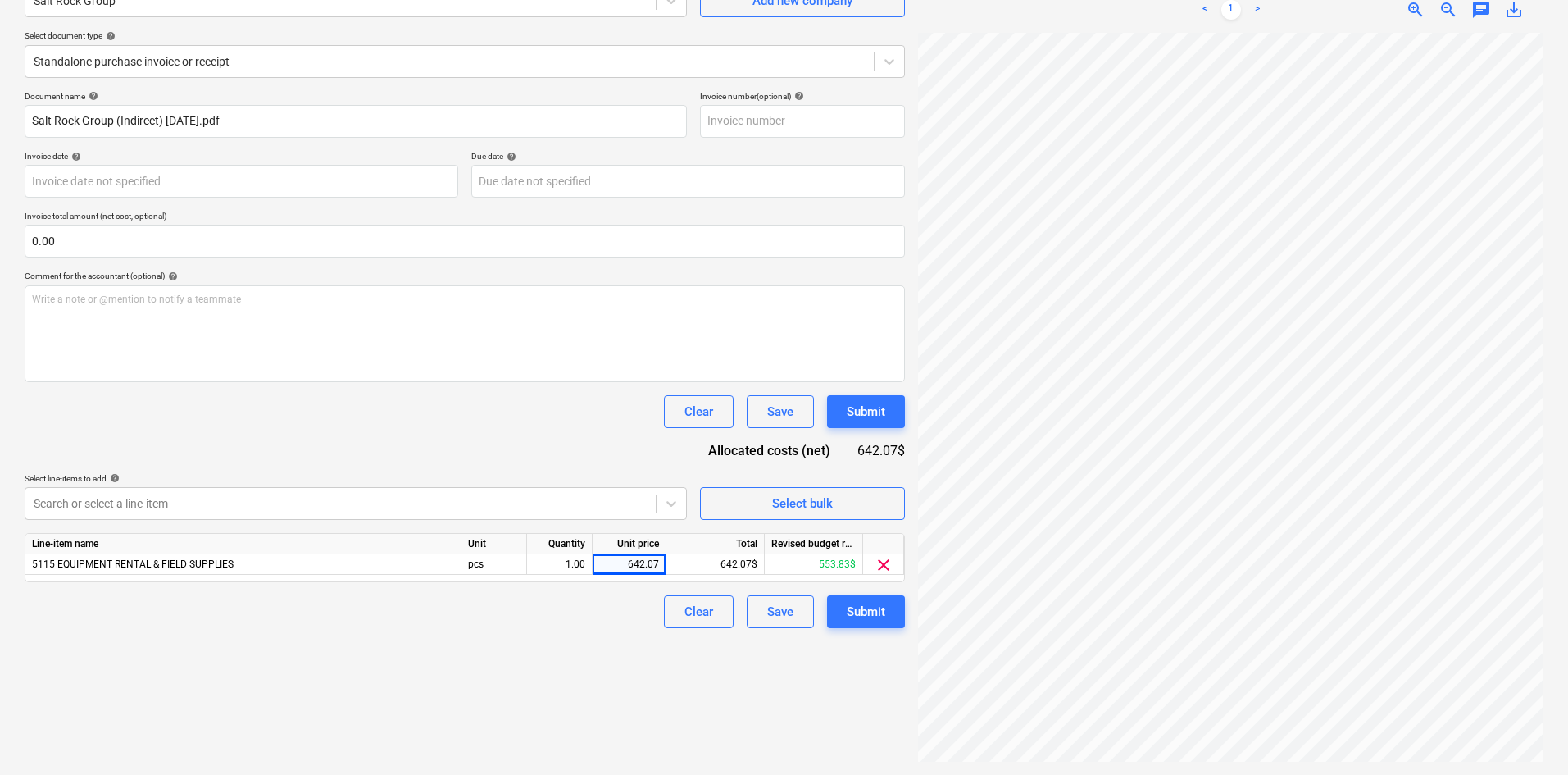
click at [547, 709] on div "Create new document Select company Salt Rock Group Add new company Select docum…" at bounding box center [465, 343] width 894 height 850
drag, startPoint x: 880, startPoint y: 606, endPoint x: 881, endPoint y: 618, distance: 12.0
click at [881, 618] on div "Submit" at bounding box center [866, 611] width 38 height 21
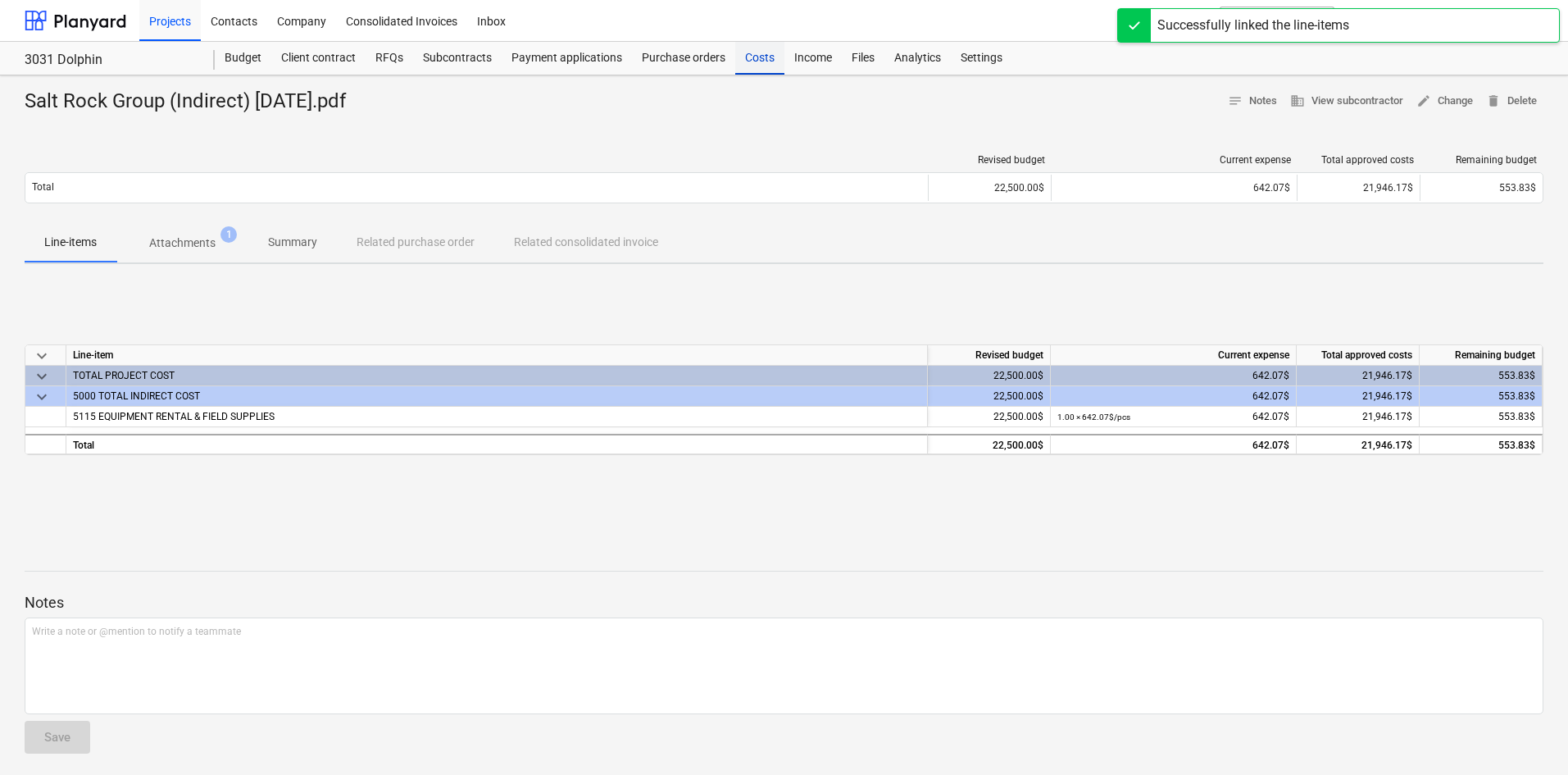
click at [758, 64] on div "Costs" at bounding box center [760, 58] width 49 height 33
